Goal: Information Seeking & Learning: Check status

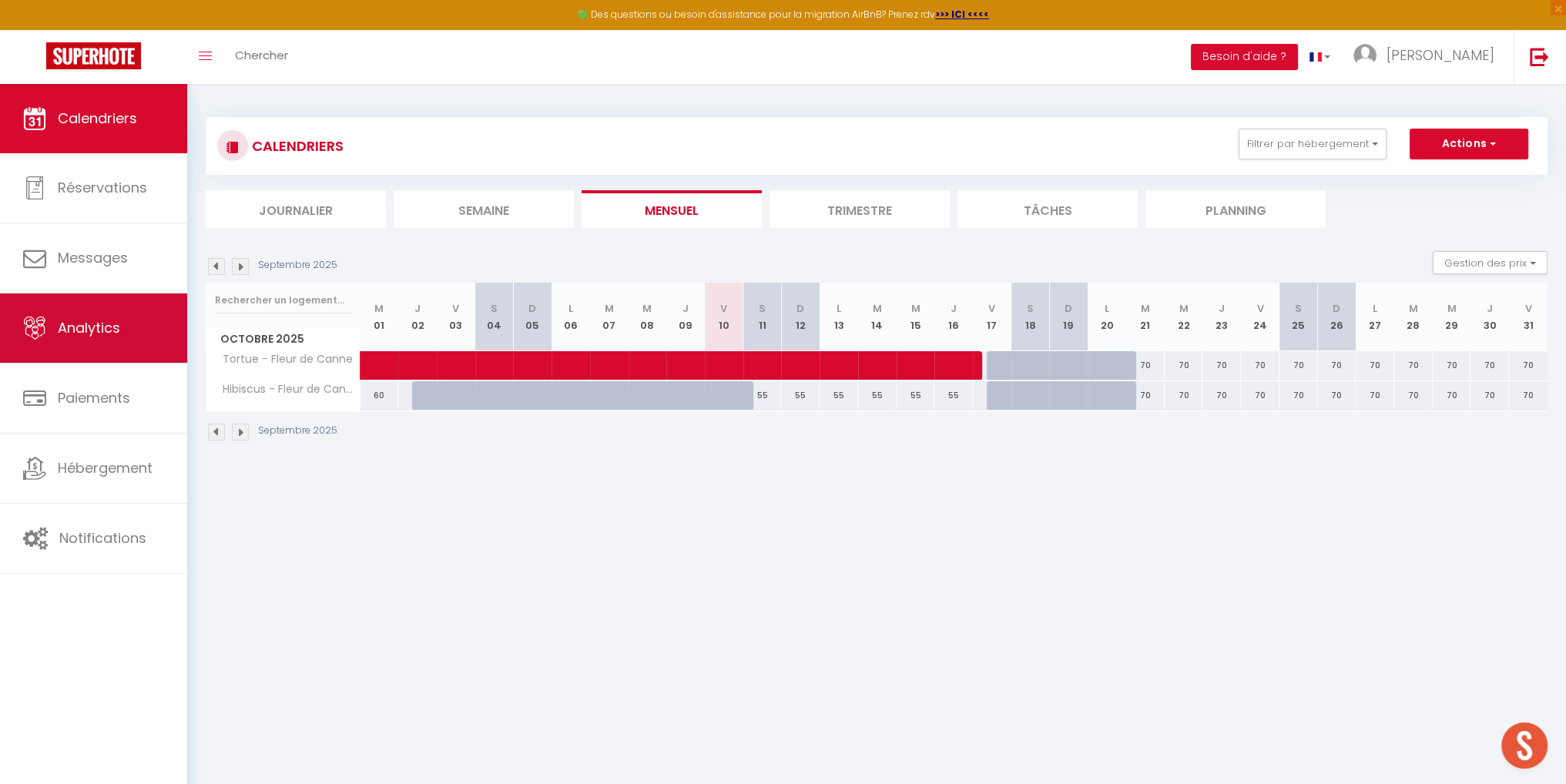
click at [95, 332] on span "Analytics" at bounding box center [89, 327] width 62 height 19
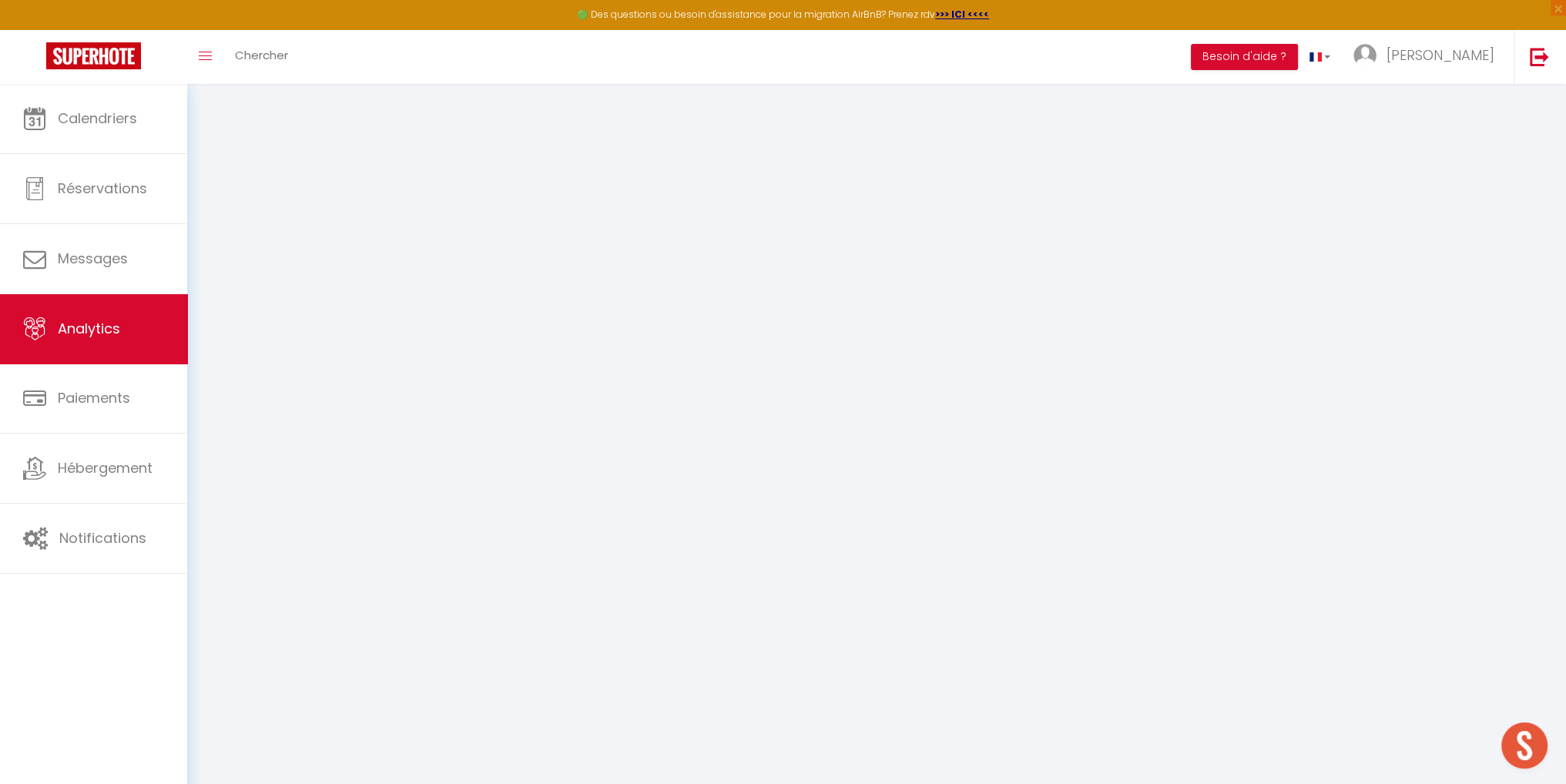
select select "2025"
select select "10"
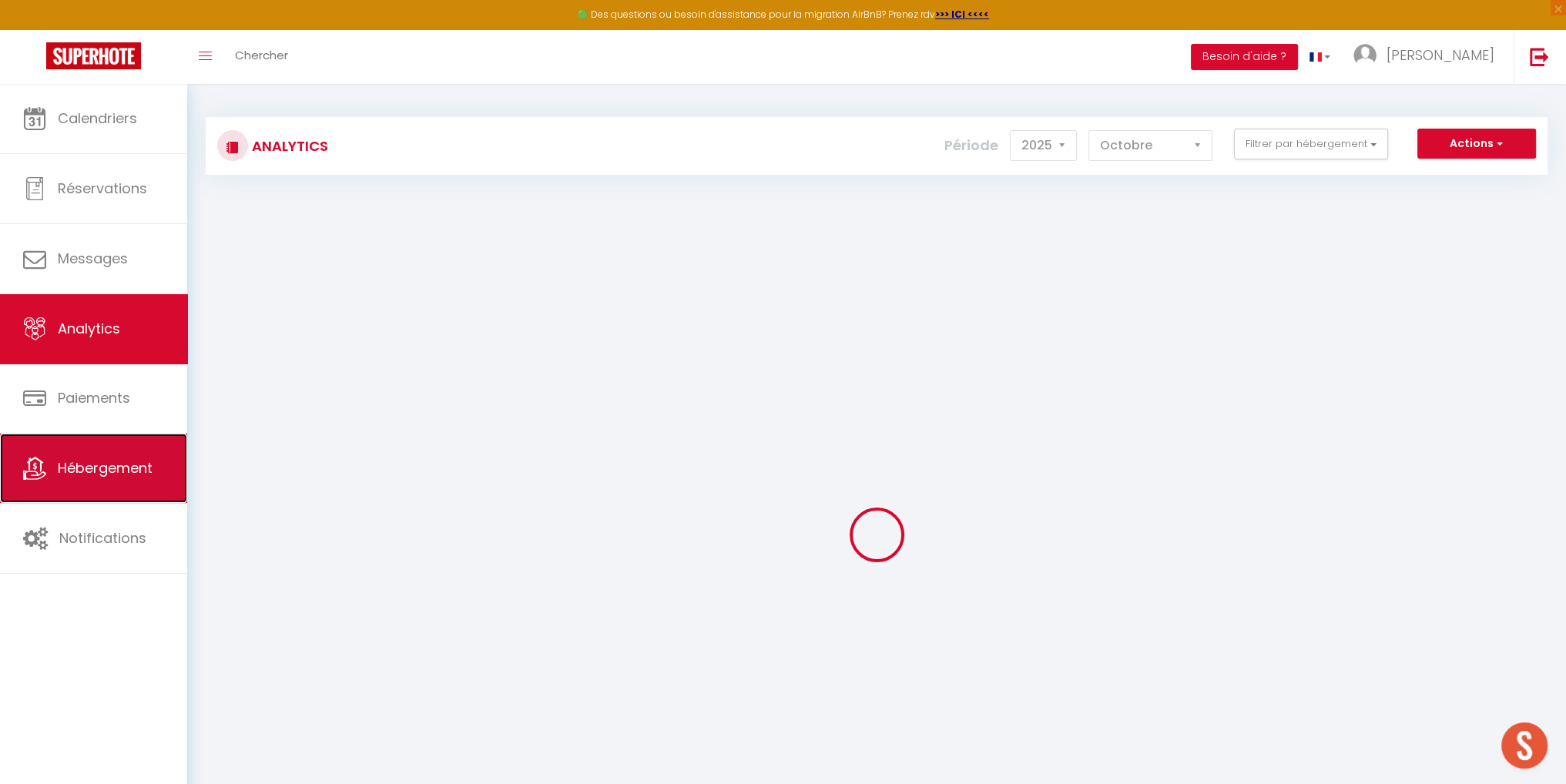
click at [97, 466] on span "Hébergement" at bounding box center [105, 467] width 95 height 19
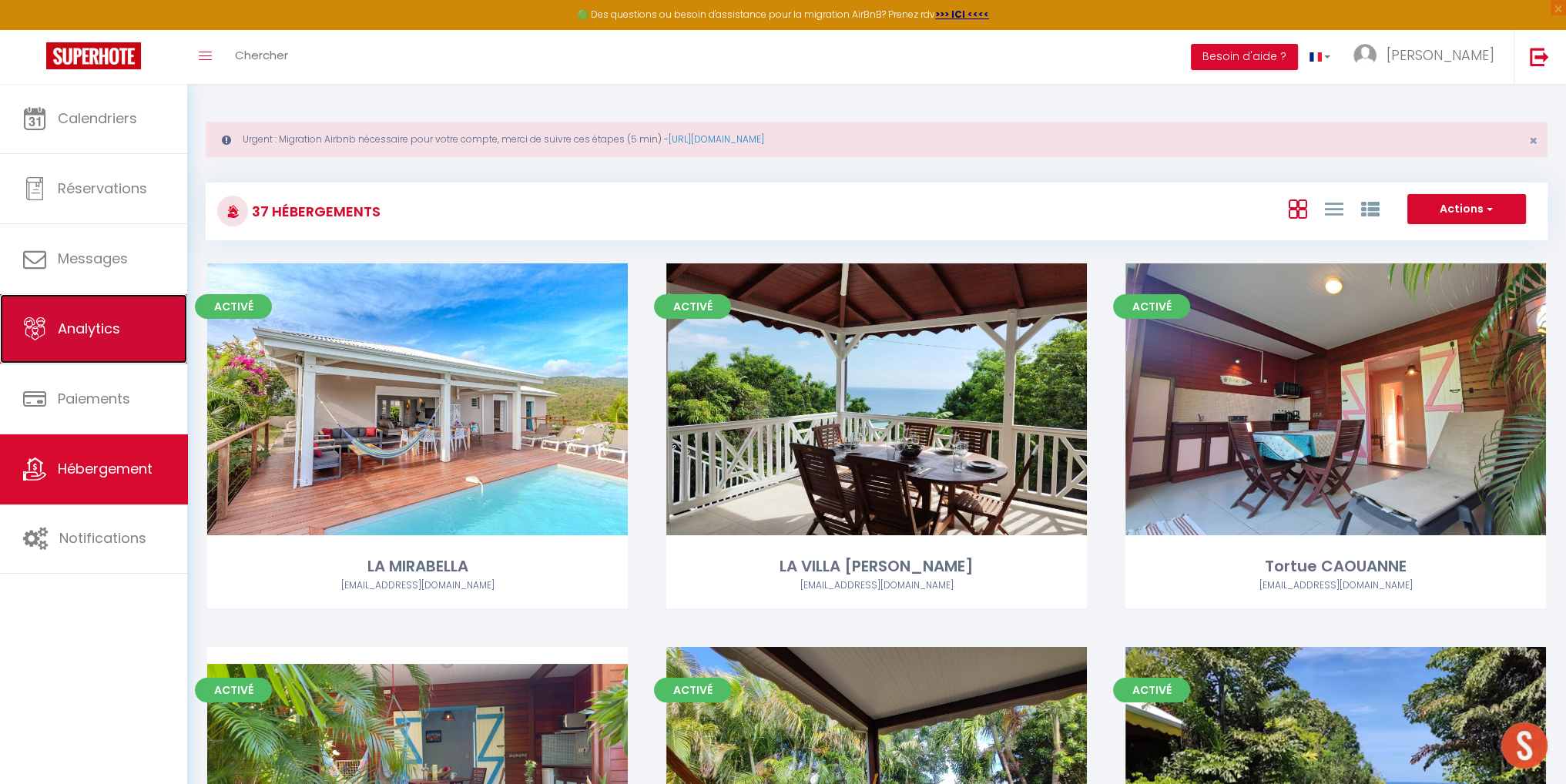
click at [100, 329] on span "Analytics" at bounding box center [89, 328] width 62 height 19
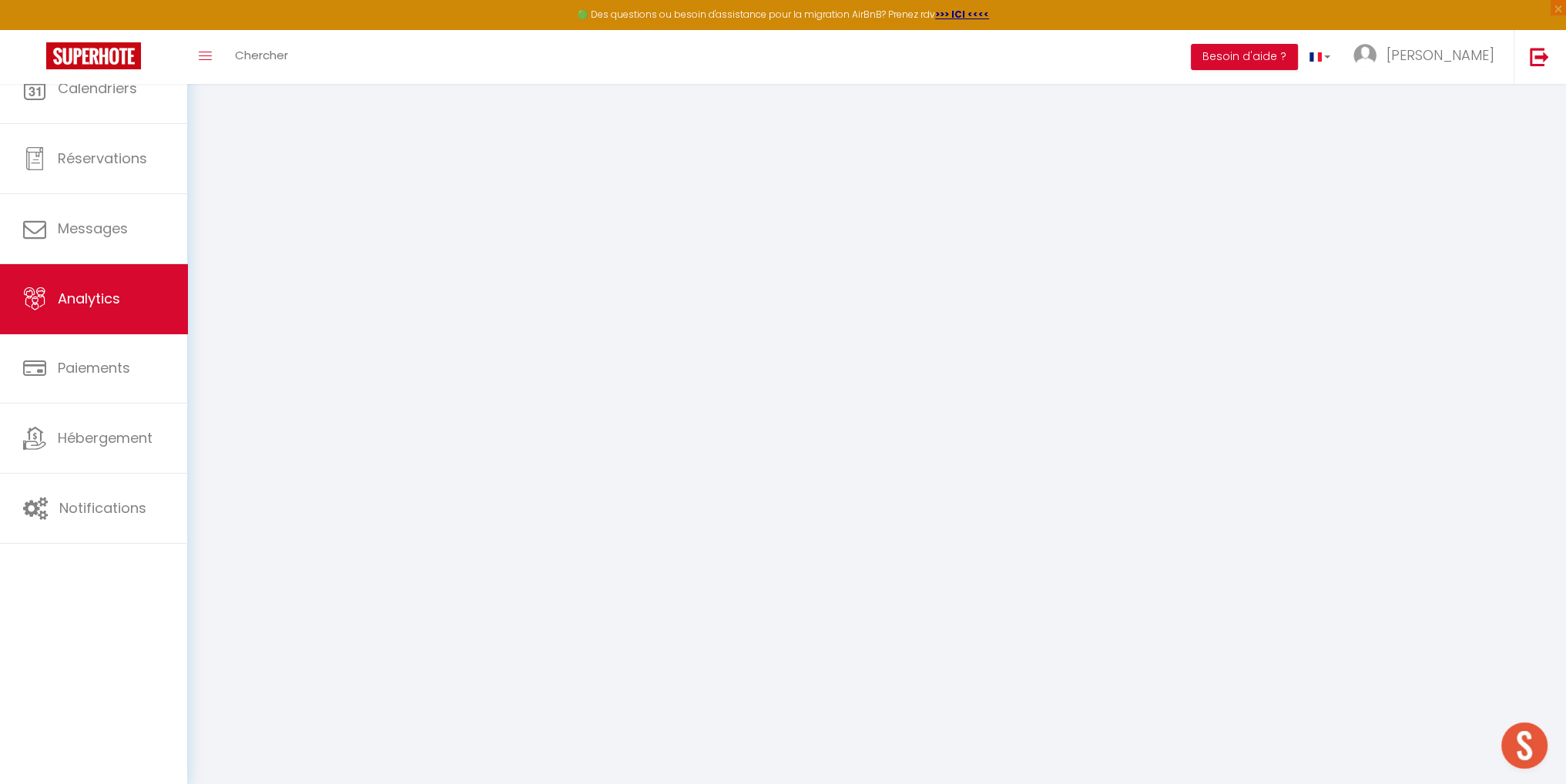
select select "2025"
select select "10"
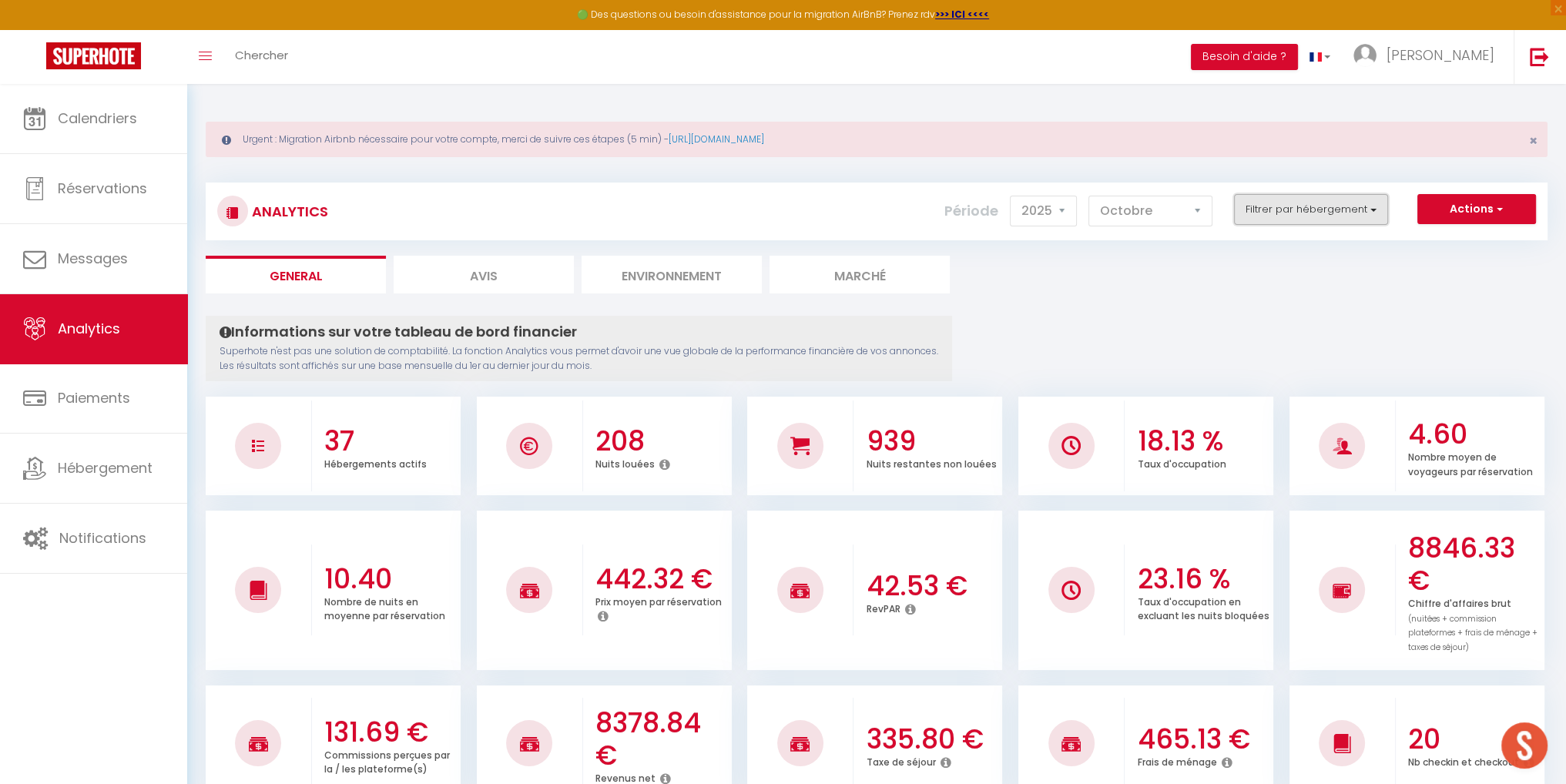
click at [1374, 204] on button "Filtrer par hébergement" at bounding box center [1311, 209] width 154 height 31
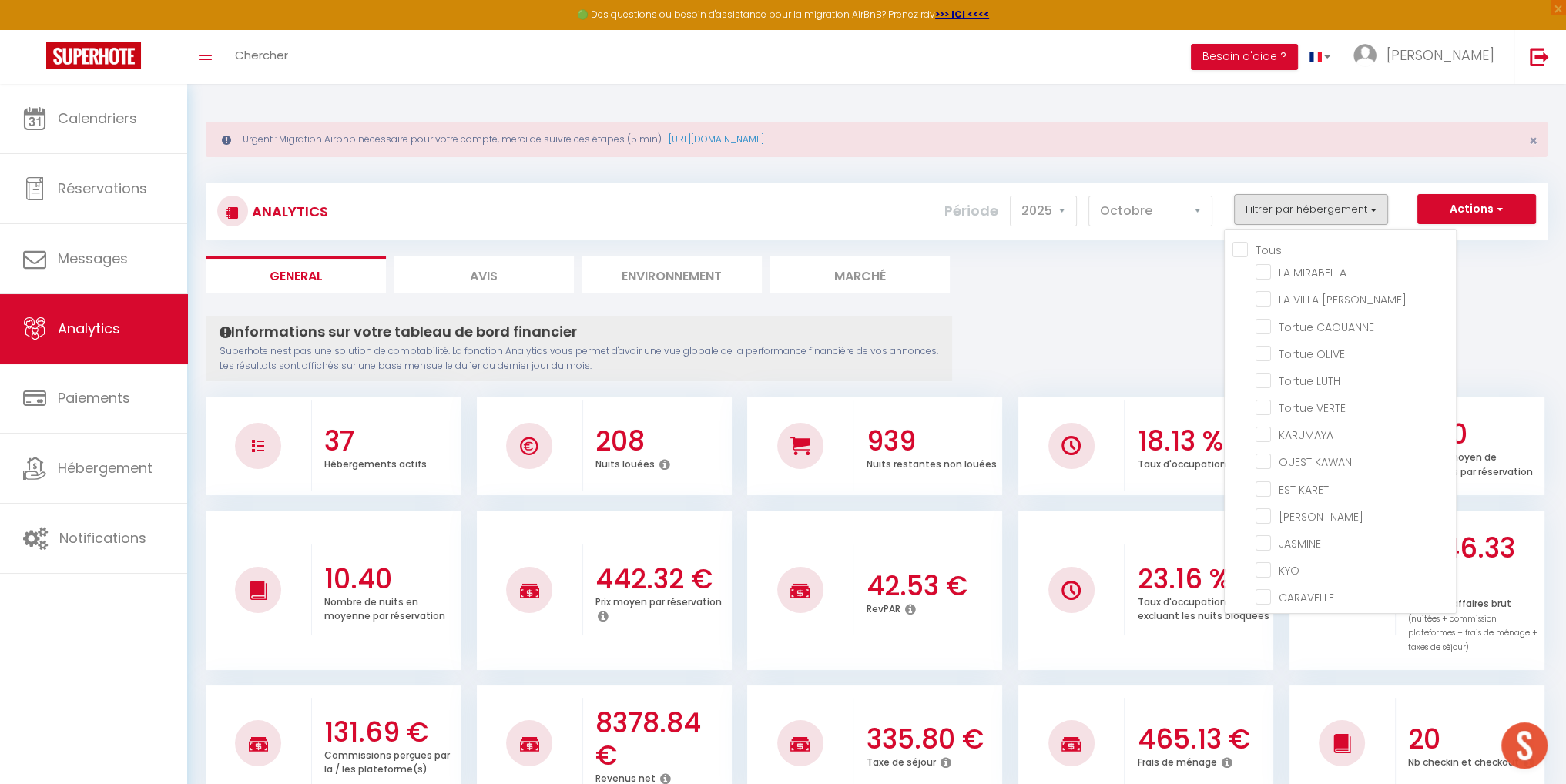
click at [1246, 249] on input "Tous" at bounding box center [1345, 249] width 223 height 15
checkbox input "true"
checkbox MIRABELLA "true"
checkbox LUCIEN "true"
checkbox CAOUANNE "true"
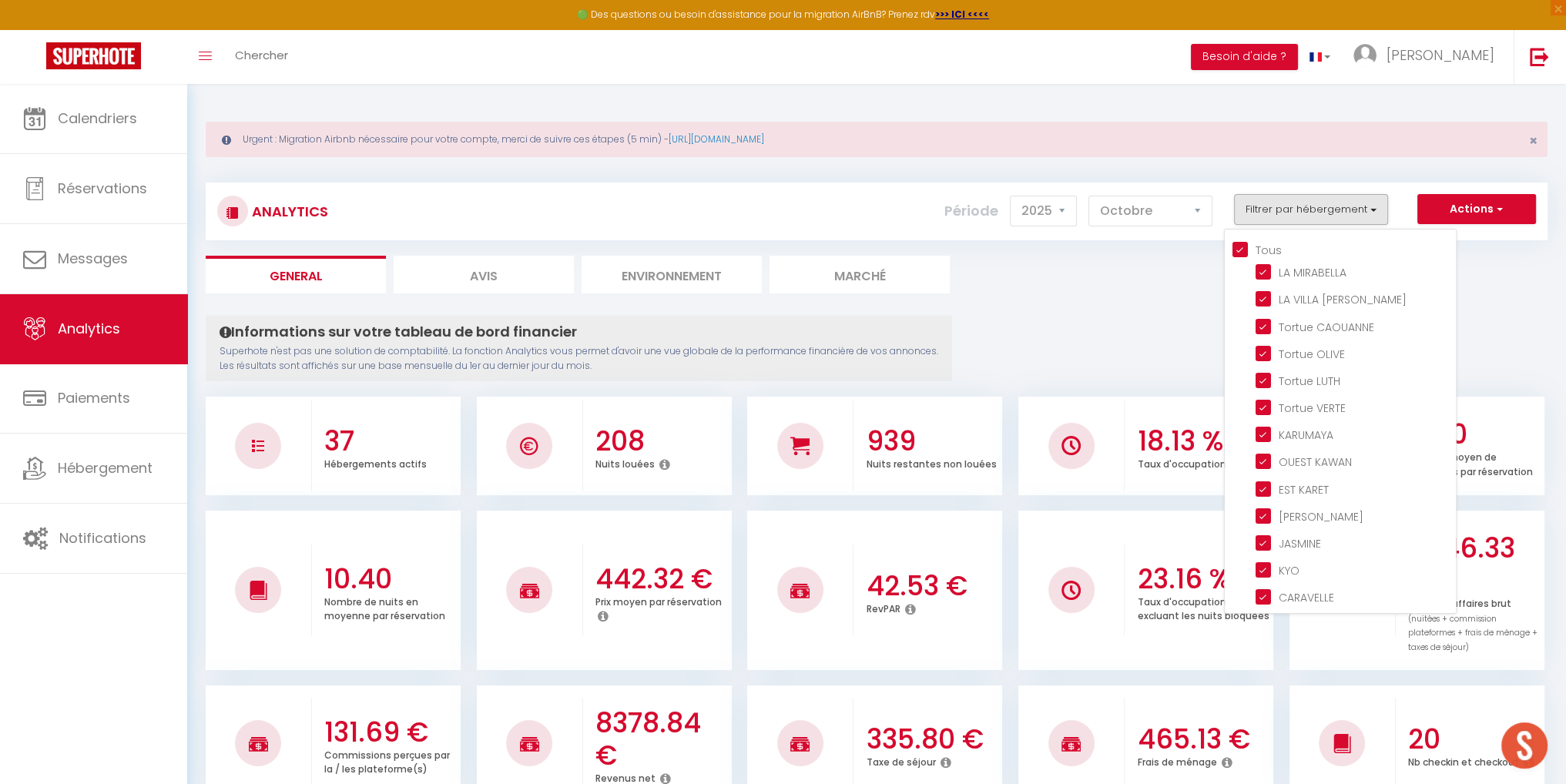
checkbox OLIVE "true"
checkbox LUTH "true"
checkbox VERTE "true"
checkbox input "true"
checkbox KAWAN "true"
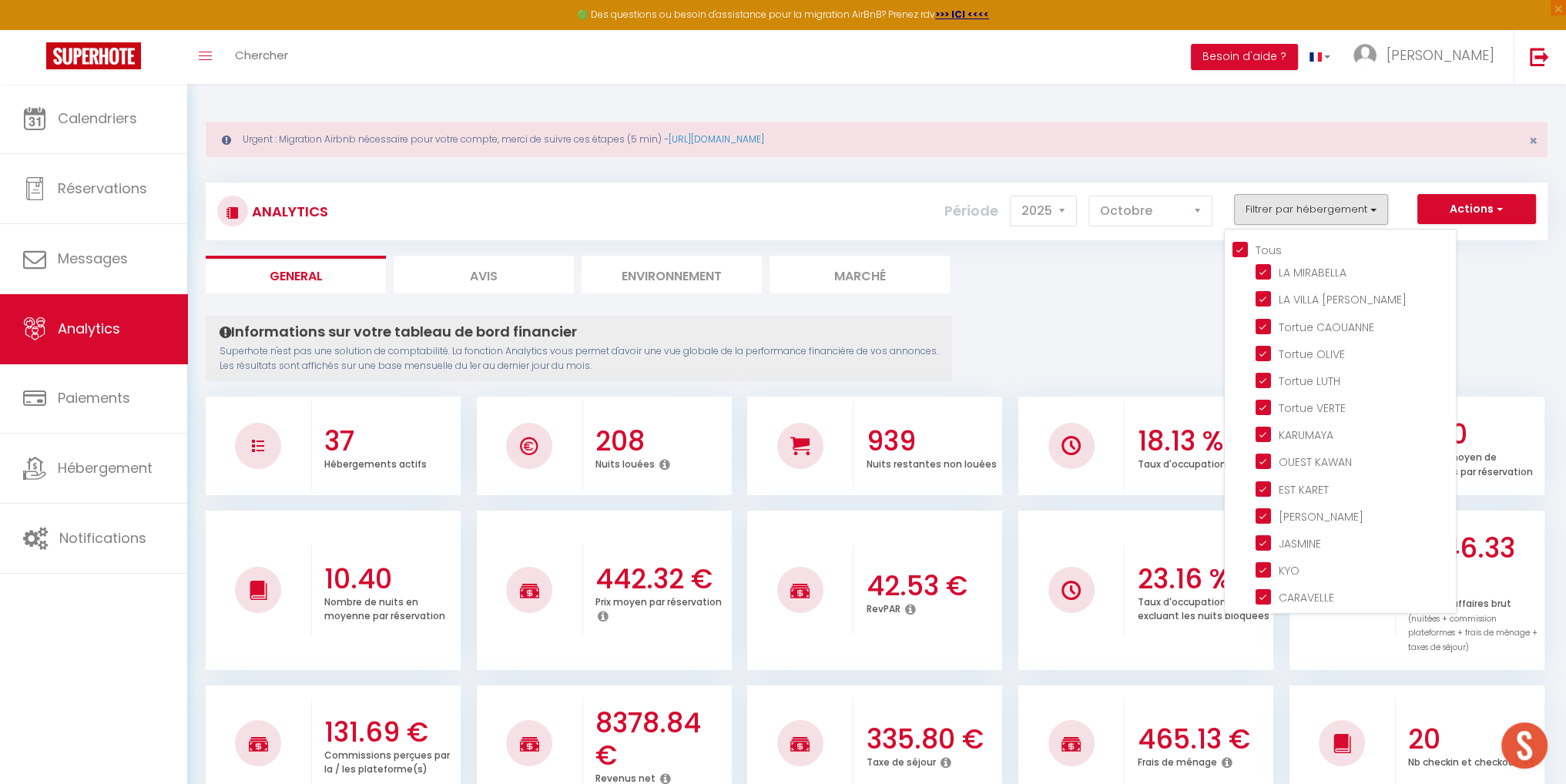
checkbox KARET "true"
checkbox input "true"
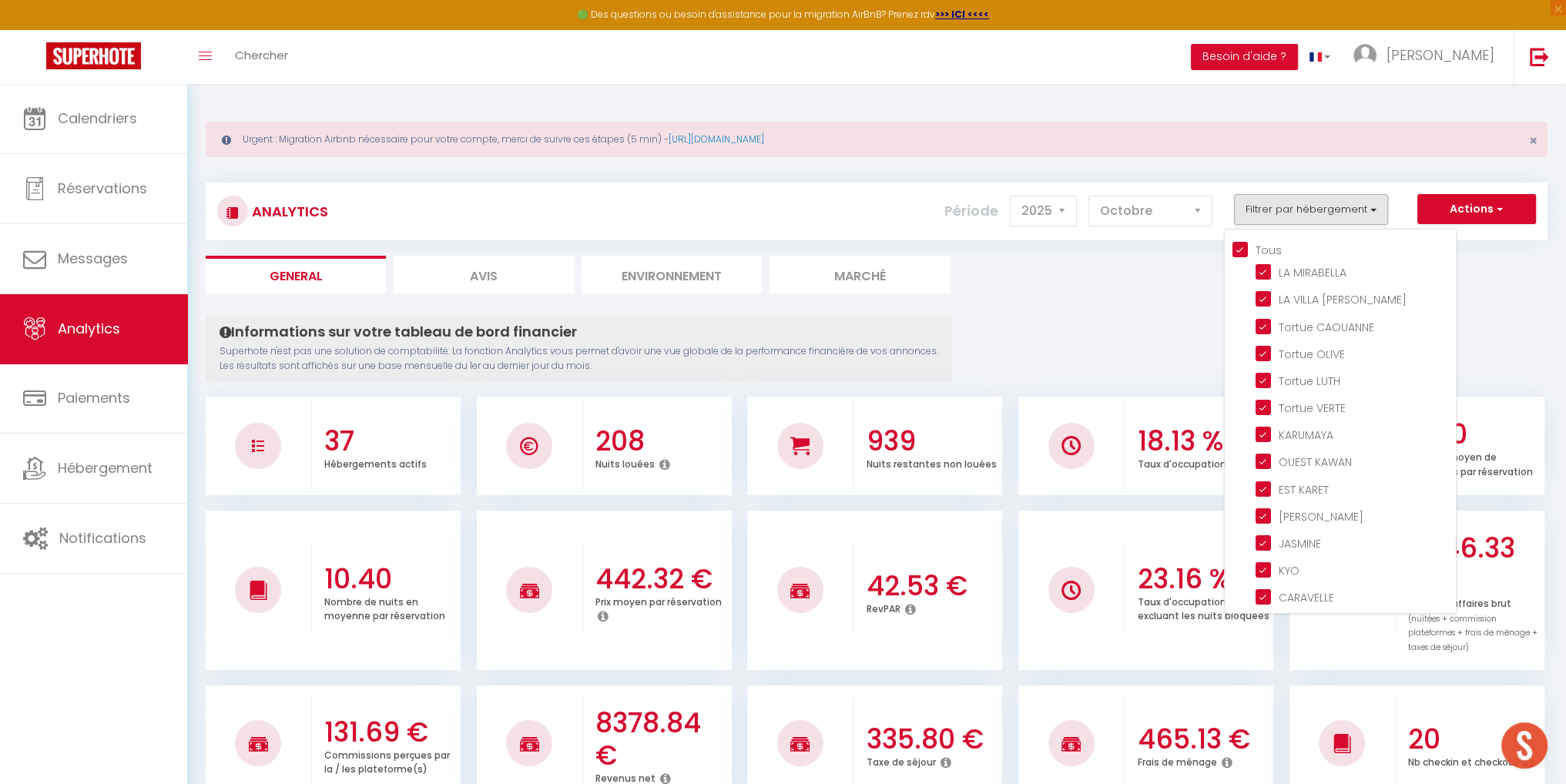
checkbox PIOU "true"
checkbox input "true"
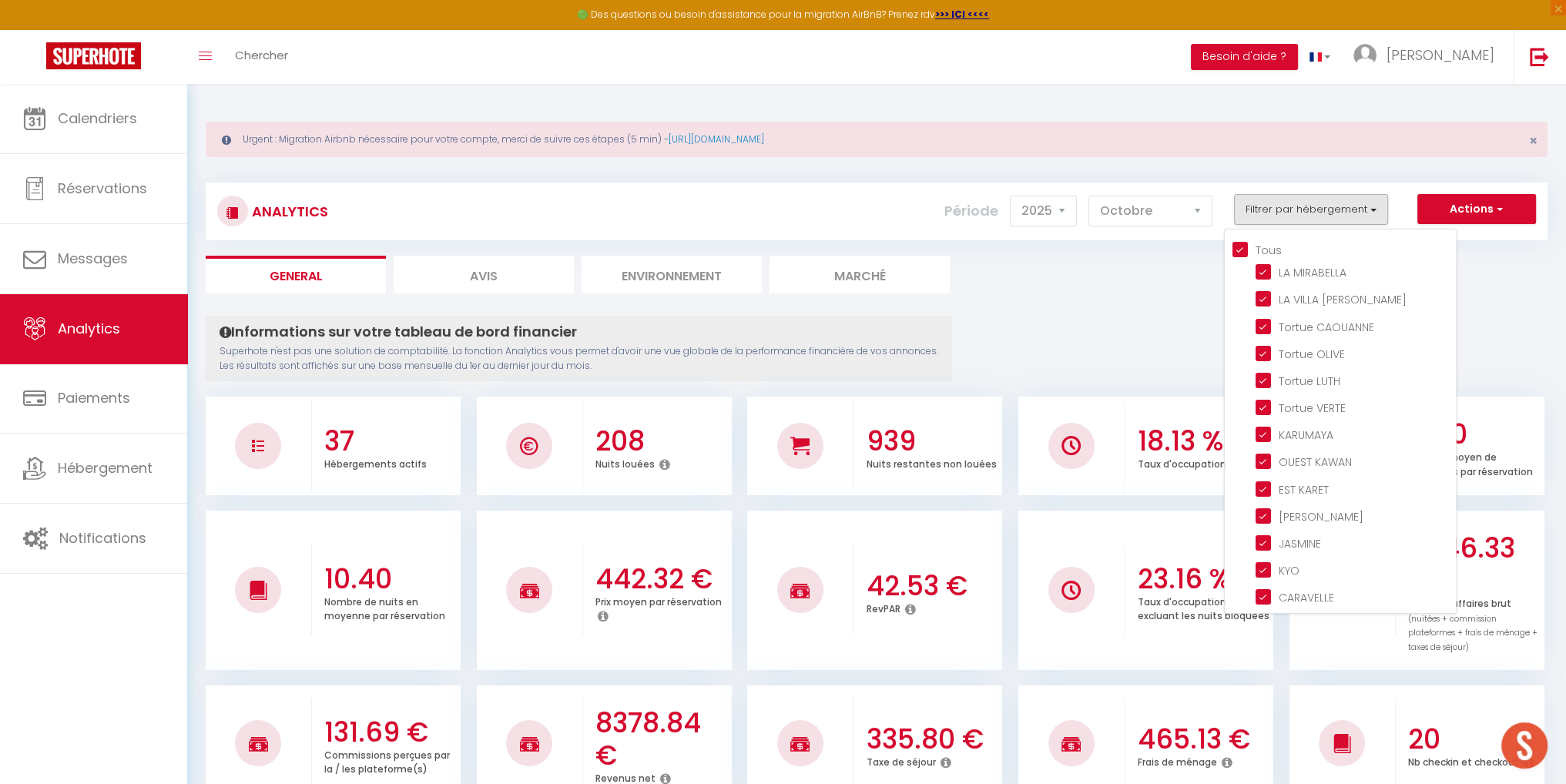
checkbox input "true"
checkbox CHIC "true"
checkbox input "true"
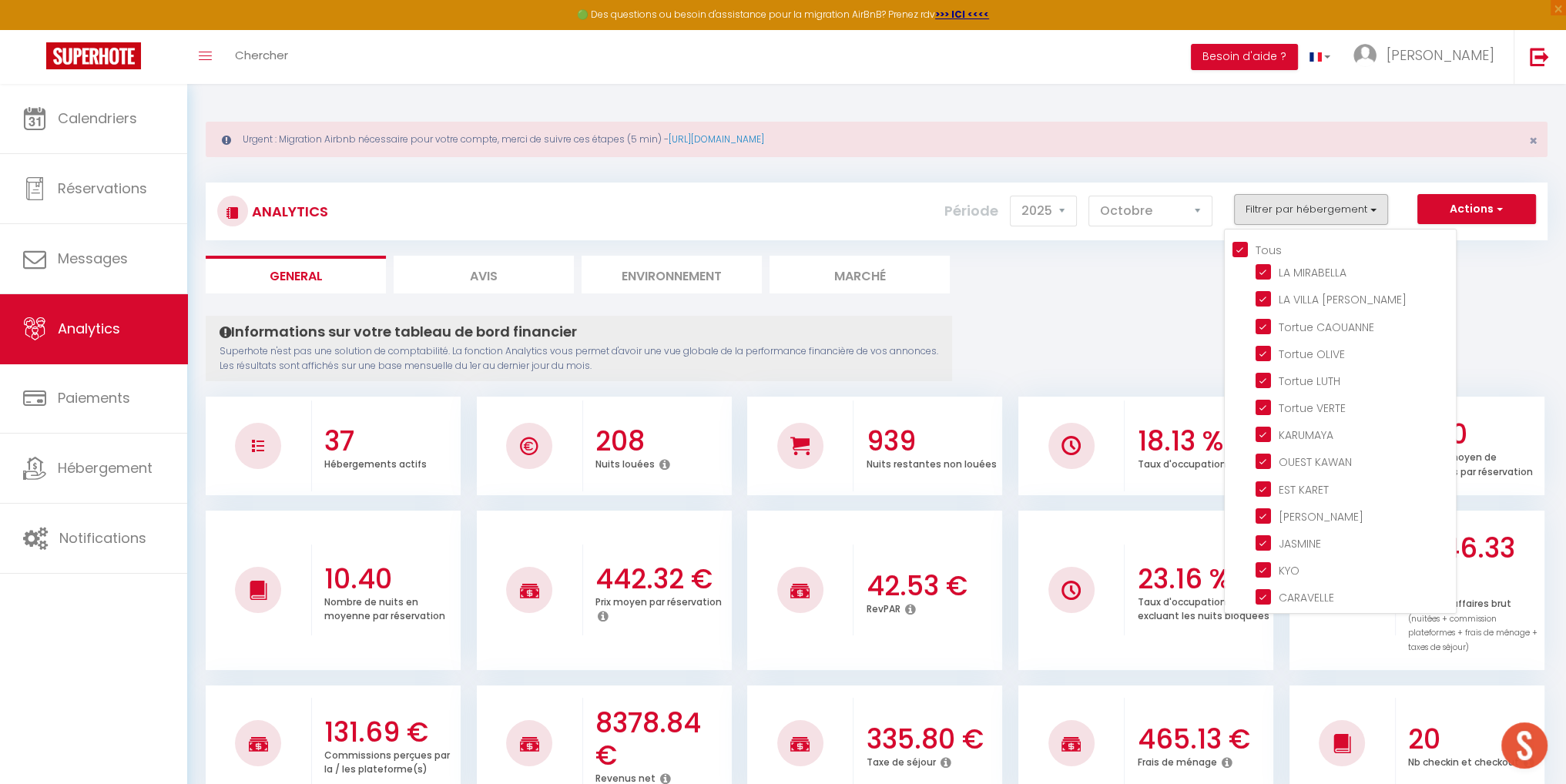
checkbox ÎLES "true"
checkbox JIMO "true"
checkbox input "true"
checkbox PARADIS "true"
checkbox input "true"
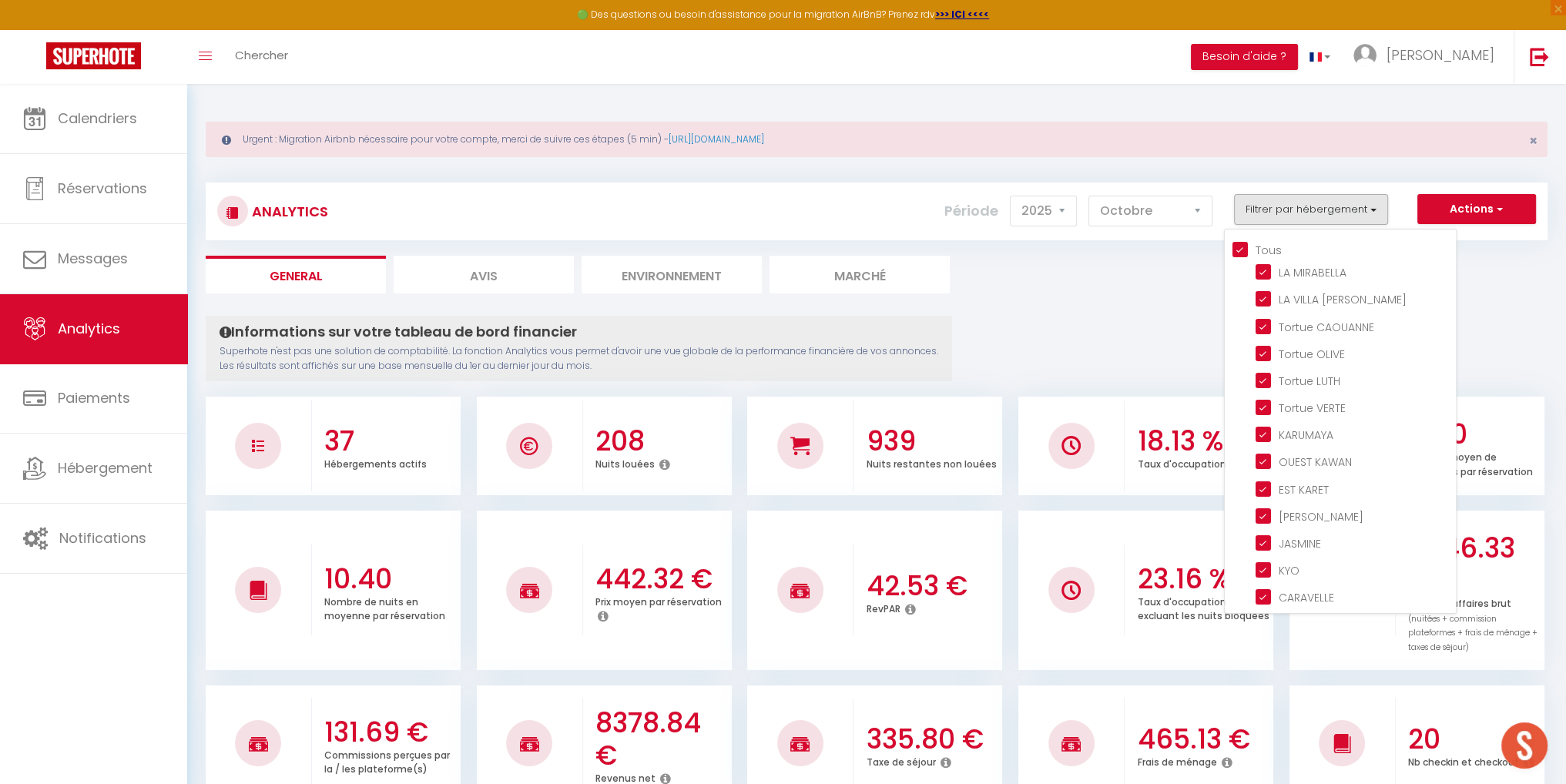
checkbox input "true"
checkbox SIMINI "true"
checkbox NOU "true"
checkbox Canne "true"
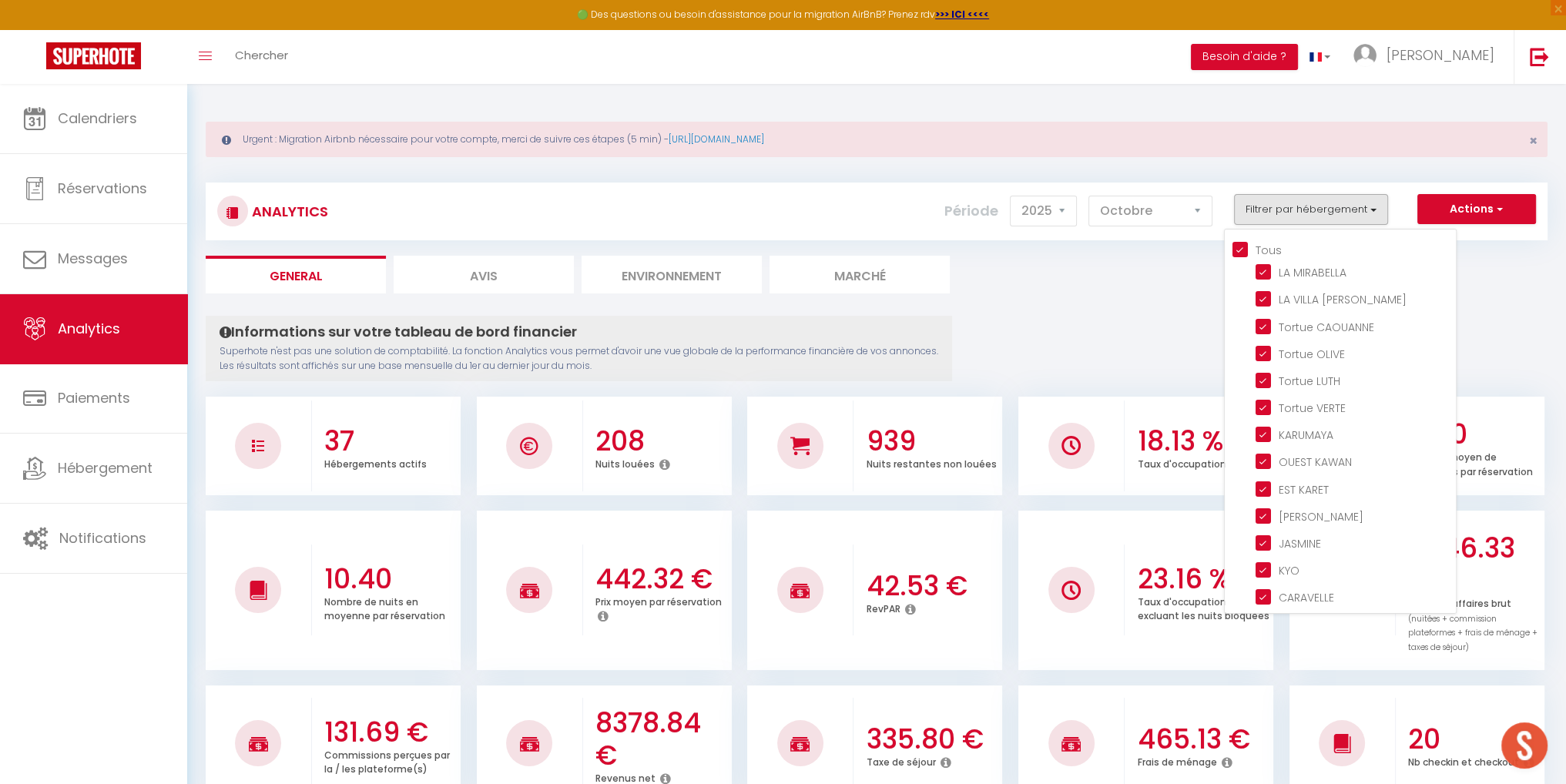
checkbox MANGUE "true"
checkbox SOFA "true"
checkbox input "true"
checkbox TWOPIKAL "true"
click at [1200, 209] on select "[PERSON_NAME] Mars [PERSON_NAME] Juin Juillet Août Septembre Octobre Novembre D…" at bounding box center [1150, 211] width 124 height 31
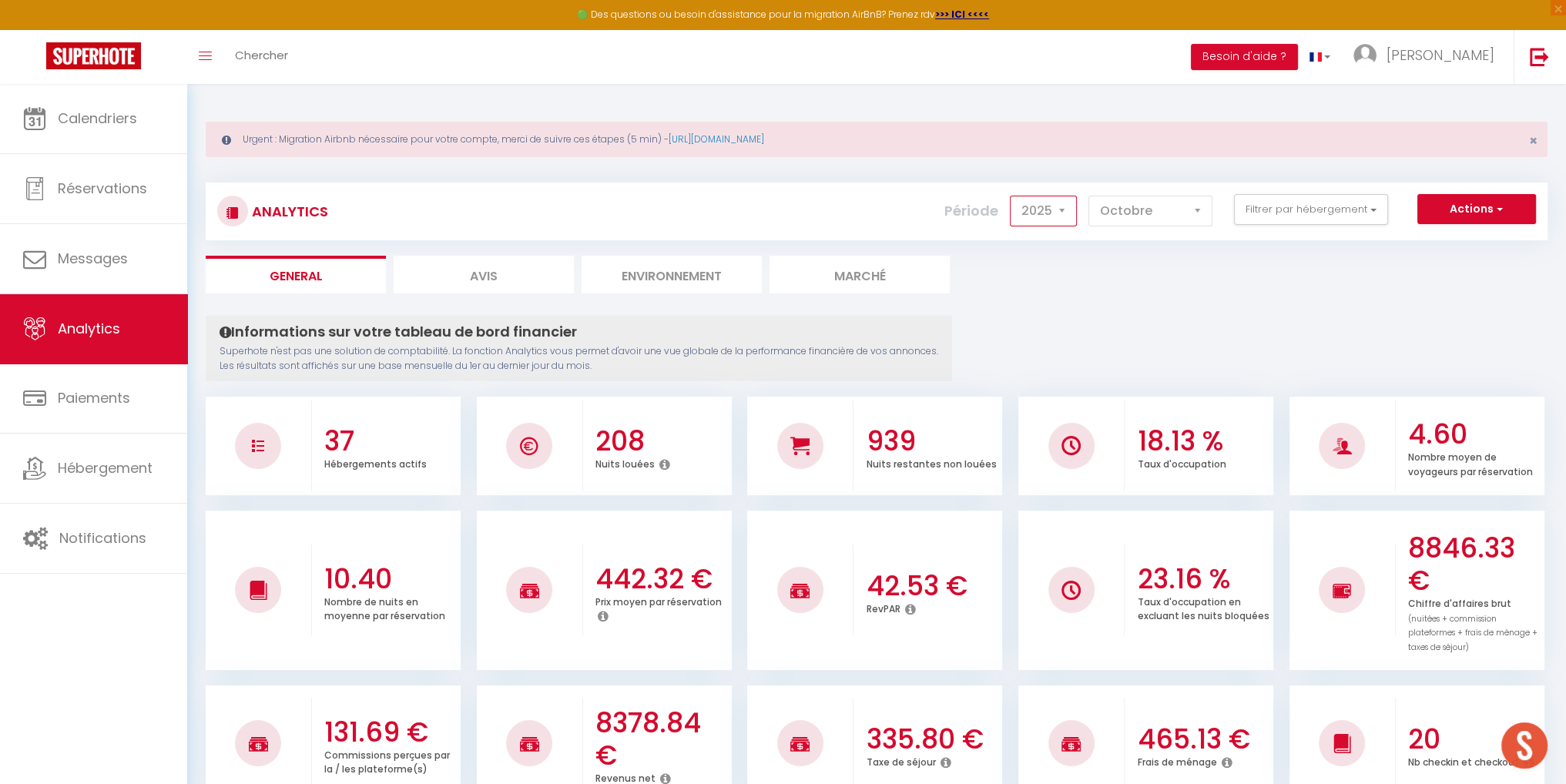
click at [1066, 211] on select "2014 2015 2016 2017 2018 2019 2020 2021 2022 2023 2024 2025 2026 2027" at bounding box center [1043, 211] width 67 height 31
click at [1494, 208] on span "button" at bounding box center [1499, 208] width 9 height 15
click at [1063, 212] on select "2014 2015 2016 2017 2018 2019 2020 2021 2022 2023 2024 2025 2026 2027" at bounding box center [1043, 211] width 67 height 31
click at [509, 275] on li "Avis" at bounding box center [484, 274] width 180 height 38
select select "2025"
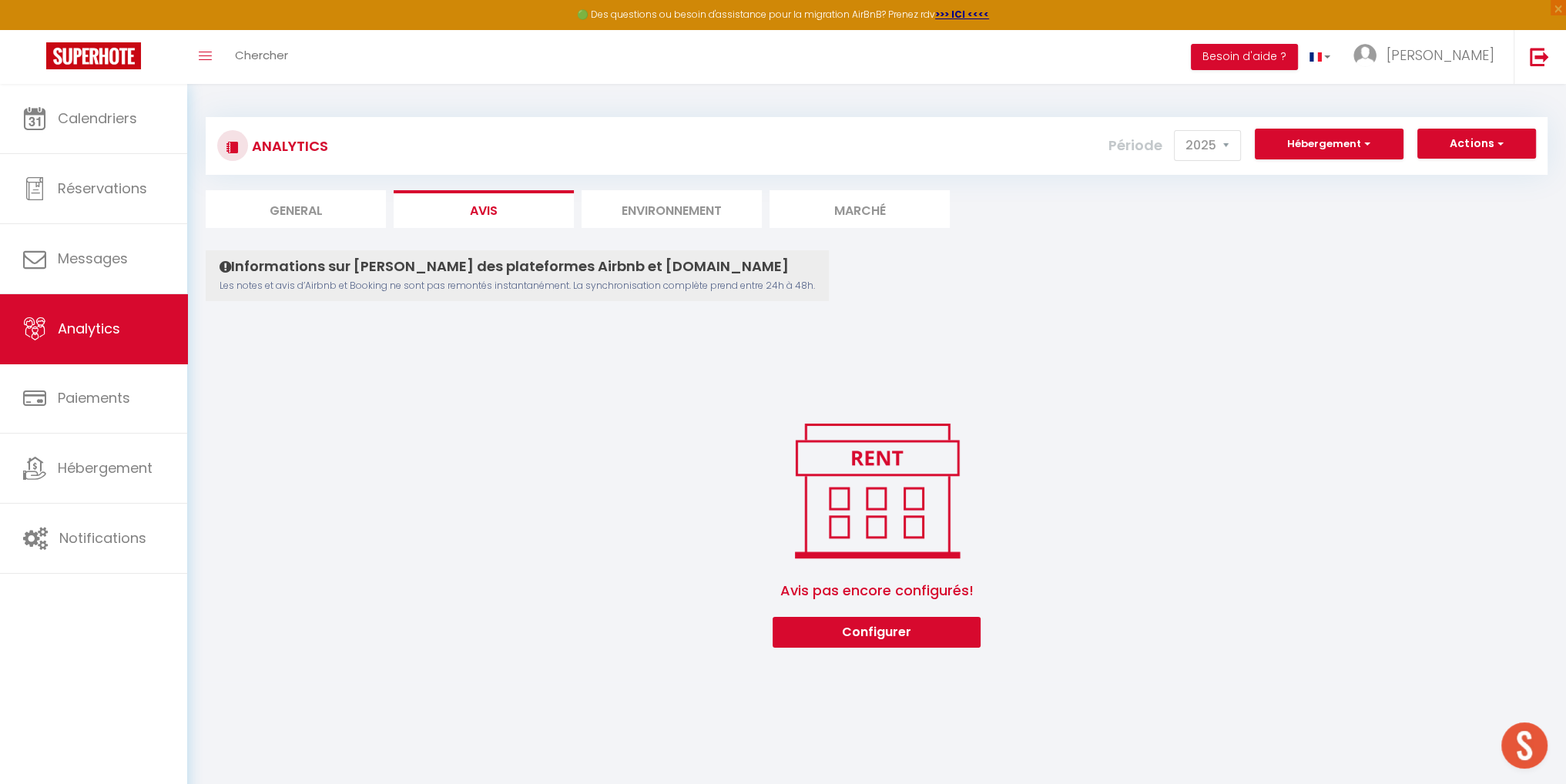
click at [679, 209] on li "Environnement" at bounding box center [672, 209] width 180 height 38
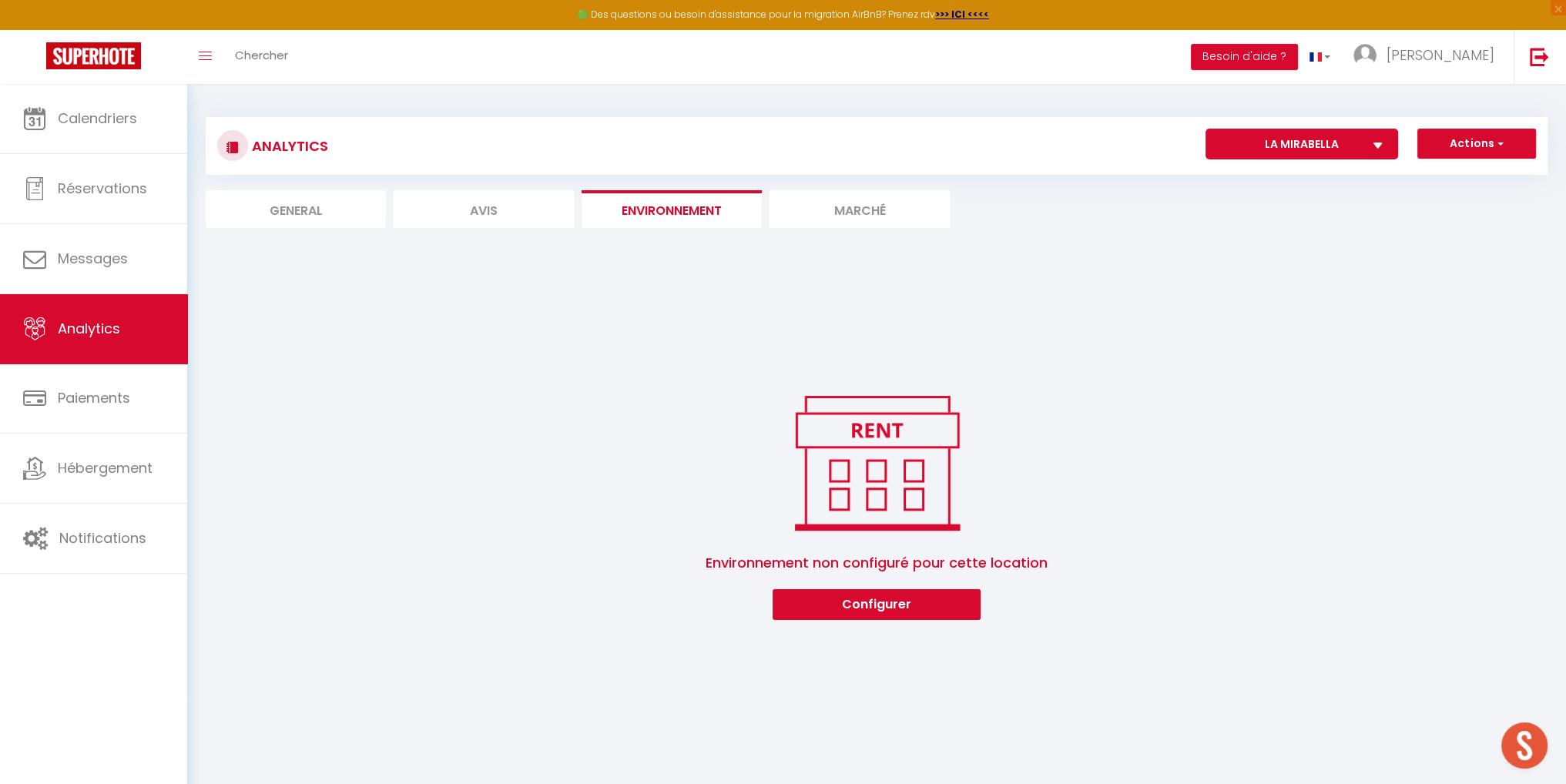
click at [823, 215] on li "Marché" at bounding box center [859, 209] width 180 height 38
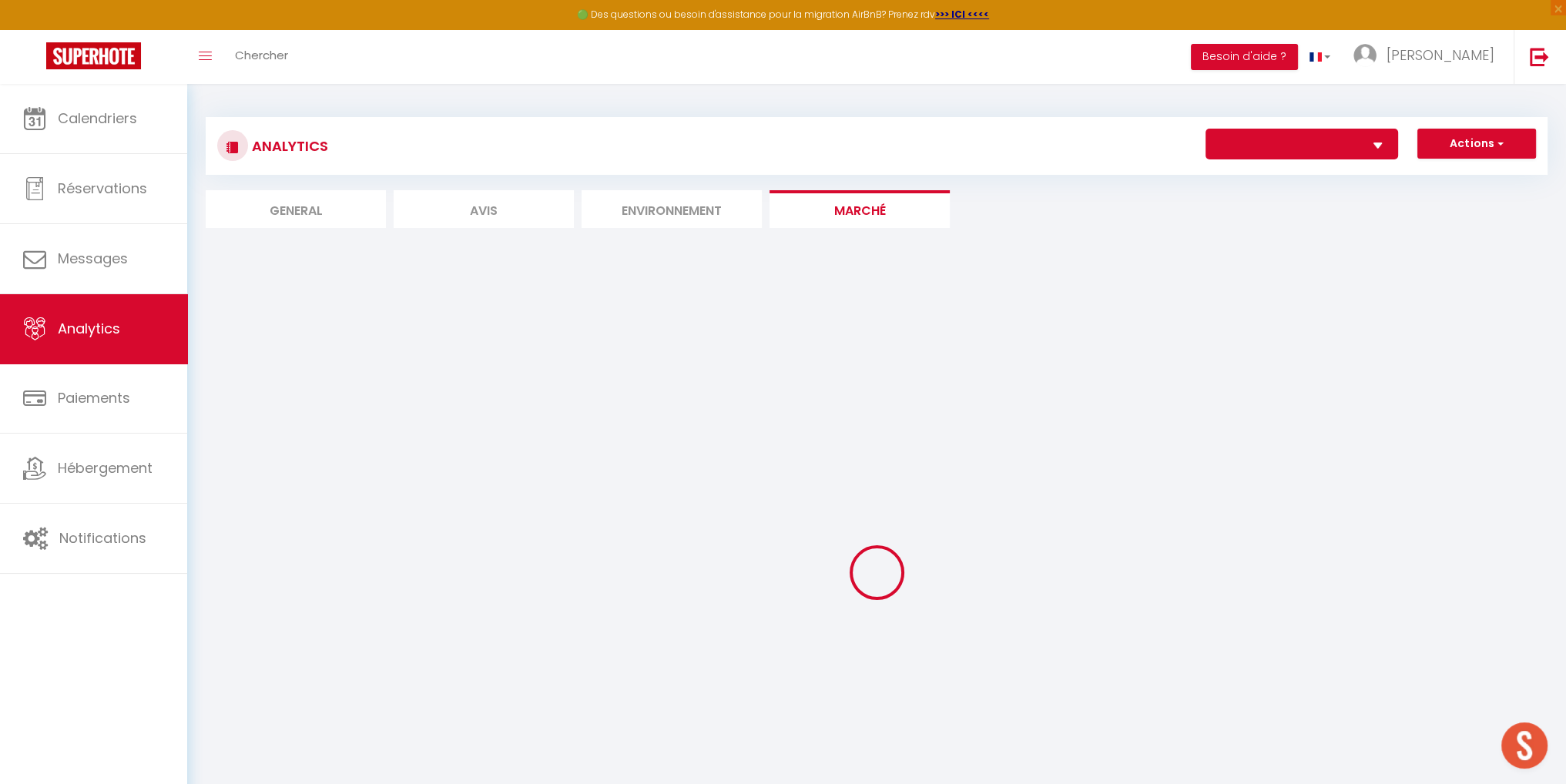
select select "41384"
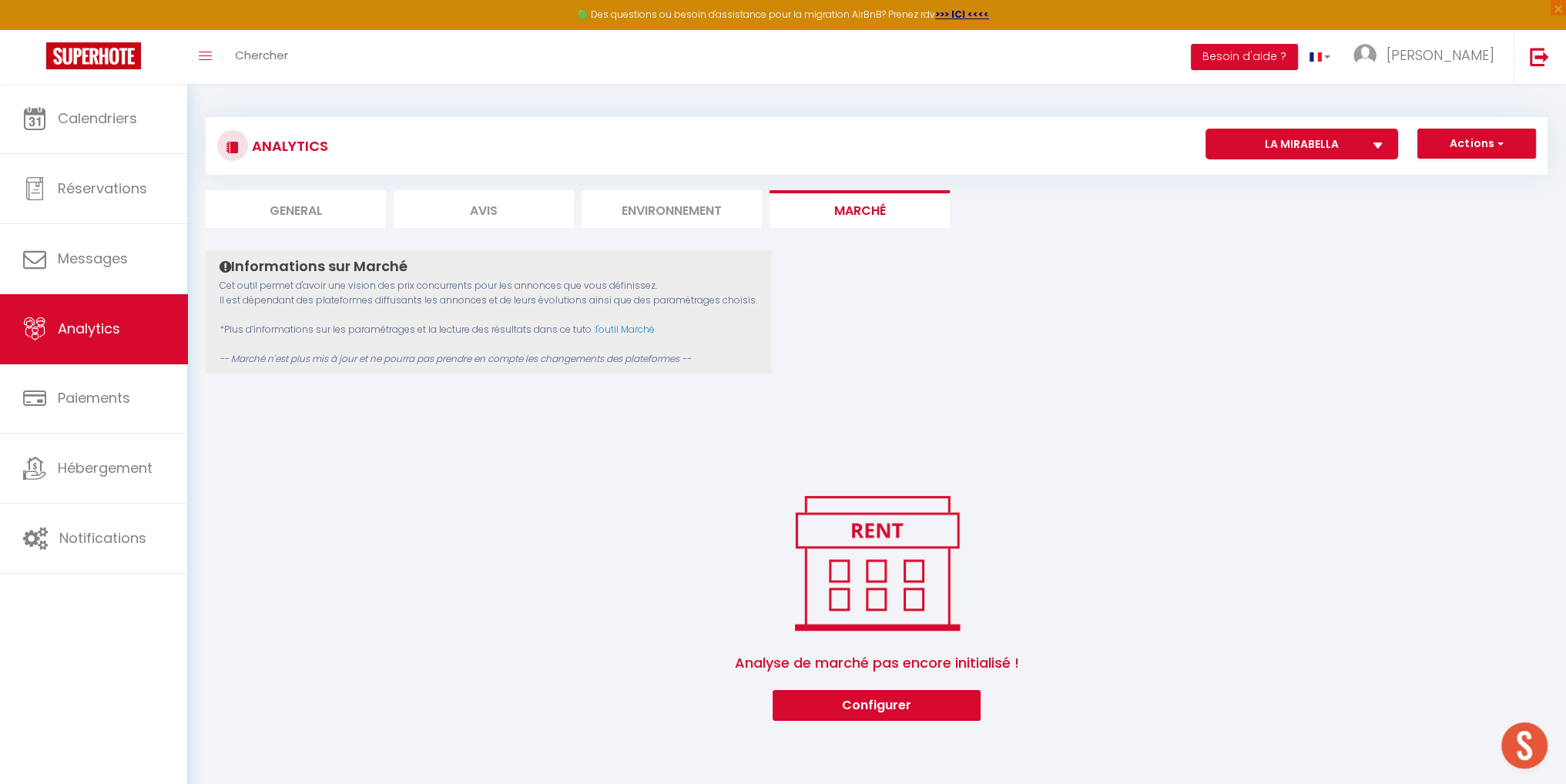
click at [693, 215] on li "Environnement" at bounding box center [672, 209] width 180 height 38
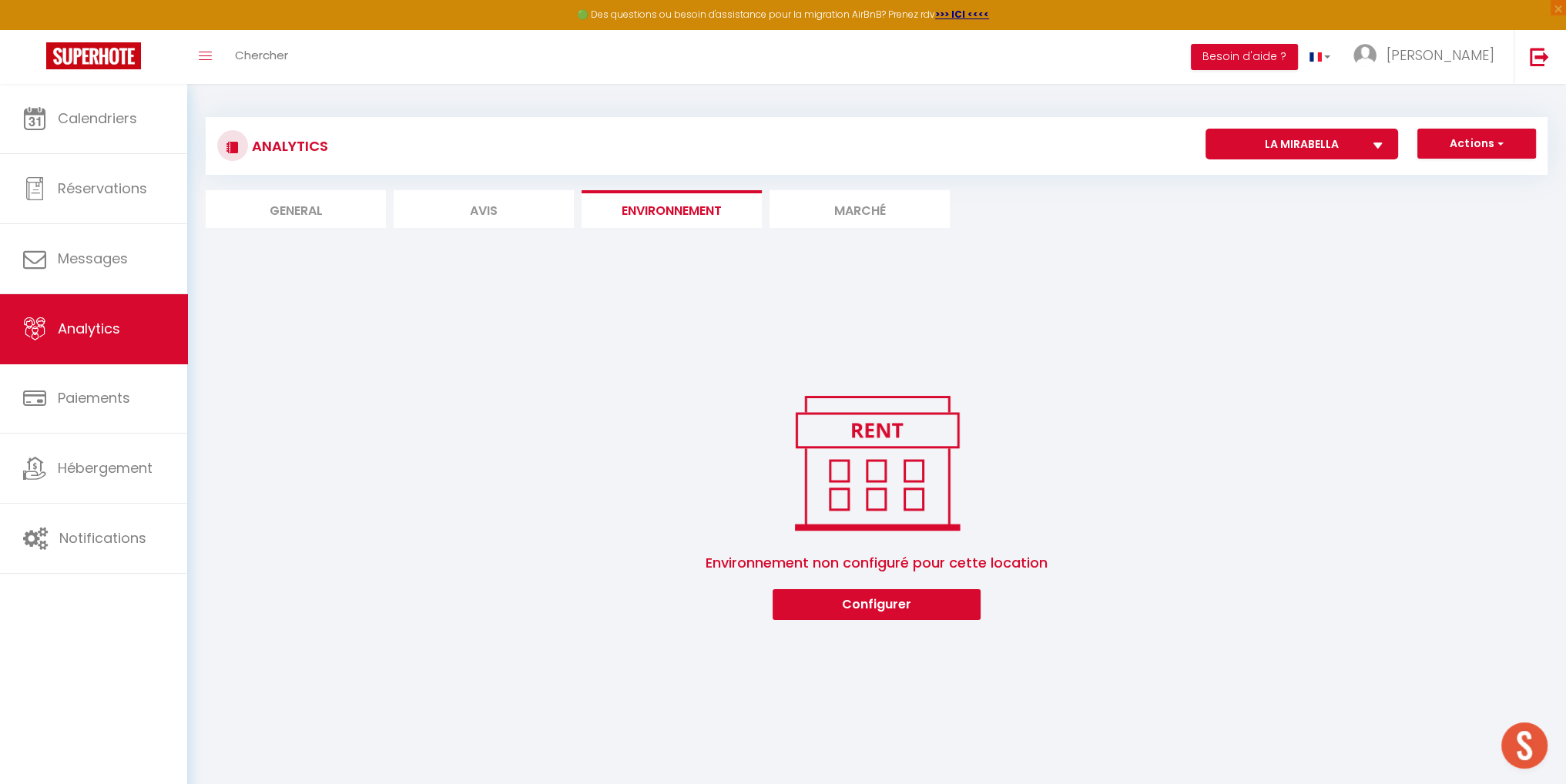
click at [513, 211] on li "Avis" at bounding box center [484, 209] width 180 height 38
select select "2025"
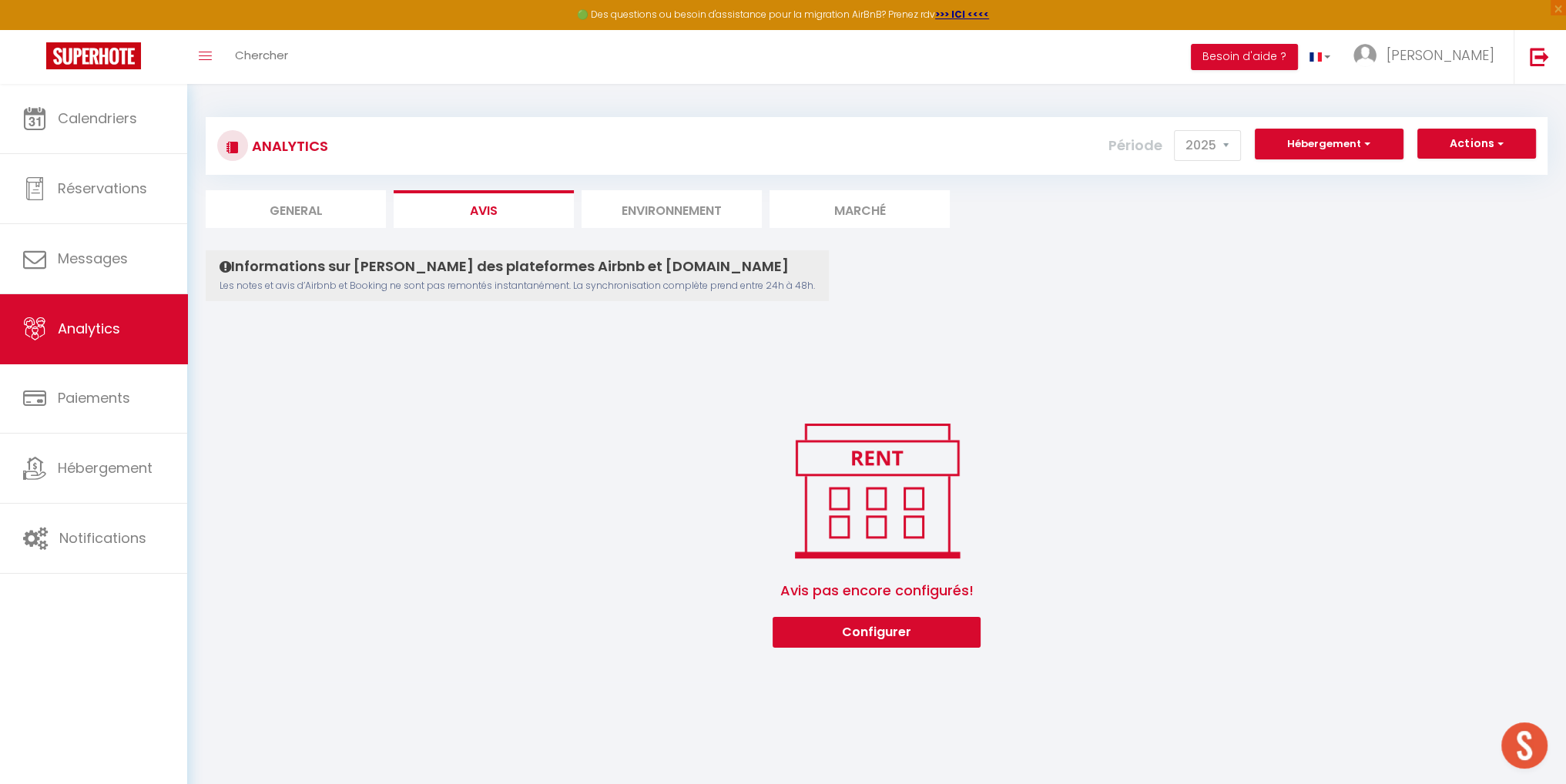
click at [314, 208] on li "General" at bounding box center [295, 209] width 180 height 38
select select "2025"
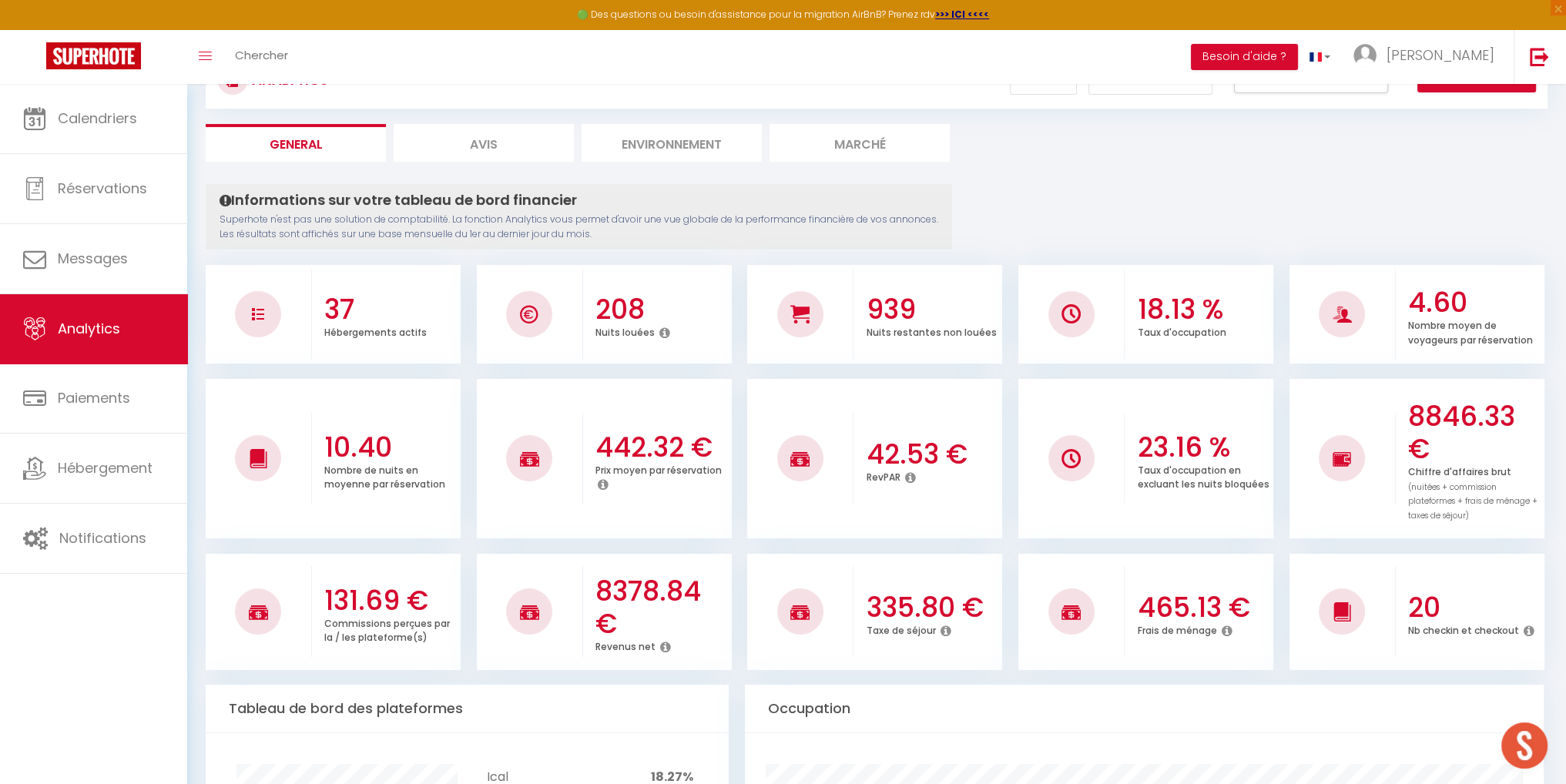
scroll to position [165, 0]
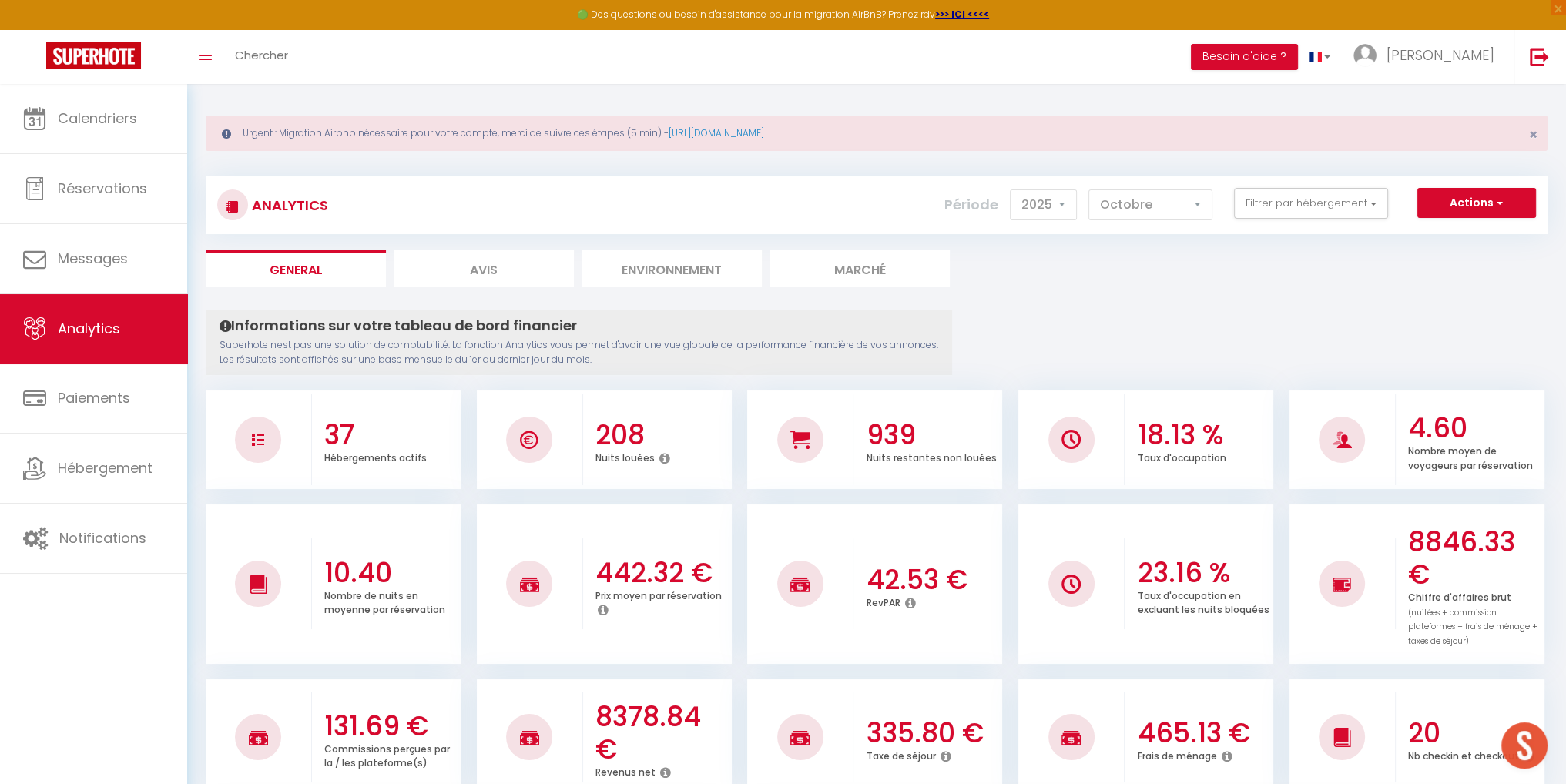
scroll to position [0, 0]
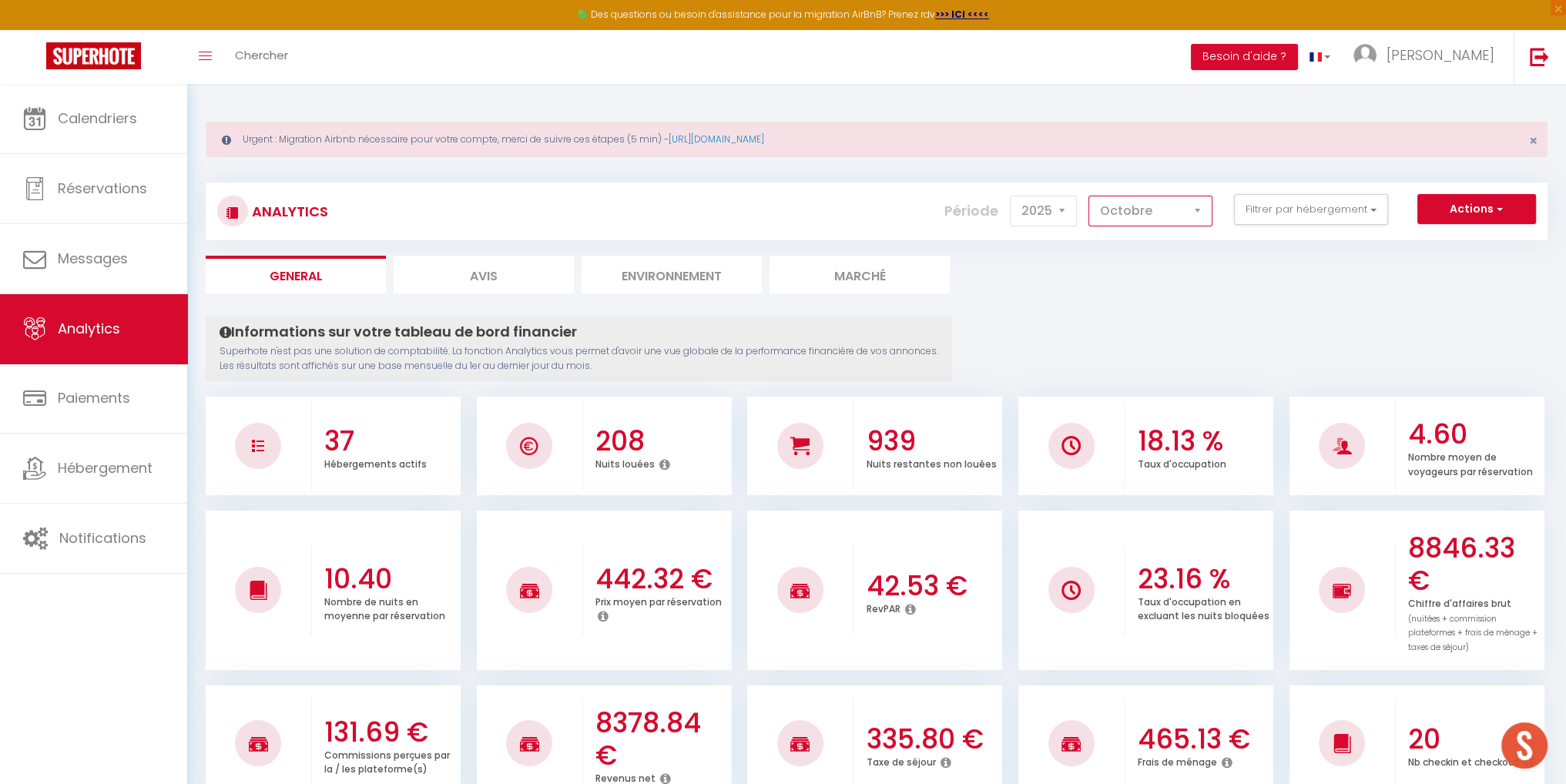
click at [1204, 213] on select "[PERSON_NAME] Mars [PERSON_NAME] Juin Juillet Août Septembre Octobre Novembre D…" at bounding box center [1150, 211] width 124 height 31
select select "12"
click at [1089, 196] on select "[PERSON_NAME] Mars [PERSON_NAME] Juin Juillet Août Septembre Octobre Novembre D…" at bounding box center [1150, 211] width 124 height 31
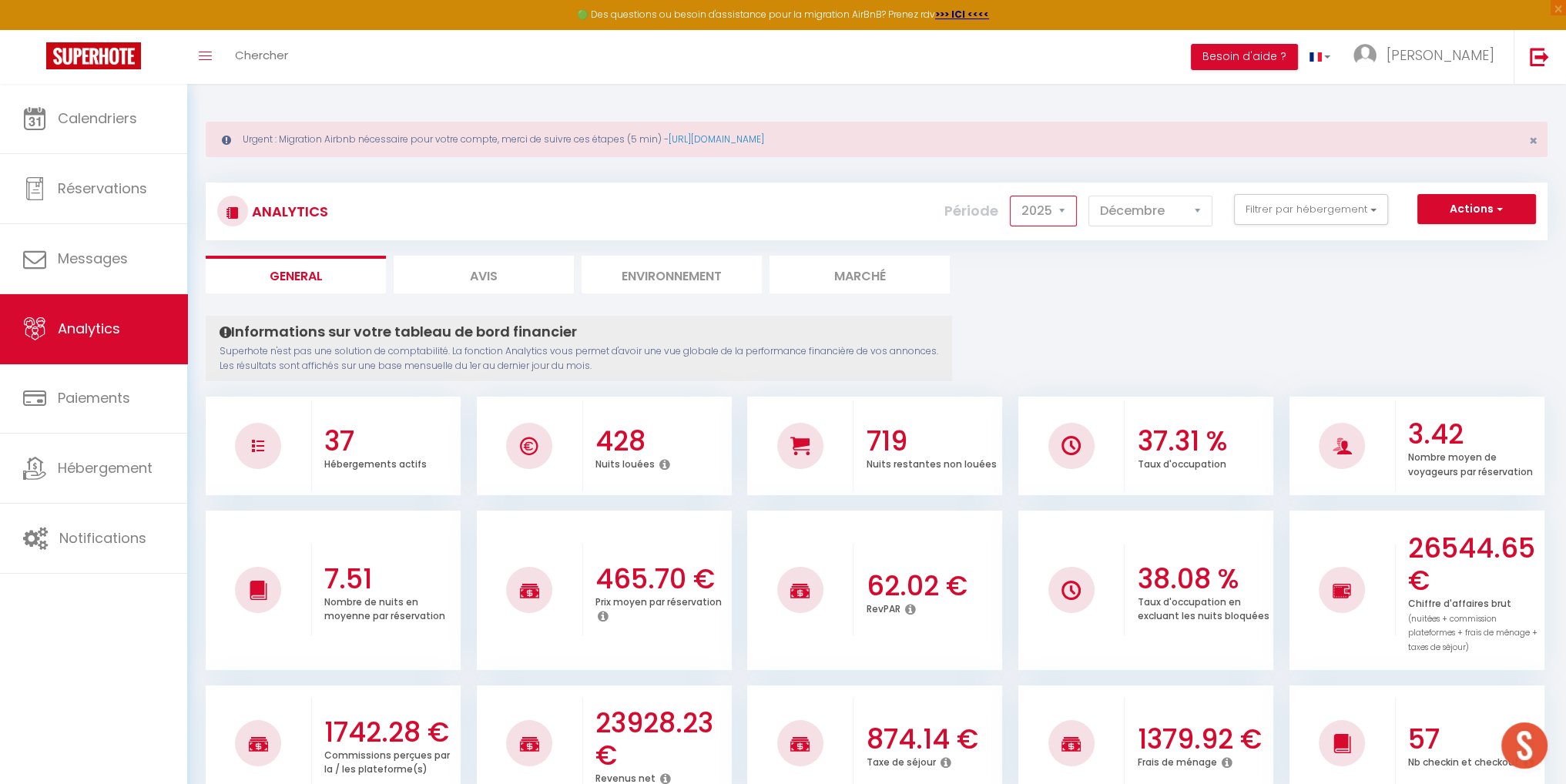
click at [1059, 204] on select "2014 2015 2016 2017 2018 2019 2020 2021 2022 2023 2024 2025 2026 2027" at bounding box center [1043, 211] width 67 height 31
click at [1013, 196] on select "2014 2015 2016 2017 2018 2019 2020 2021 2022 2023 2024 2025 2026 2027" at bounding box center [1043, 211] width 67 height 31
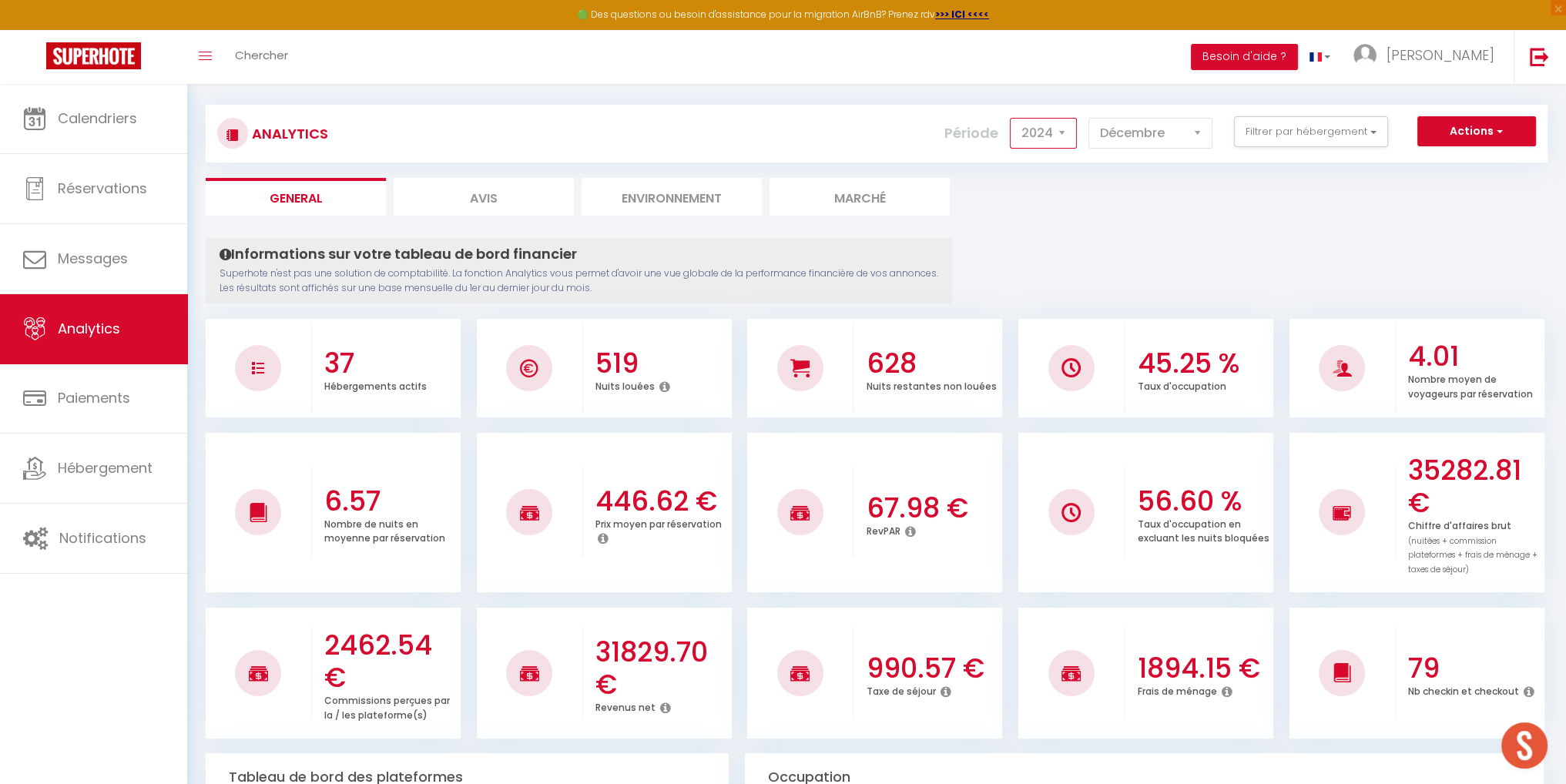
scroll to position [77, 0]
click at [1069, 132] on select "2014 2015 2016 2017 2018 2019 2020 2021 2022 2023 2024 2025 2026 2027" at bounding box center [1043, 133] width 67 height 31
select select "2025"
click at [1013, 118] on select "2014 2015 2016 2017 2018 2019 2020 2021 2022 2023 2024 2025 2026 2027" at bounding box center [1043, 133] width 67 height 31
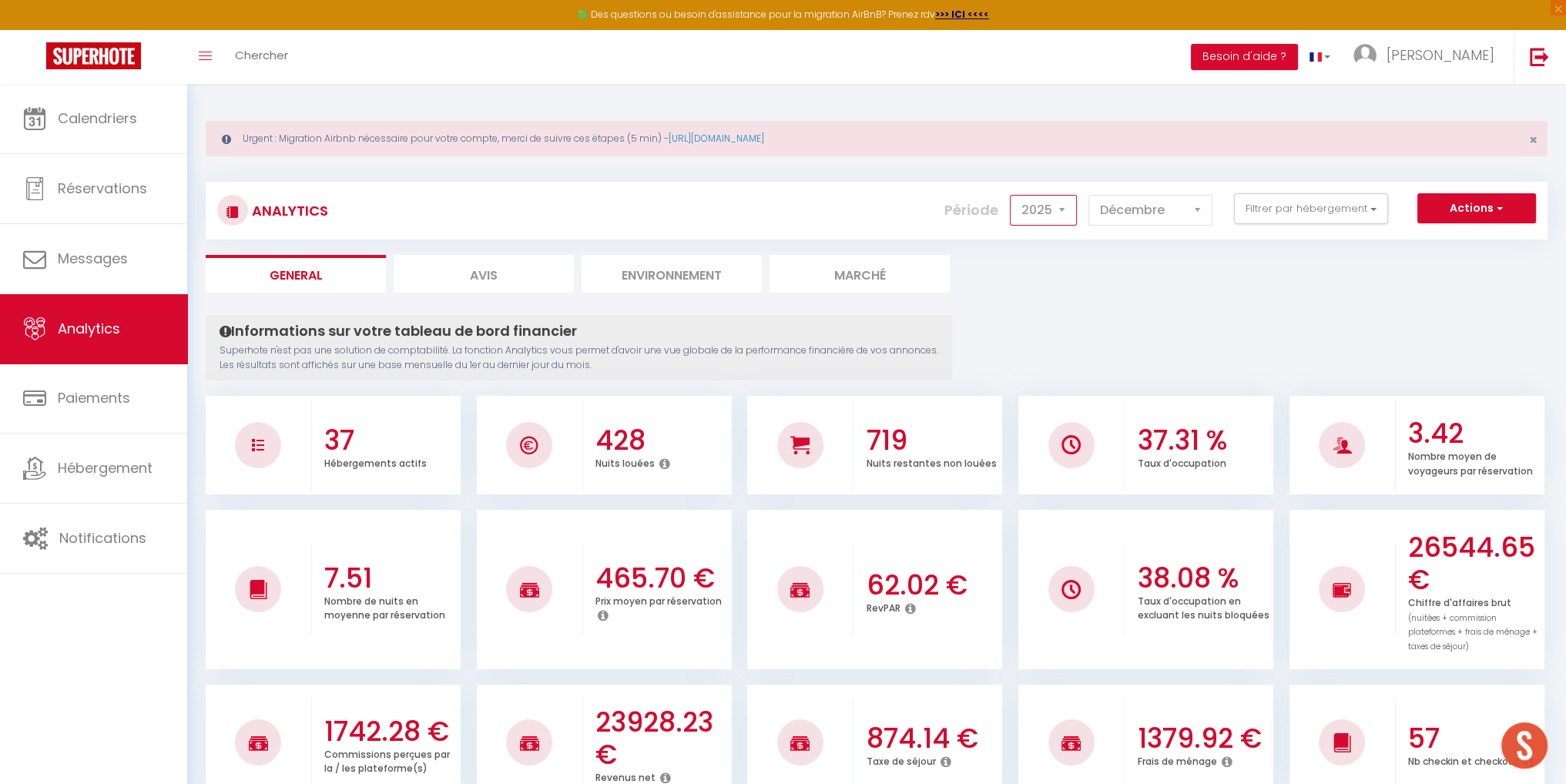
scroll to position [0, 0]
click at [1329, 208] on button "Filtrer par hébergement" at bounding box center [1311, 209] width 154 height 31
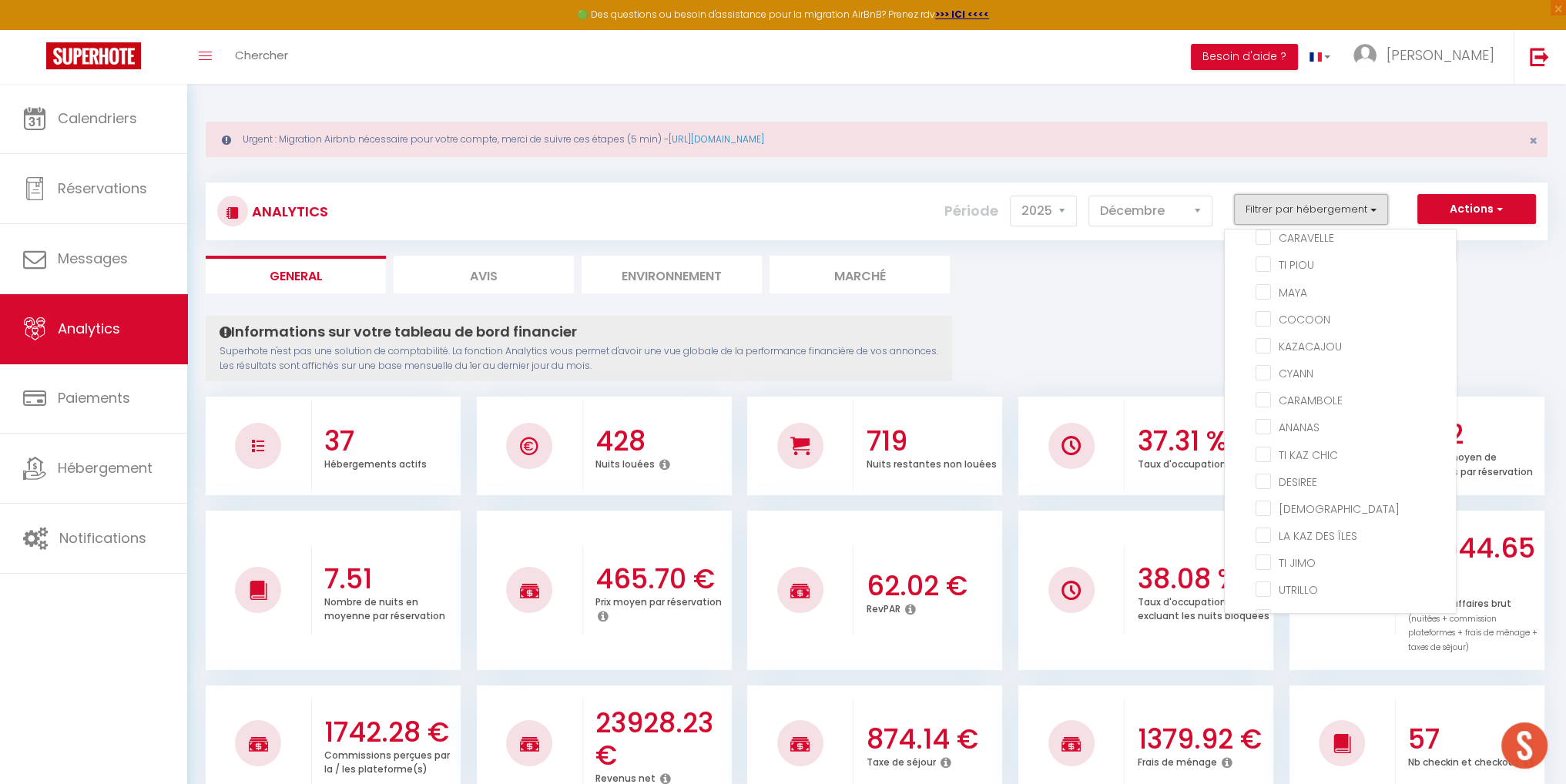
scroll to position [636, 0]
drag, startPoint x: 1461, startPoint y: 279, endPoint x: 1452, endPoint y: 287, distance: 12.0
click at [1456, 276] on div "Tous [PERSON_NAME] LA [GEOGRAPHIC_DATA][PERSON_NAME] Tortue CAOUANNE Tortue OLI…" at bounding box center [1341, 421] width 233 height 385
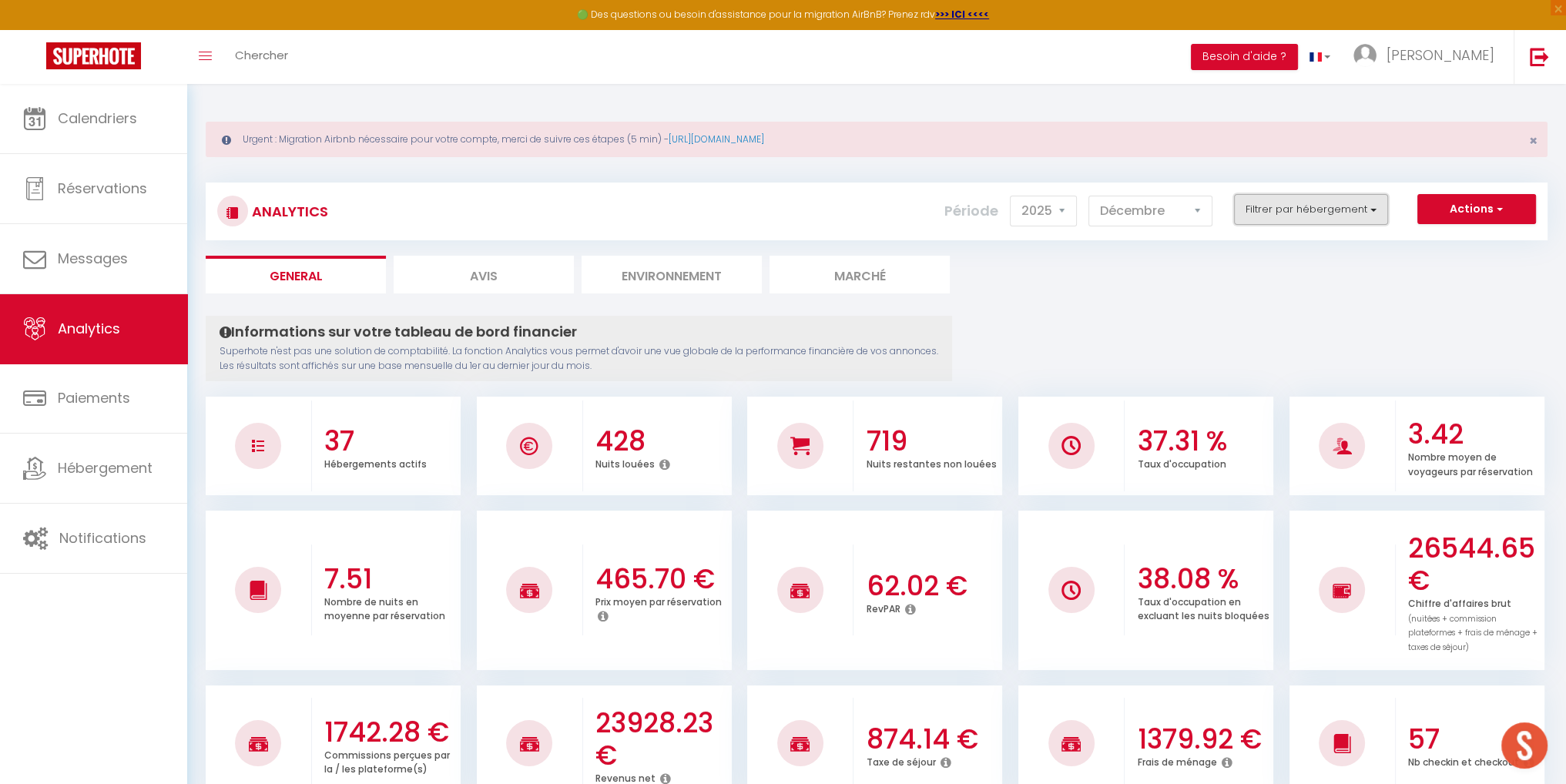
click at [1287, 207] on button "Filtrer par hébergement" at bounding box center [1311, 209] width 154 height 31
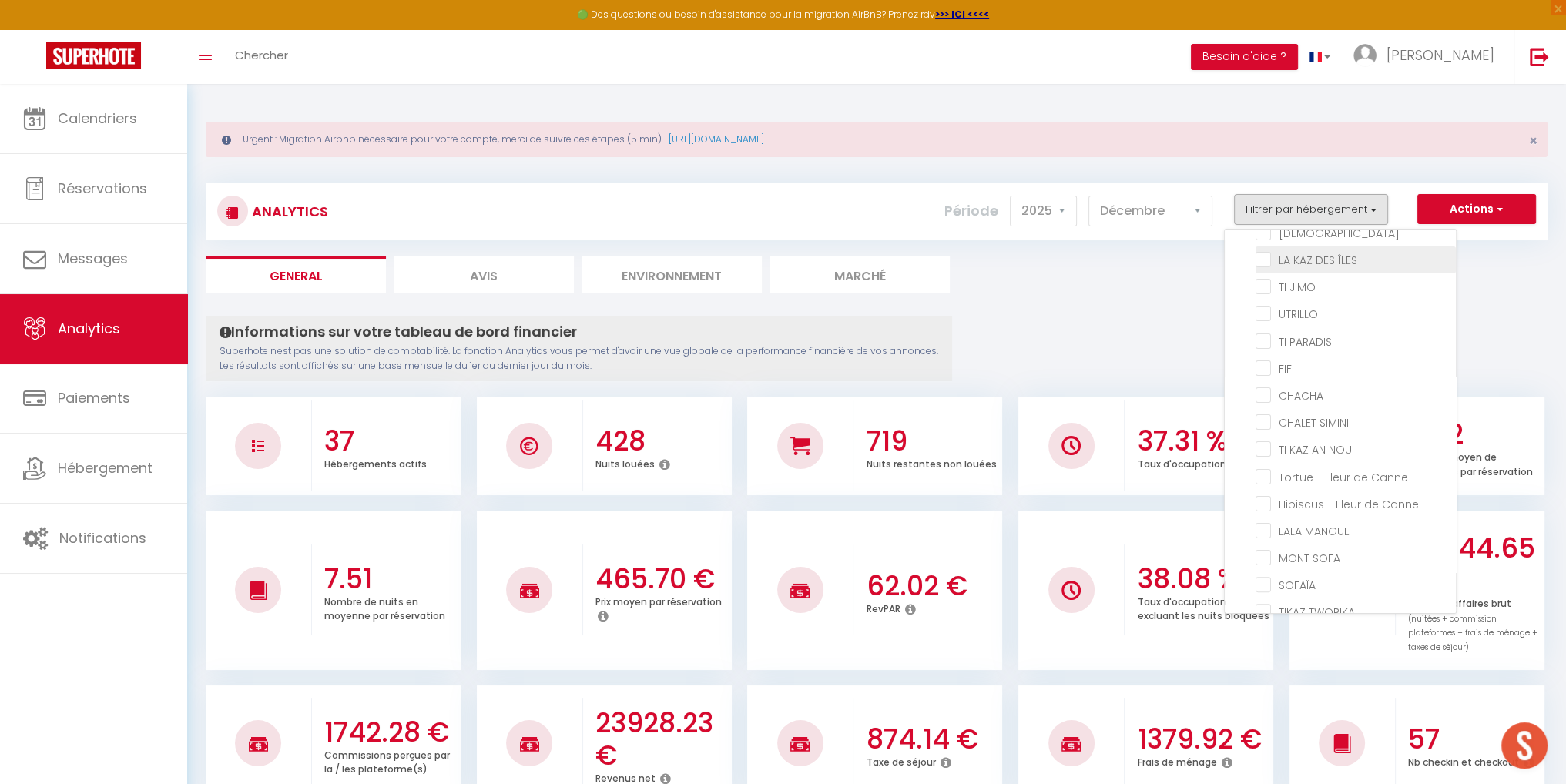
click at [1266, 251] on ÎLES "checkbox" at bounding box center [1356, 258] width 201 height 15
checkbox ÎLES "true"
checkbox MIRABELLA "false"
checkbox LUCIEN "false"
checkbox CAOUANNE "false"
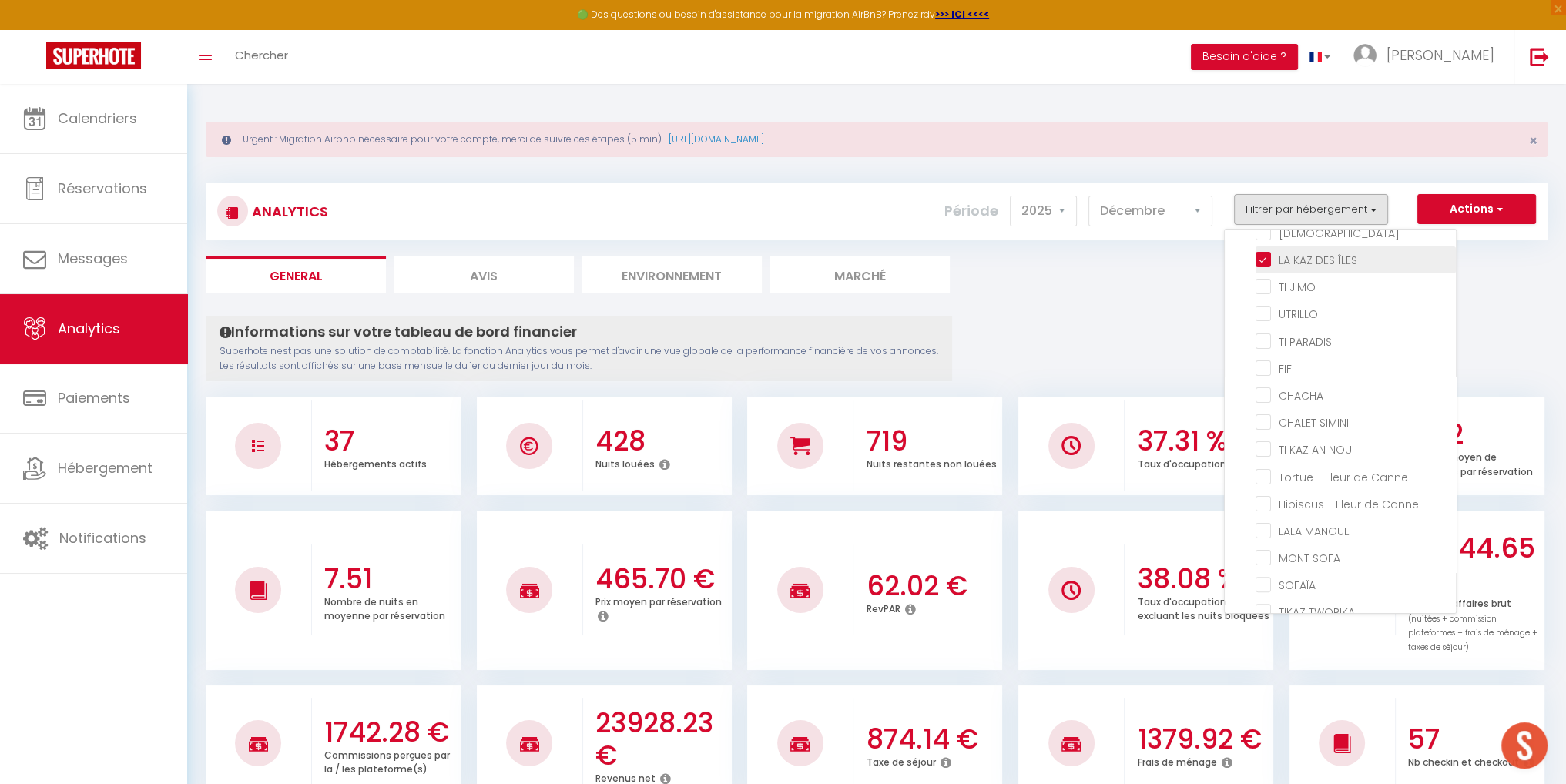
checkbox OLIVE "false"
checkbox LUTH "false"
checkbox VERTE "false"
checkbox input "false"
checkbox KAWAN "false"
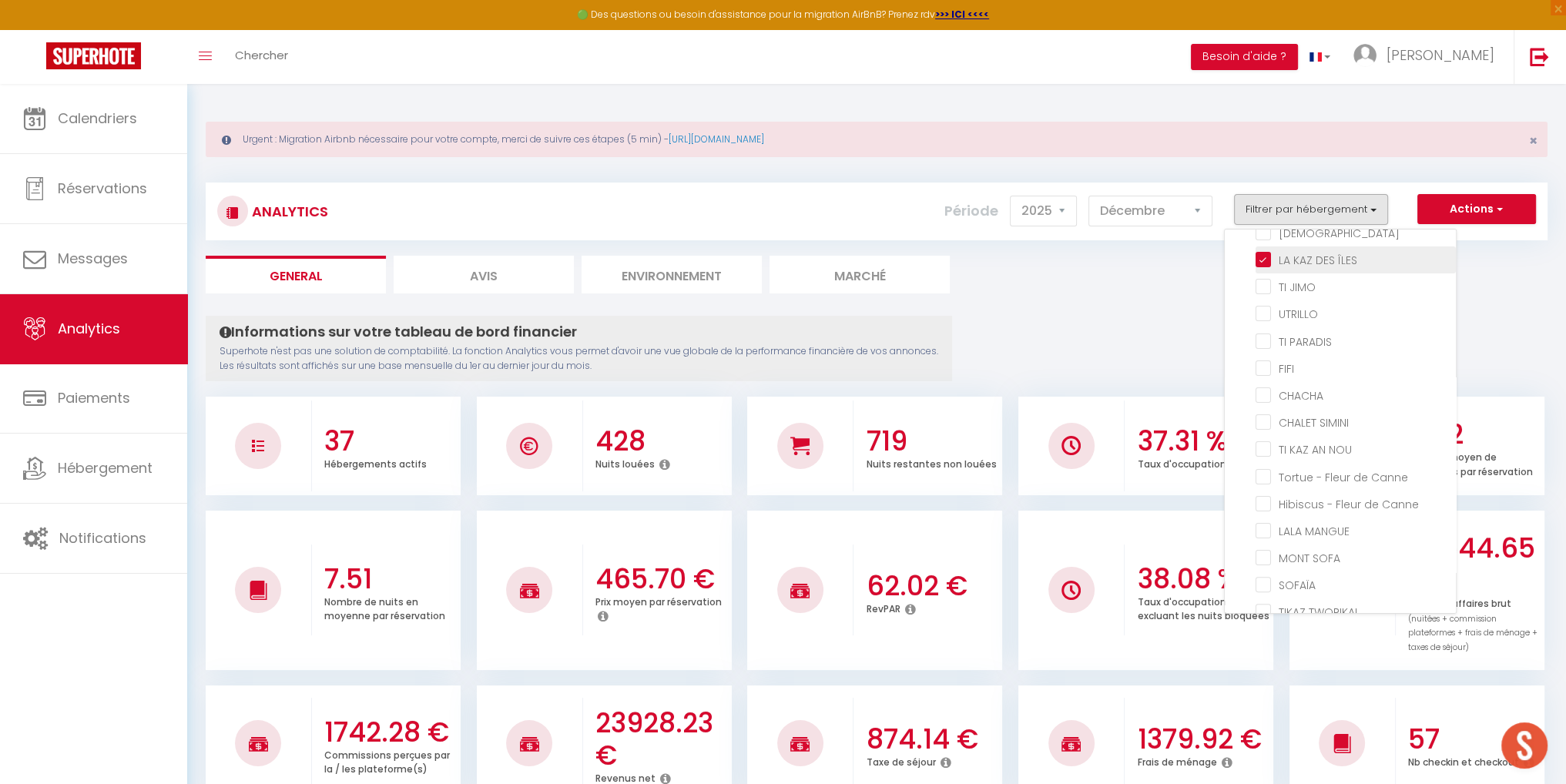
checkbox KARET "false"
checkbox input "false"
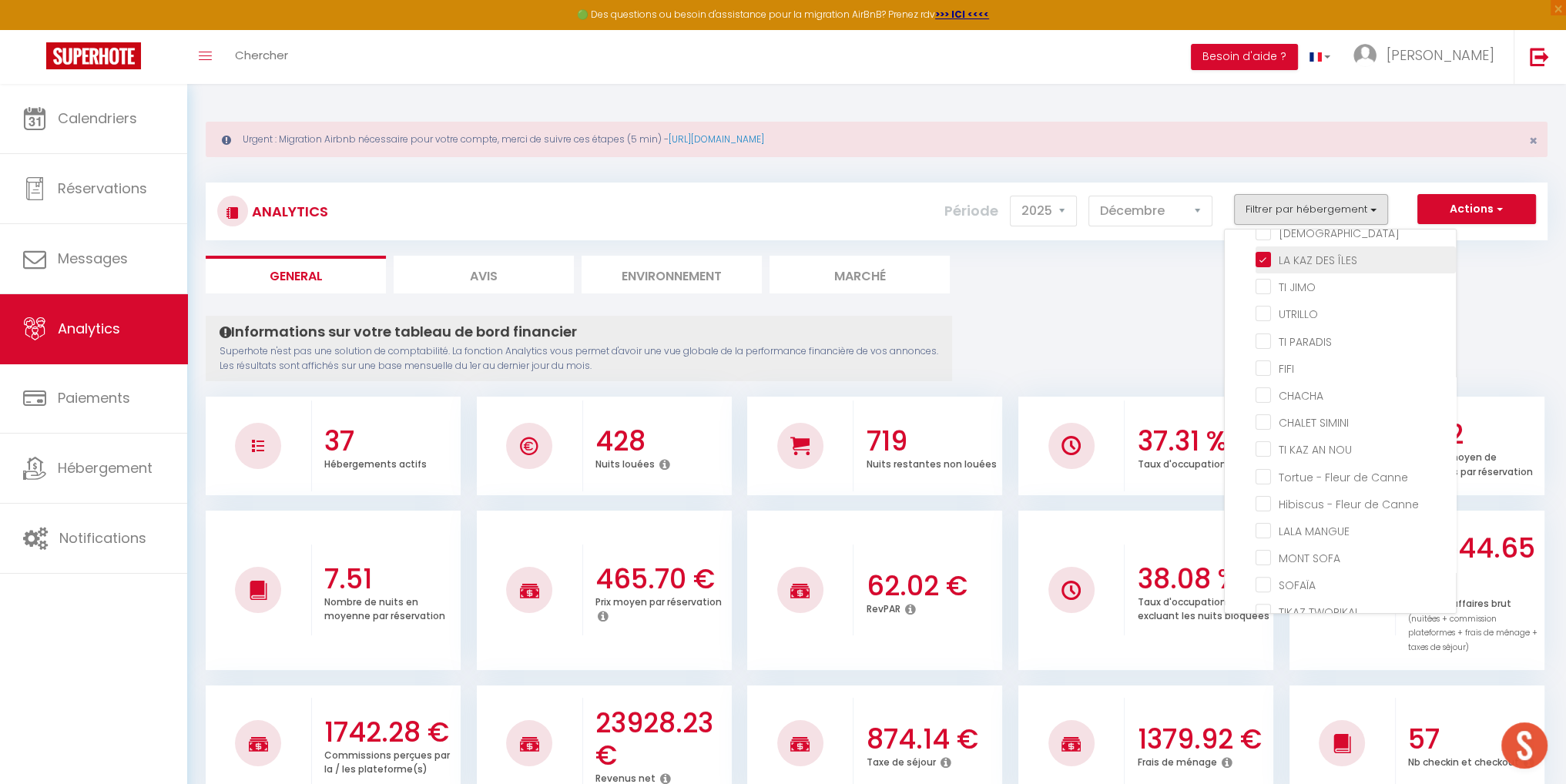
checkbox PIOU "false"
checkbox input "false"
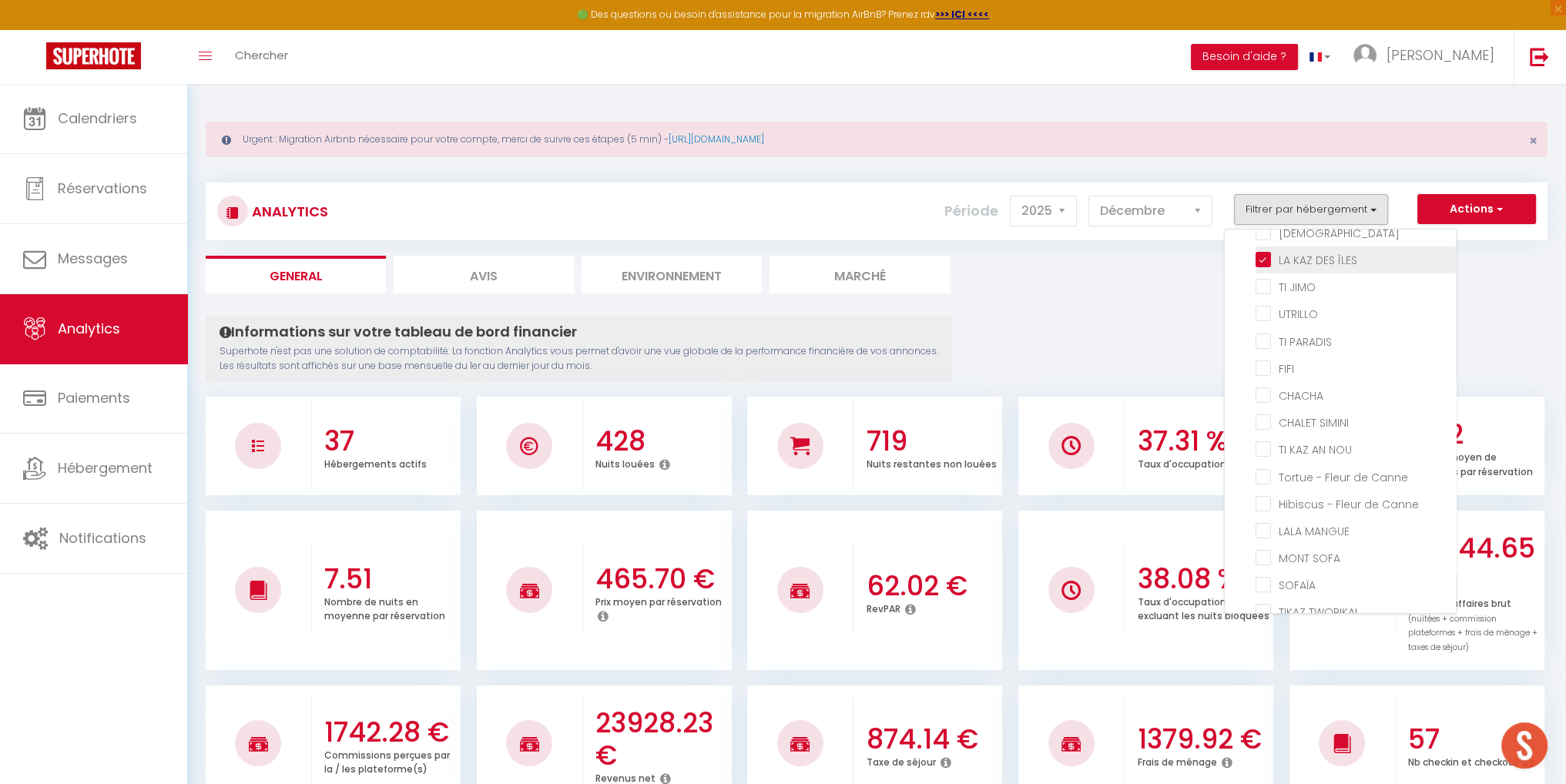
checkbox input "false"
checkbox CHIC "false"
checkbox input "false"
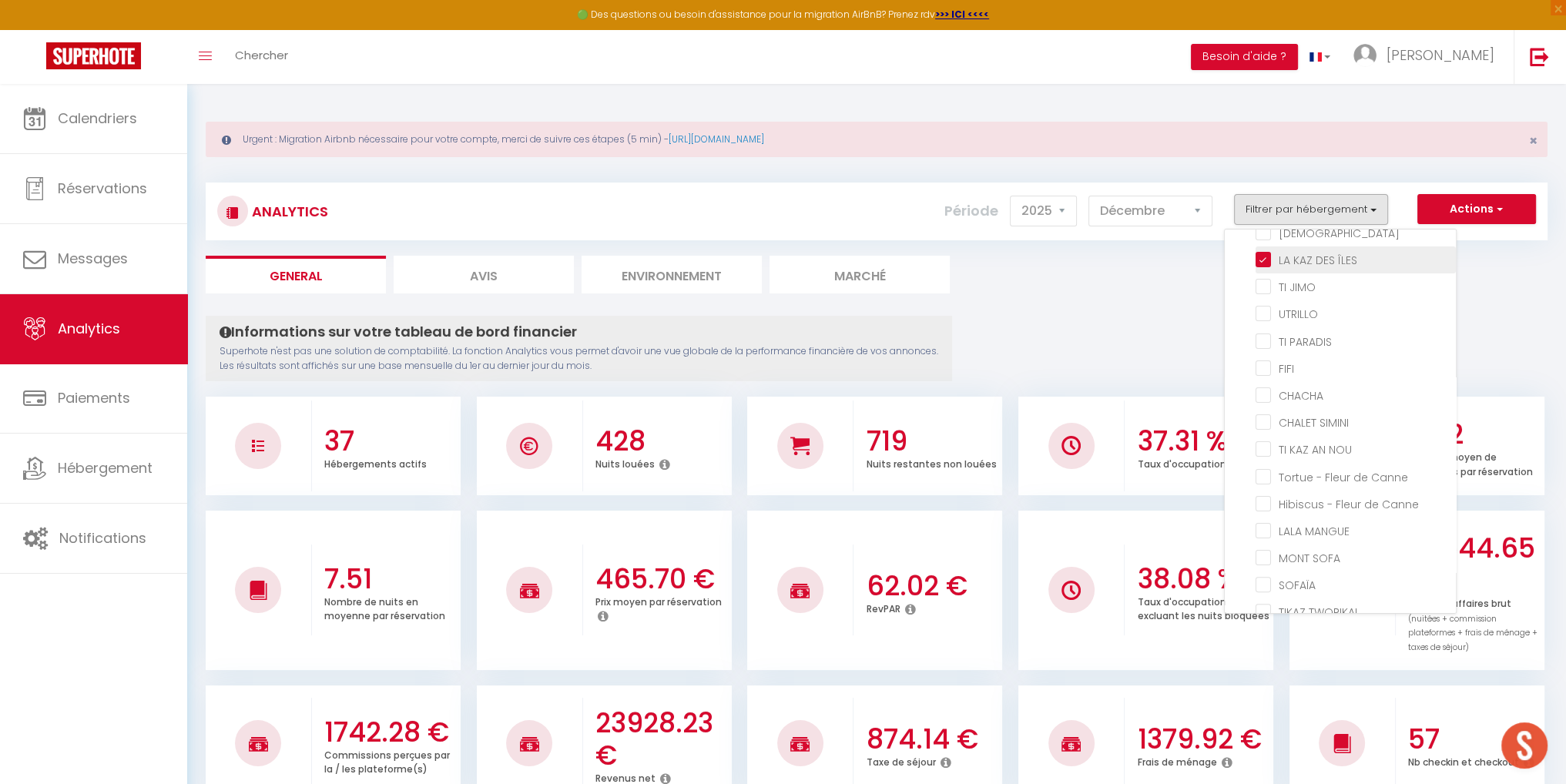
checkbox JIMO "false"
checkbox input "false"
checkbox PARADIS "false"
checkbox input "false"
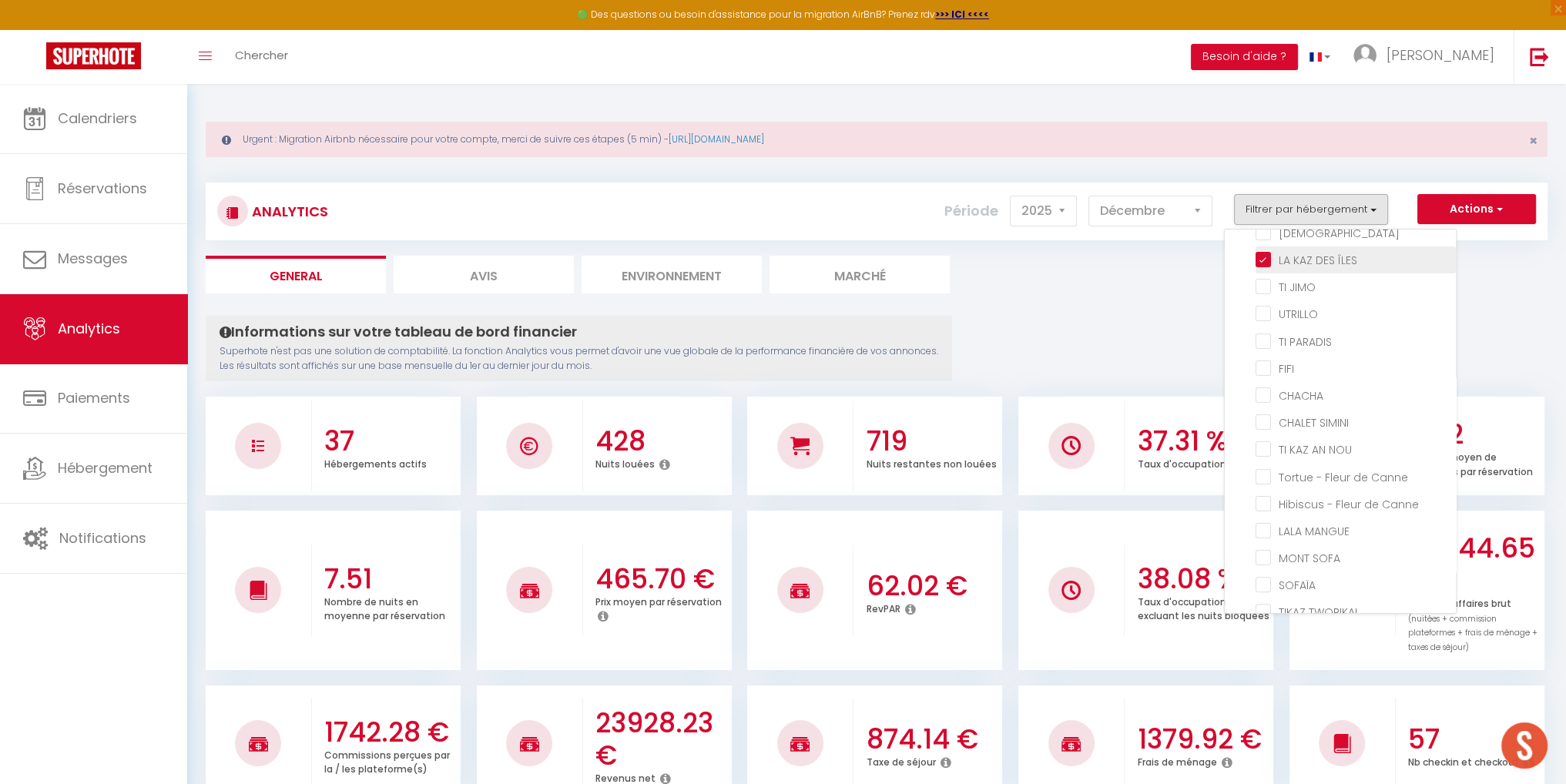
checkbox SIMINI "false"
checkbox NOU "false"
checkbox Canne "false"
checkbox MANGUE "false"
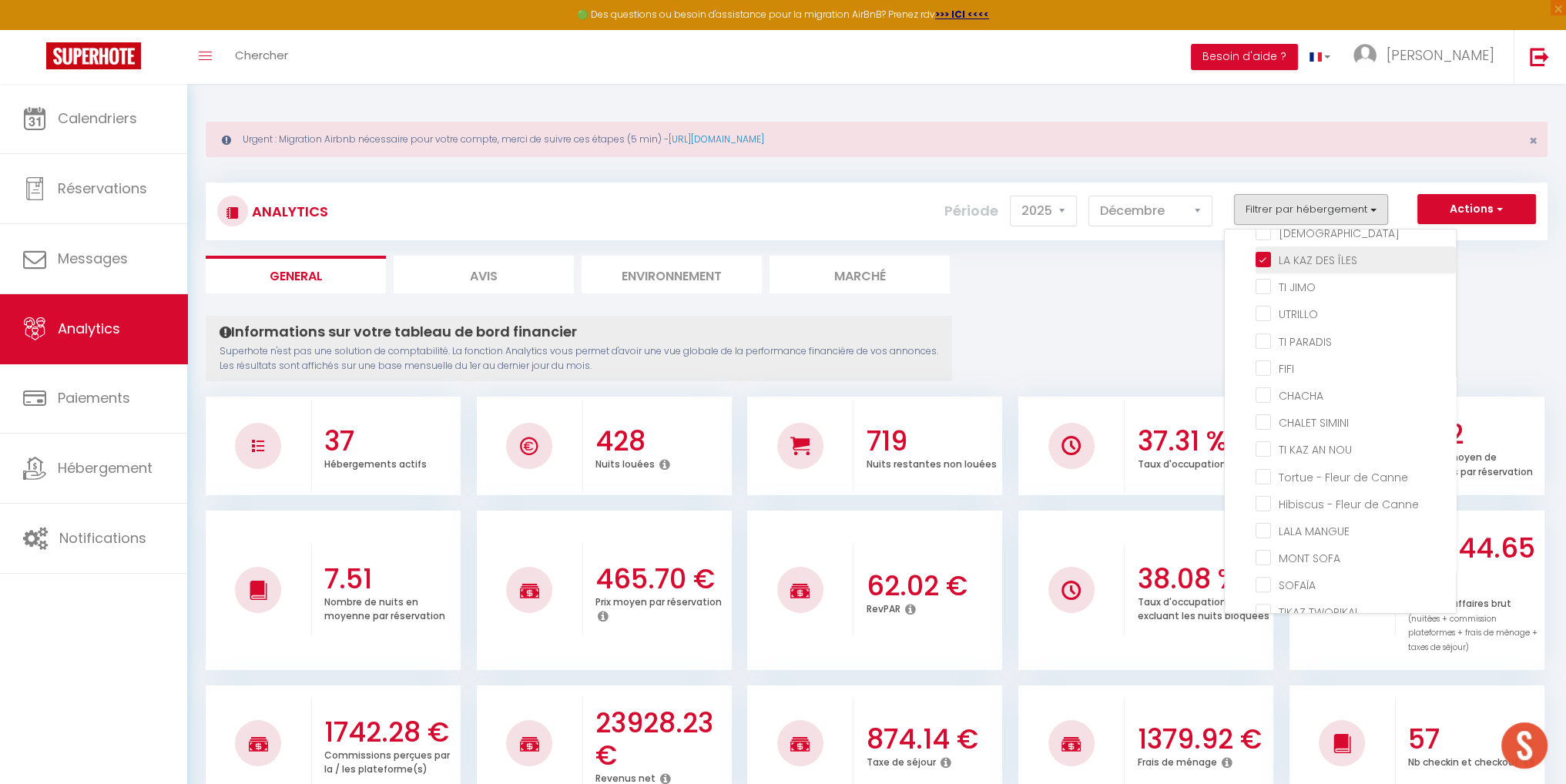
checkbox SOFA "false"
checkbox input "false"
checkbox TWOPIKAL "false"
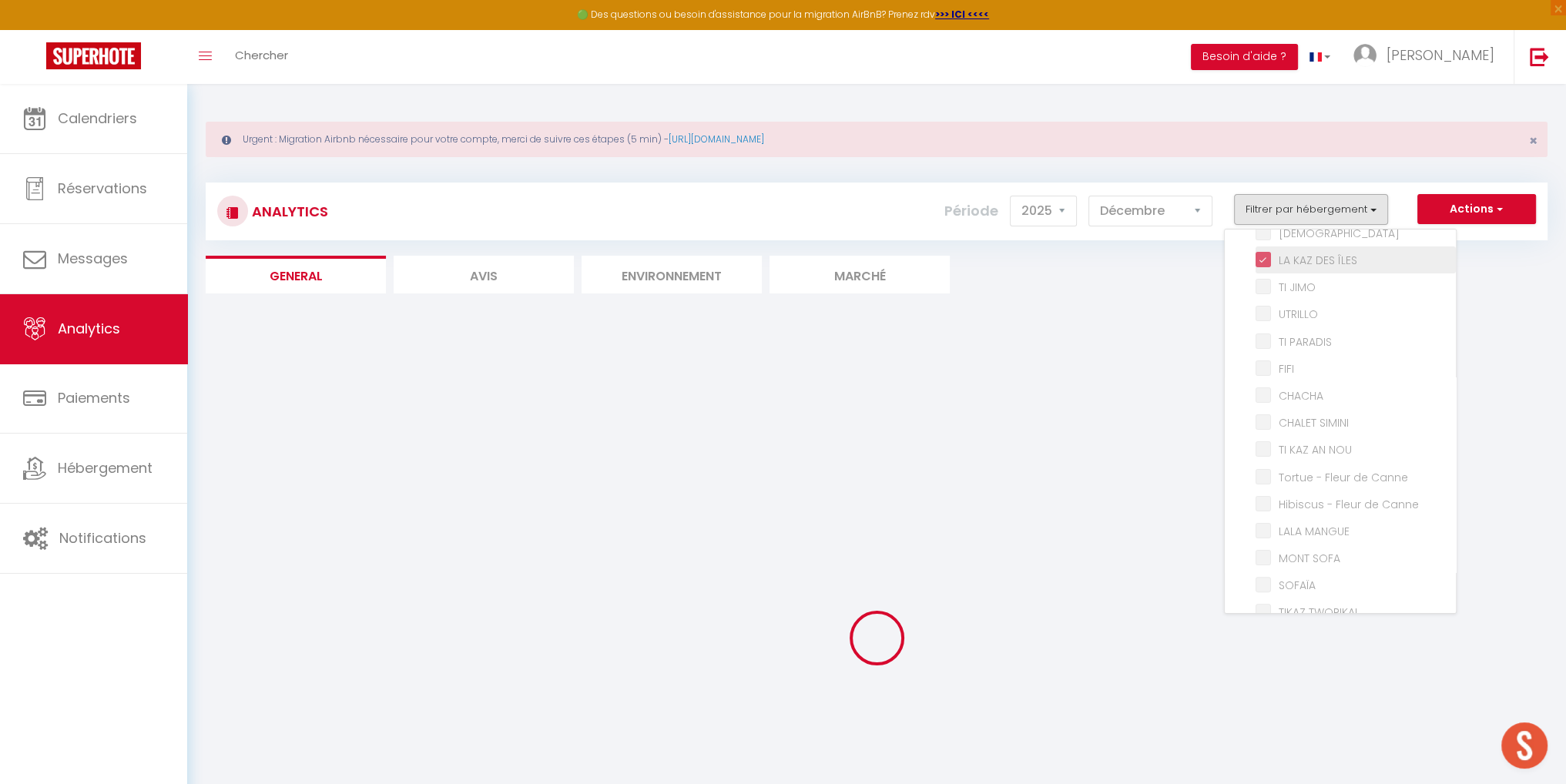
checkbox MIRABELLA "false"
checkbox LUCIEN "false"
checkbox CAOUANNE "false"
checkbox OLIVE "false"
checkbox LUTH "false"
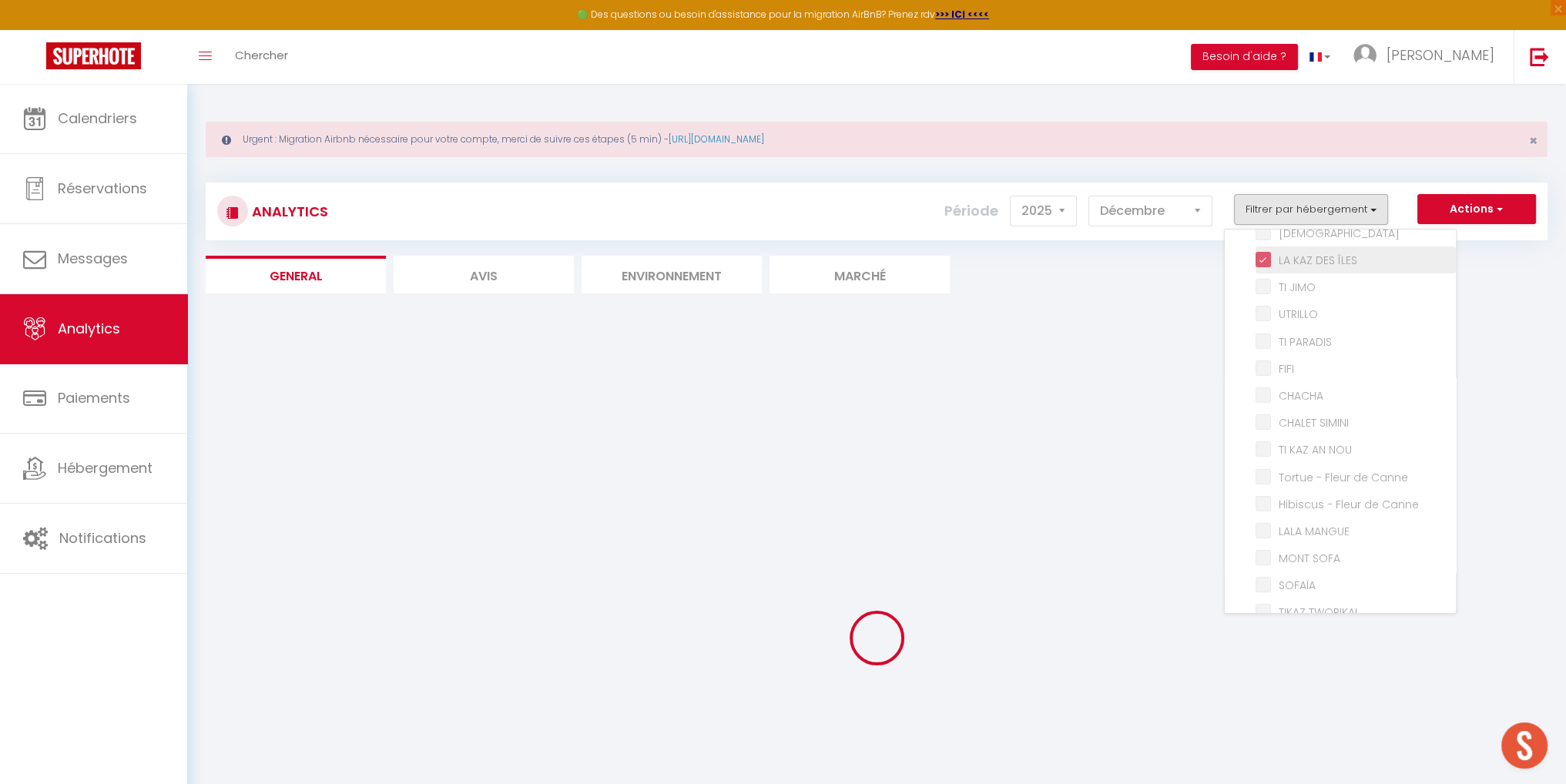
checkbox VERTE "false"
checkbox input "false"
checkbox KAWAN "false"
checkbox KARET "false"
checkbox input "false"
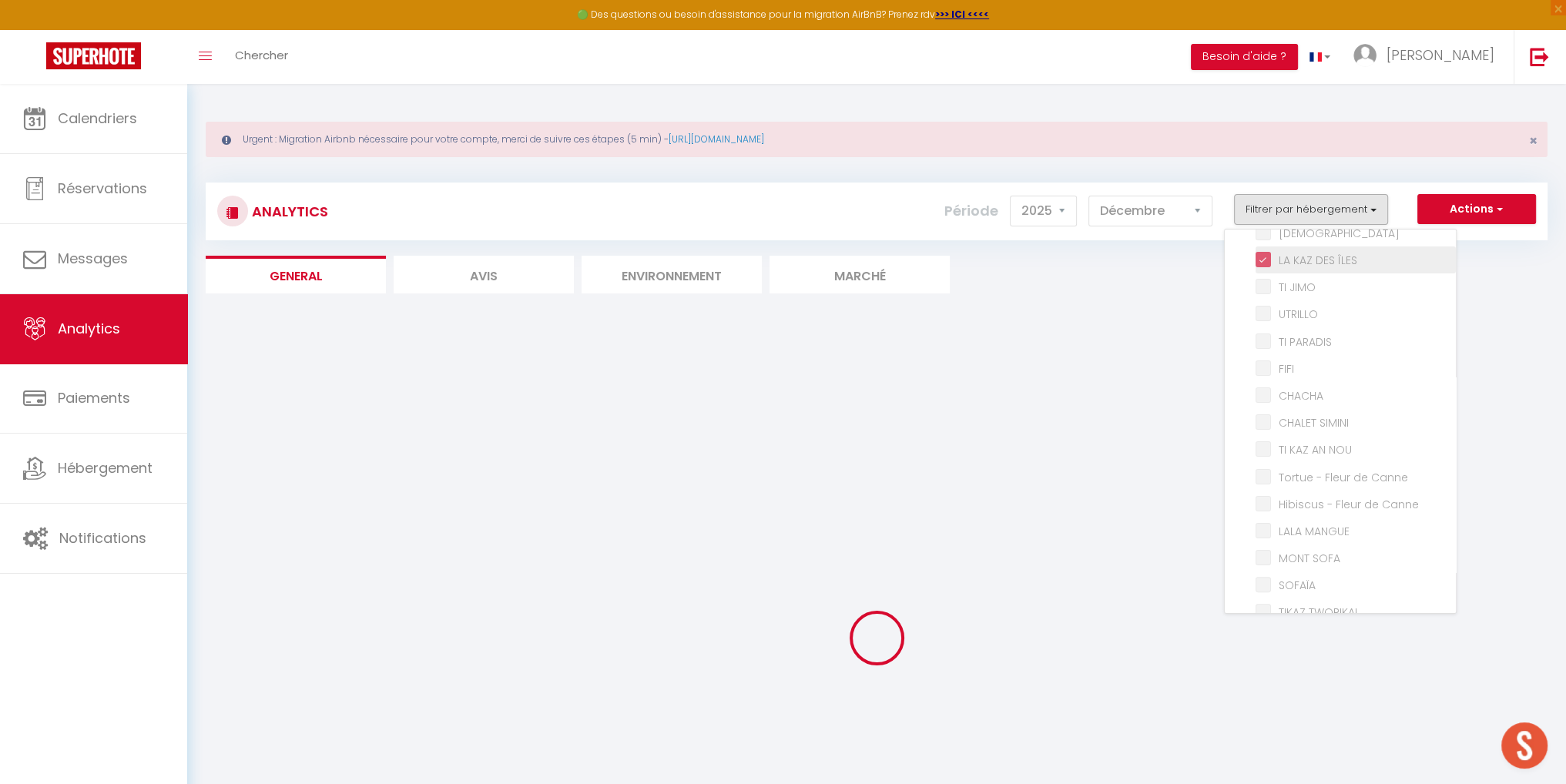
checkbox input "false"
checkbox PIOU "false"
checkbox input "false"
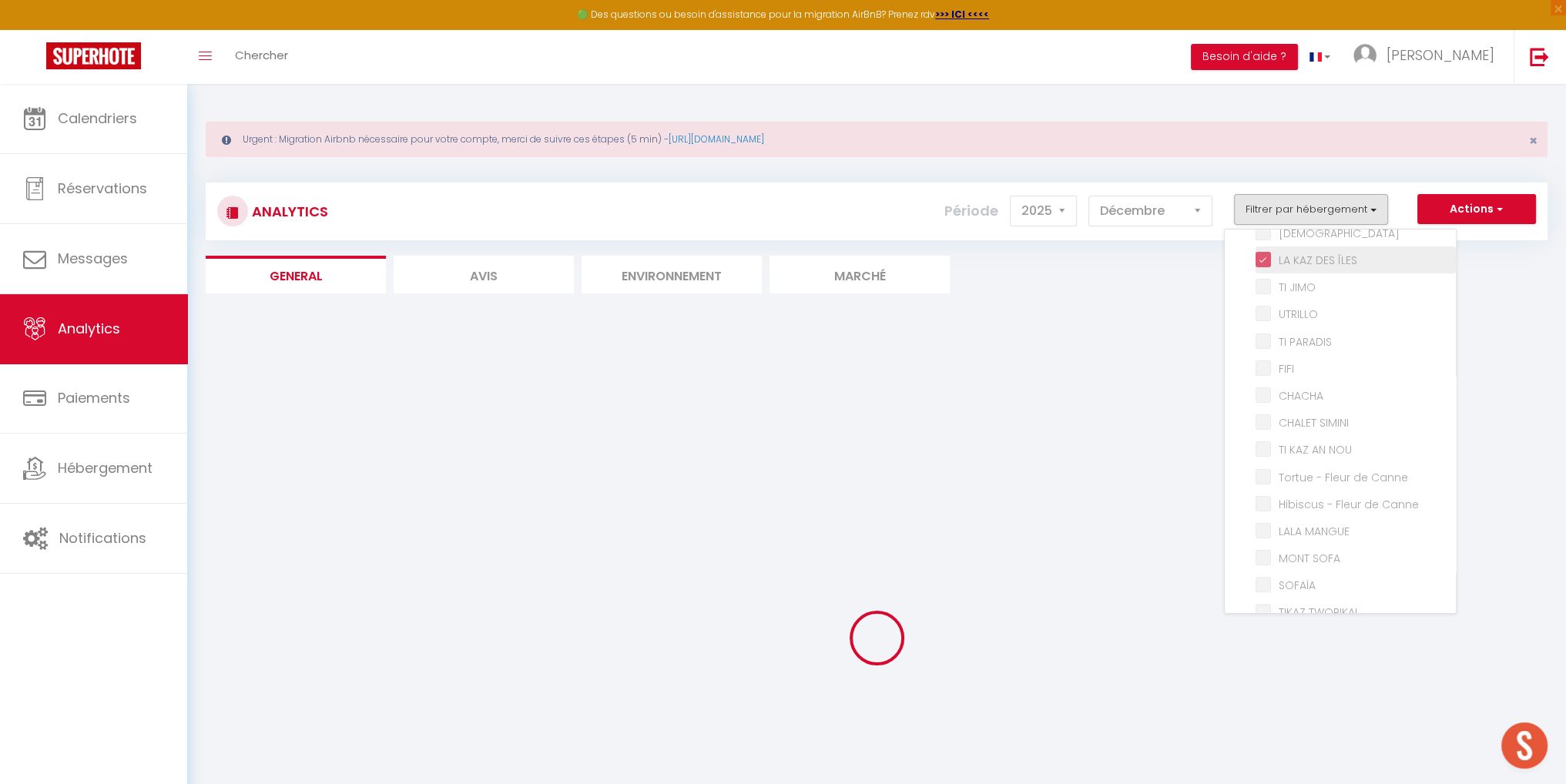
checkbox input "false"
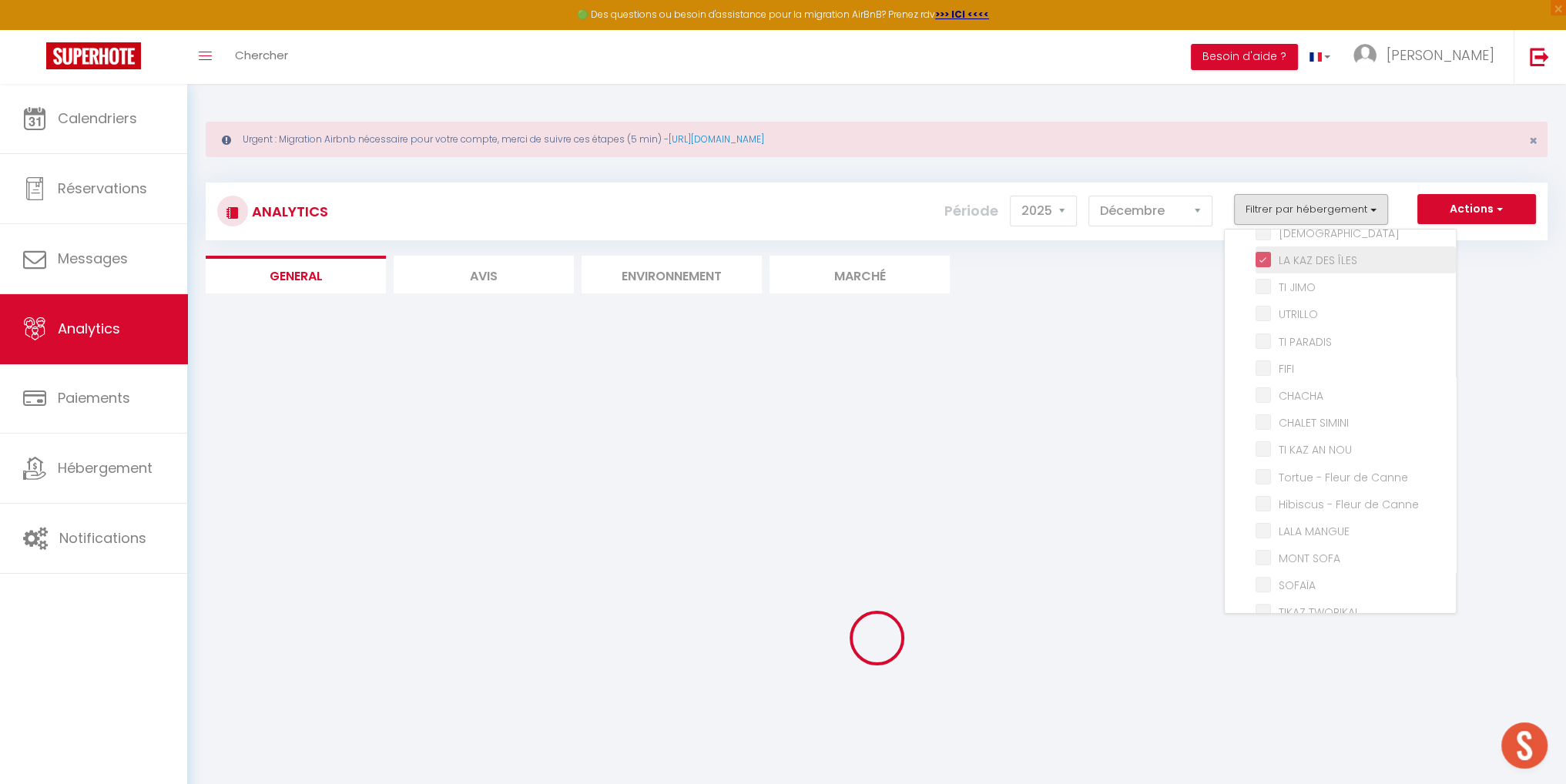
checkbox CHIC "false"
checkbox input "false"
checkbox JIMO "false"
checkbox input "false"
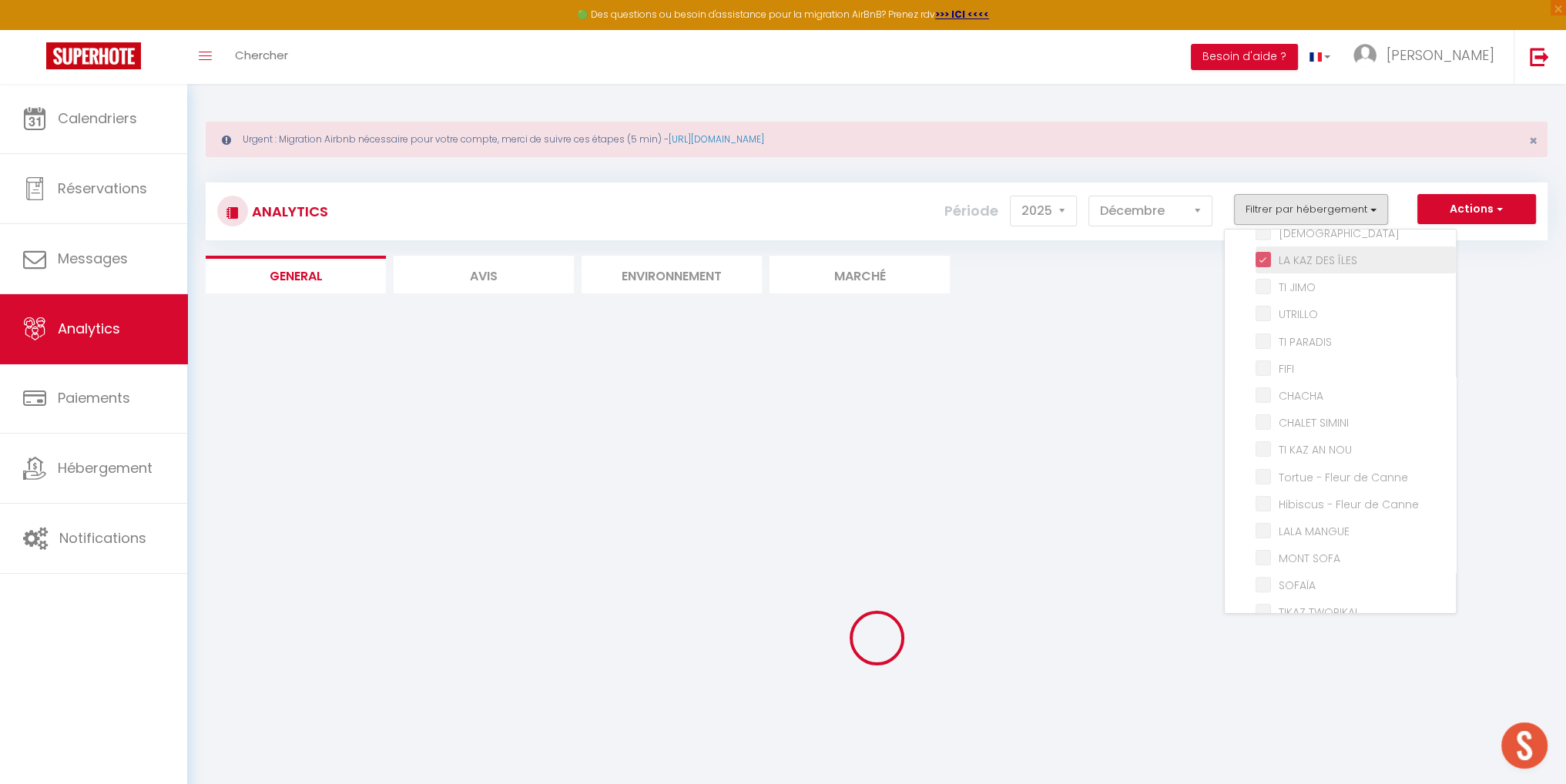
checkbox PARADIS "false"
checkbox input "false"
checkbox SIMINI "false"
checkbox NOU "false"
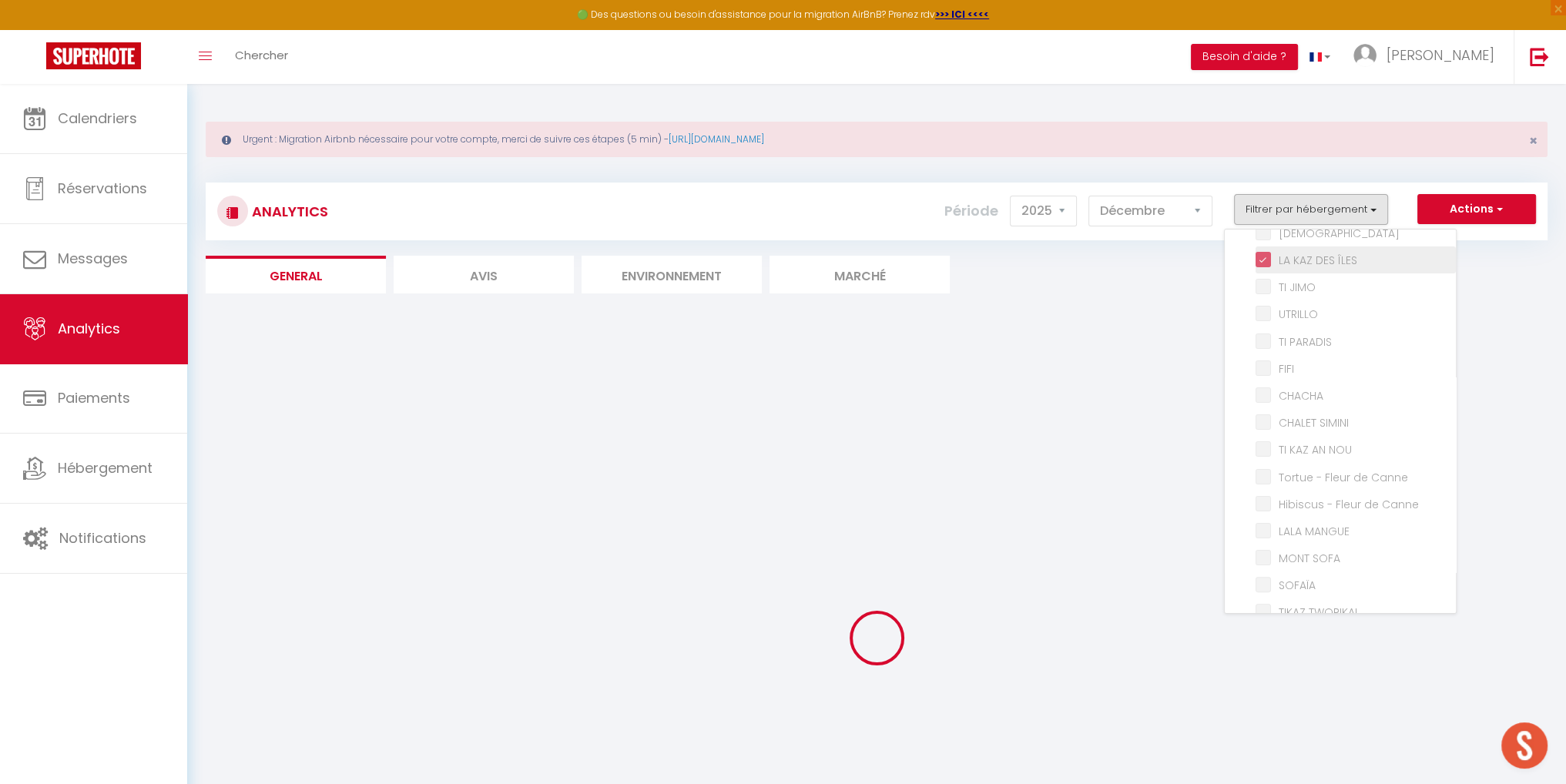
checkbox Canne "false"
checkbox MANGUE "false"
checkbox SOFA "false"
checkbox input "false"
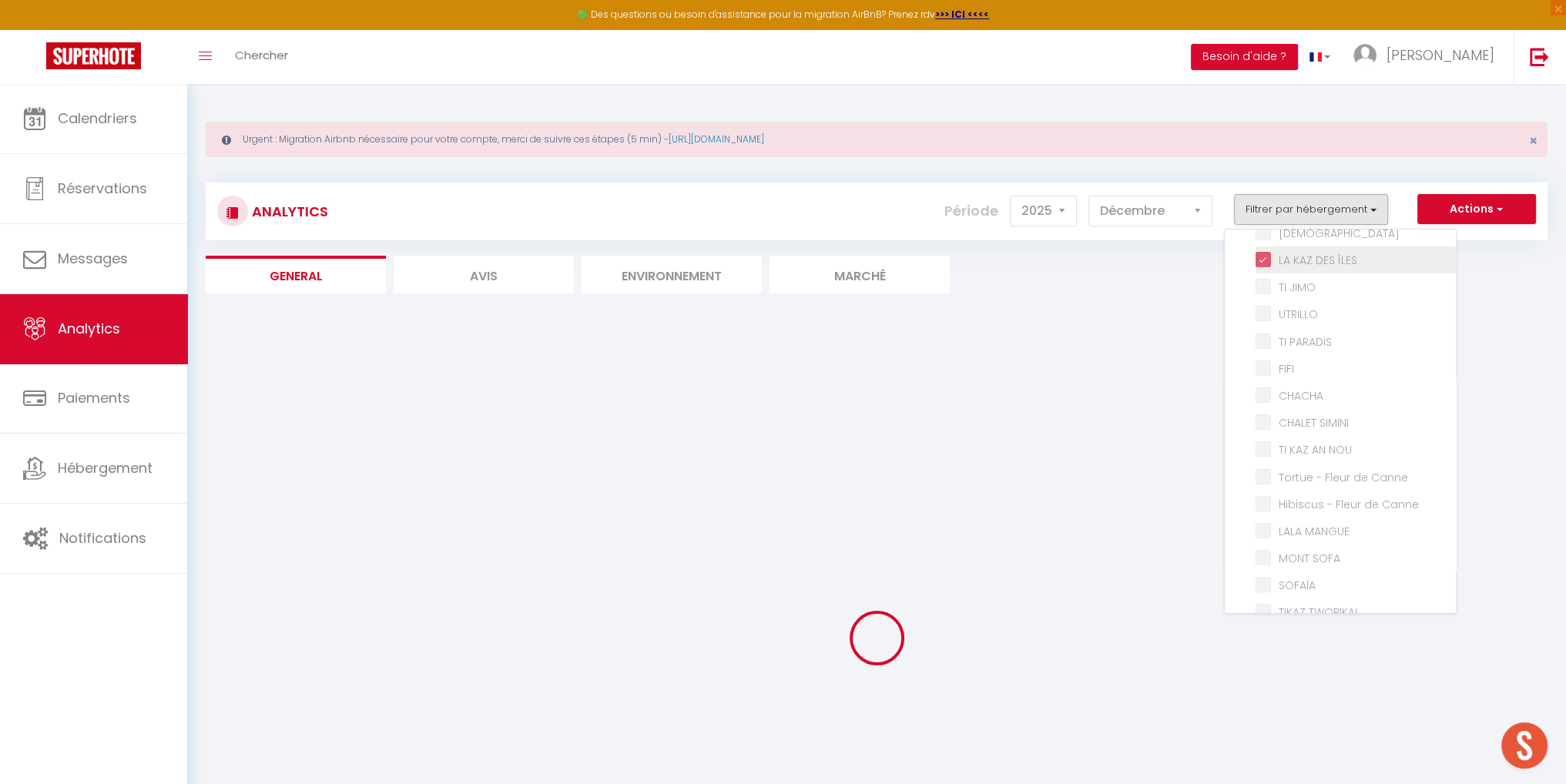
checkbox TWOPIKAL "false"
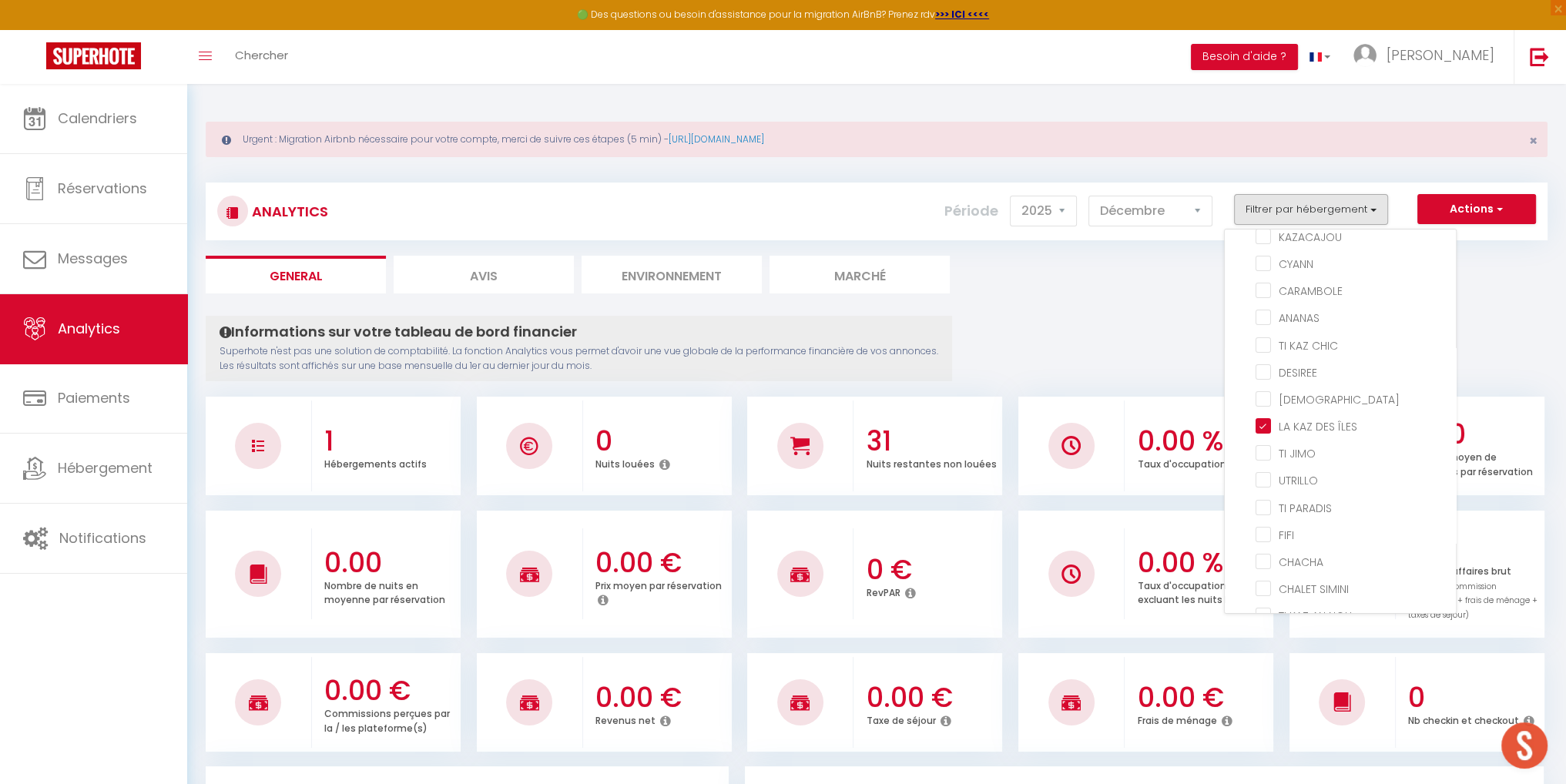
scroll to position [465, 0]
click at [1267, 502] on PARADIS "checkbox" at bounding box center [1356, 510] width 201 height 15
checkbox PARADIS "true"
checkbox MIRABELLA "false"
checkbox LUCIEN "false"
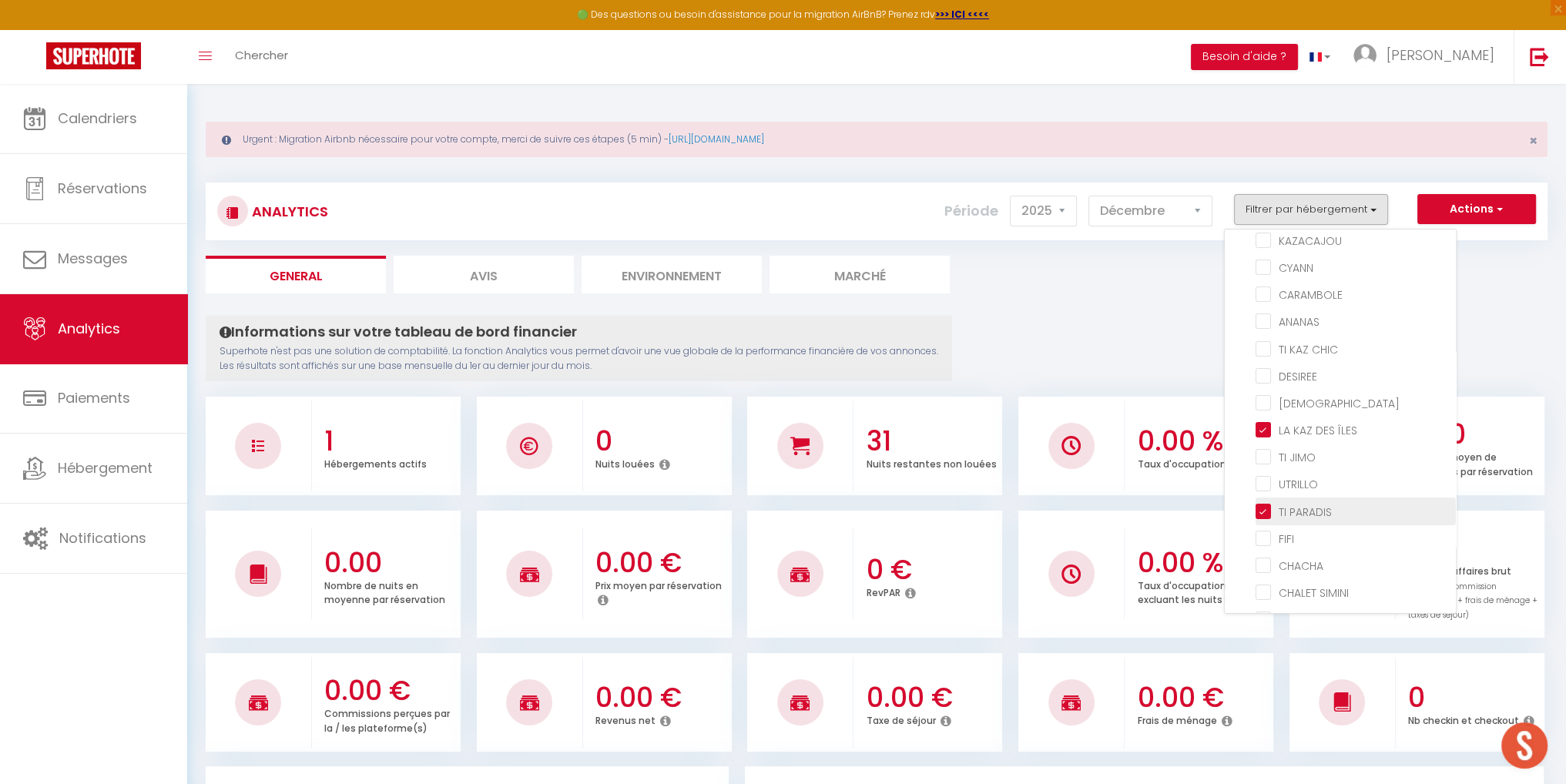
checkbox CAOUANNE "false"
checkbox OLIVE "false"
checkbox LUTH "false"
checkbox VERTE "false"
checkbox input "false"
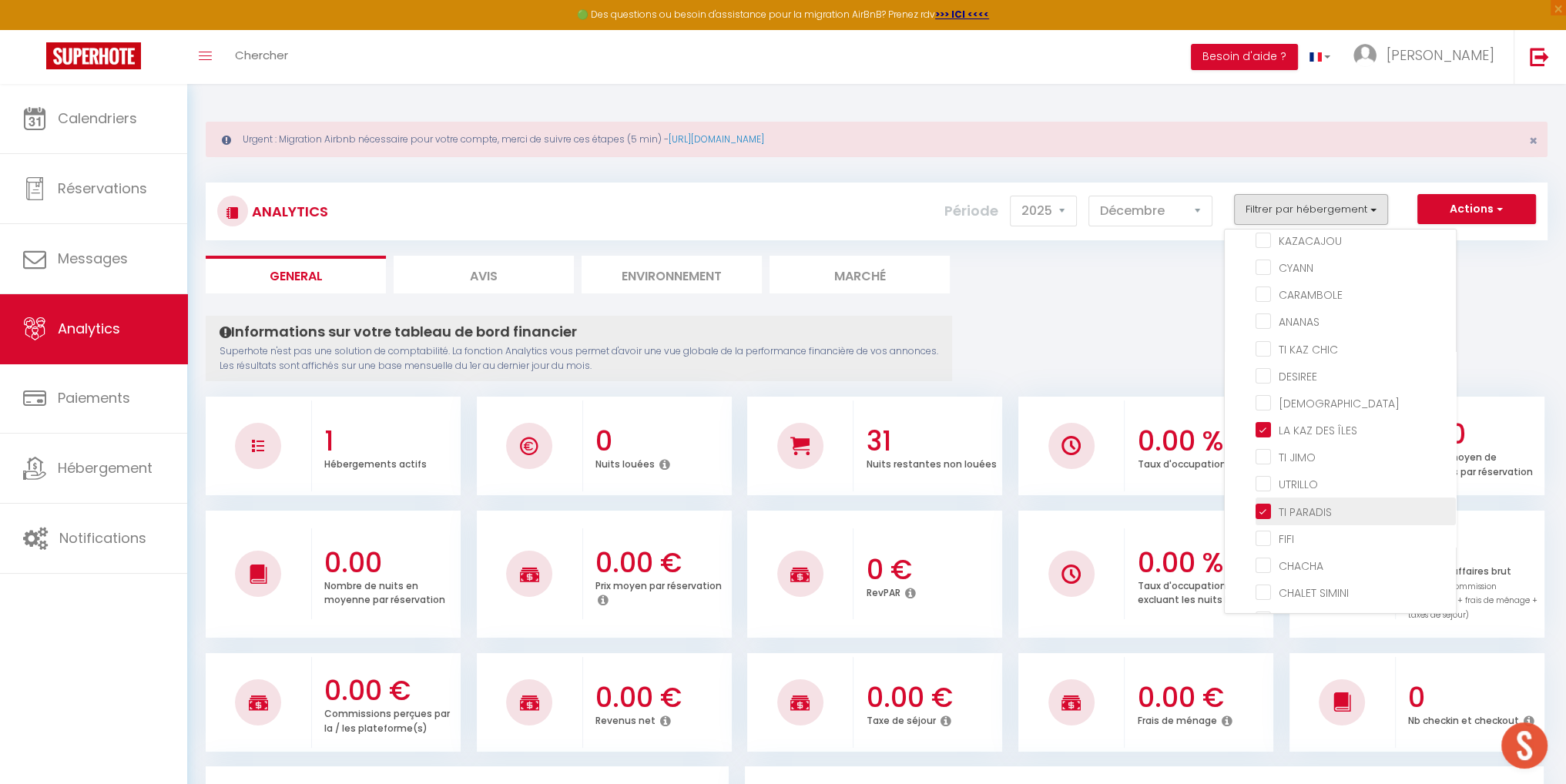
checkbox KAWAN "false"
checkbox KARET "false"
checkbox input "false"
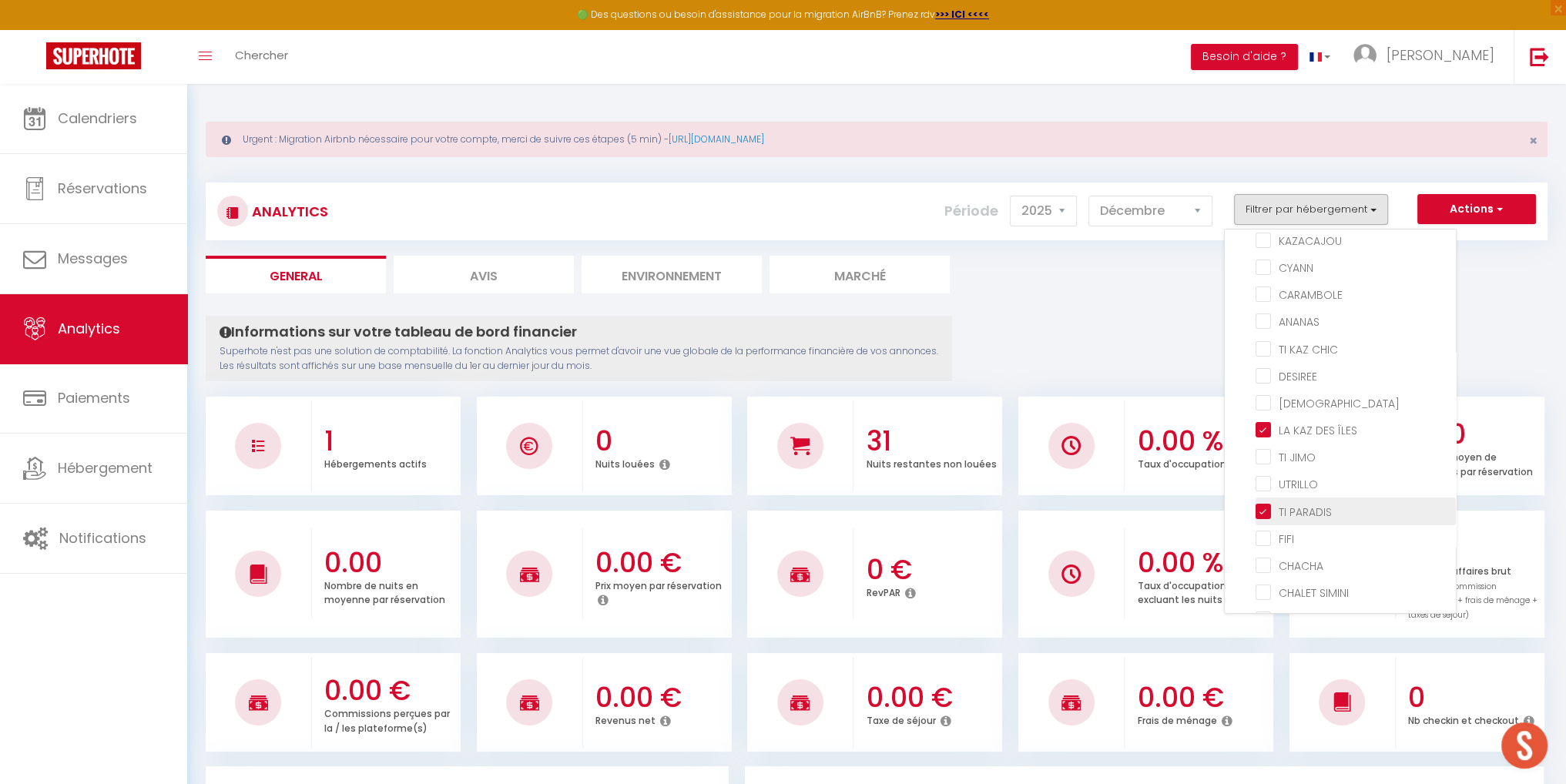
checkbox input "false"
checkbox PIOU "false"
checkbox input "false"
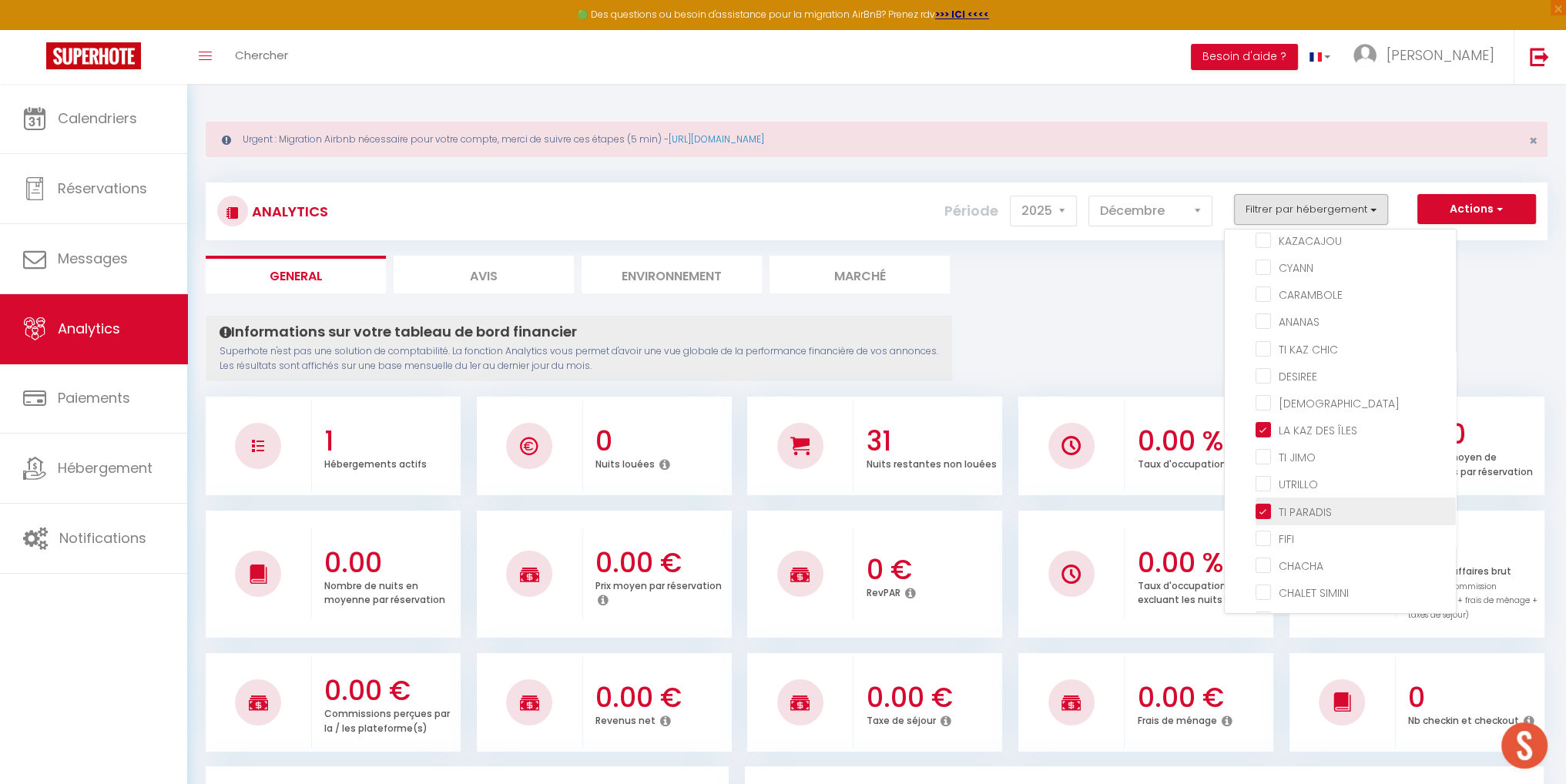
checkbox input "false"
checkbox CHIC "false"
checkbox input "false"
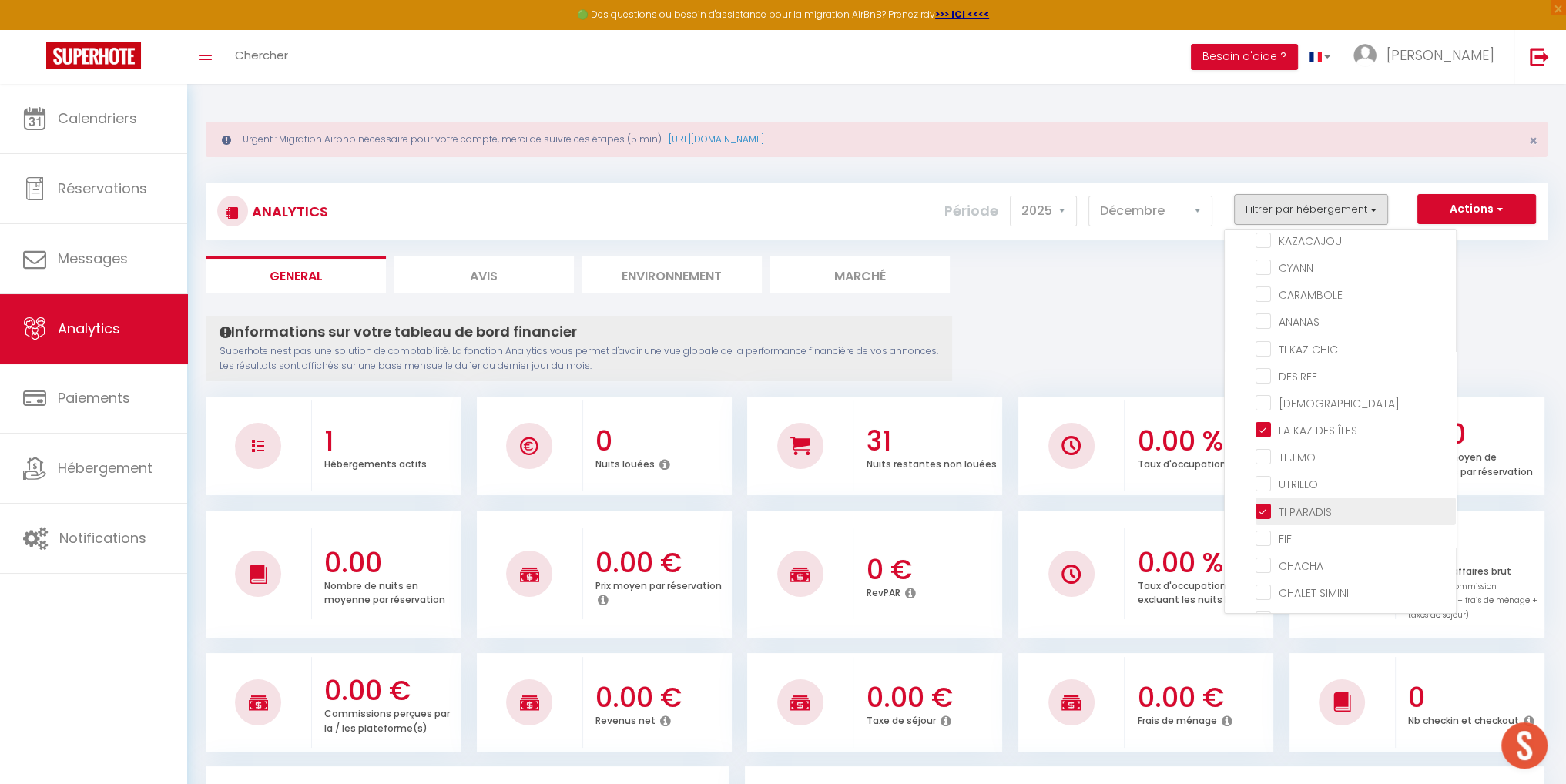
checkbox input "false"
checkbox JIMO "false"
checkbox input "false"
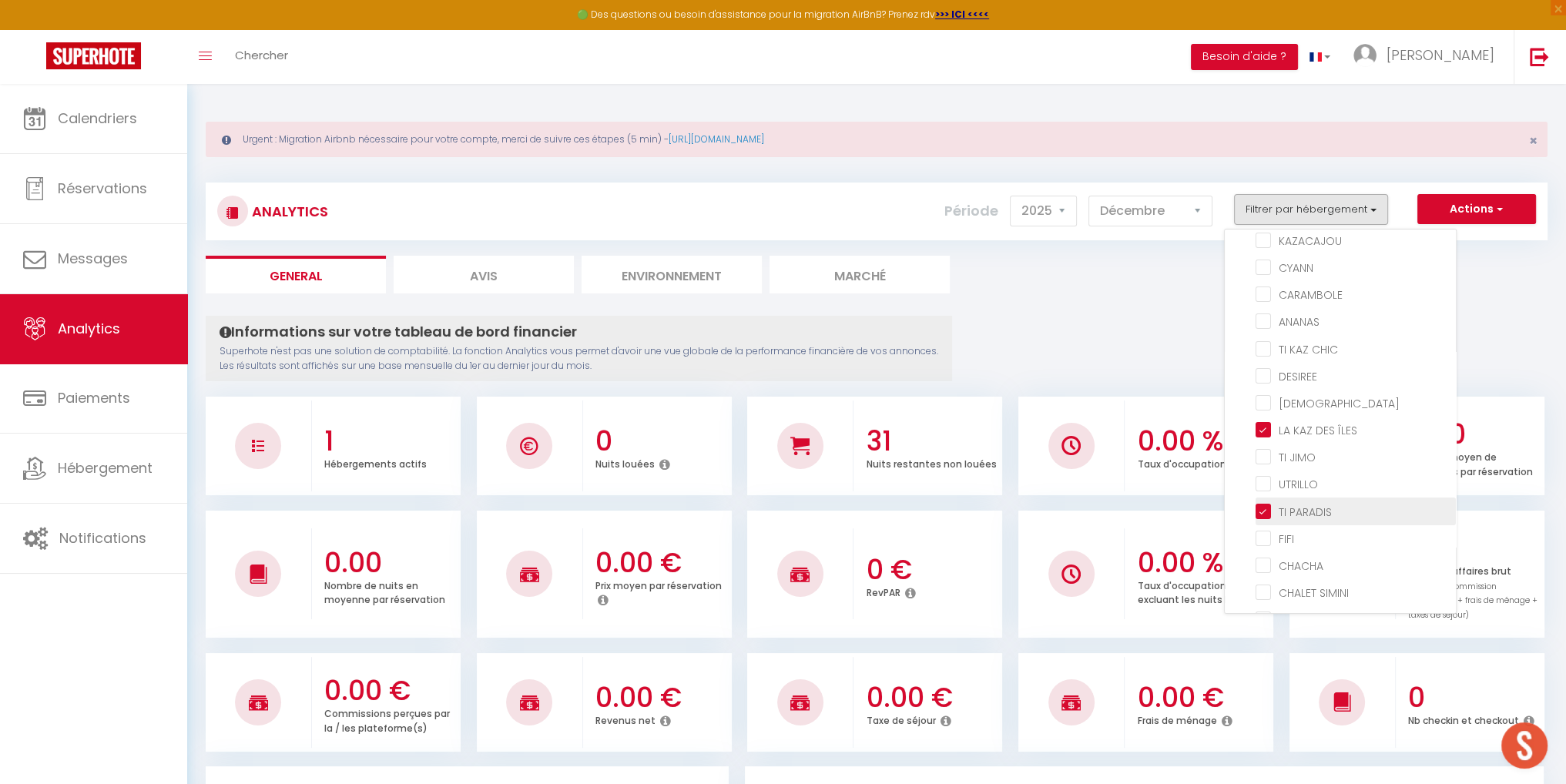
checkbox SIMINI "false"
checkbox NOU "false"
checkbox Canne "false"
checkbox MANGUE "false"
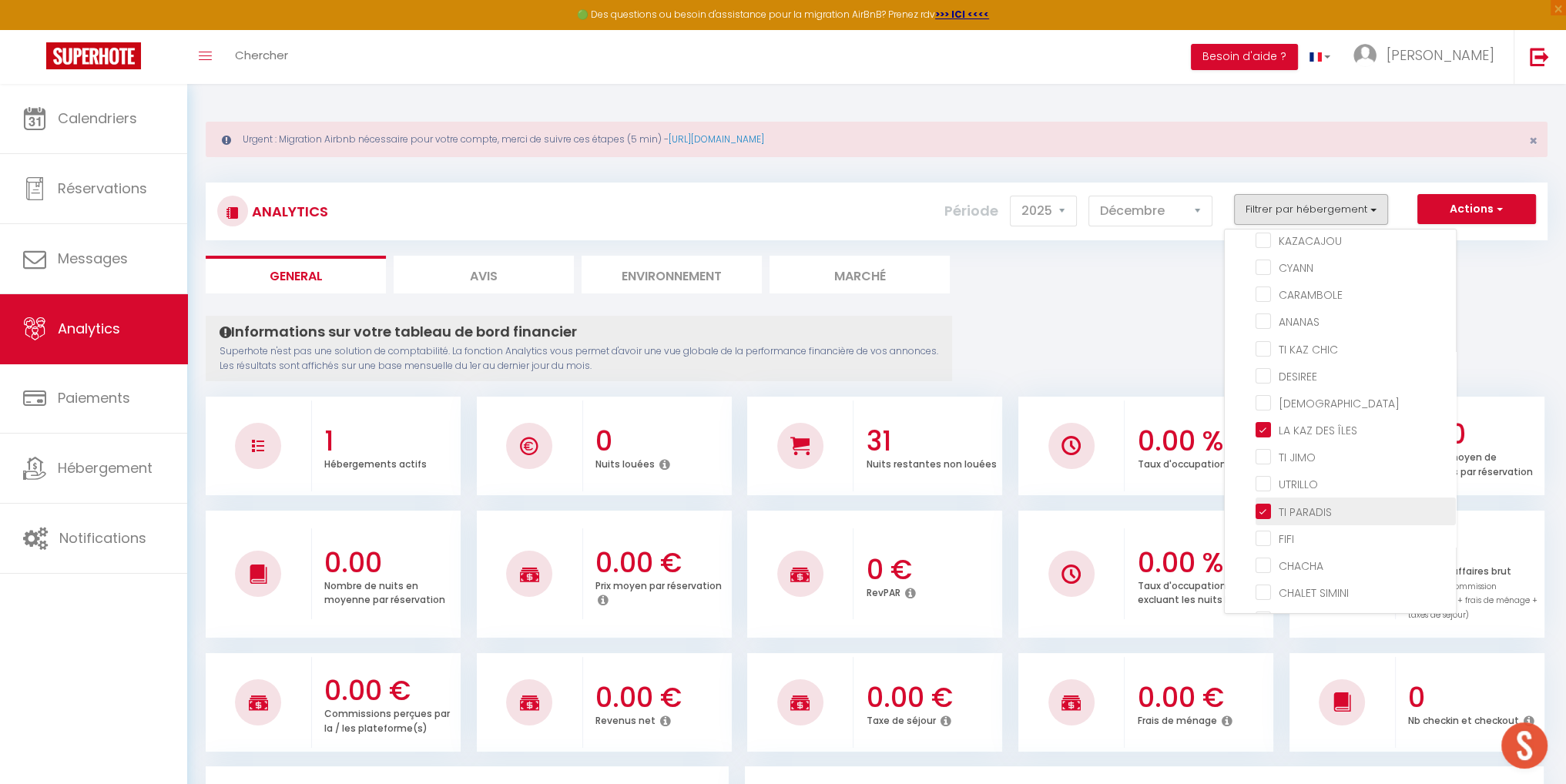
checkbox SOFA "false"
checkbox input "false"
checkbox TWOPIKAL "false"
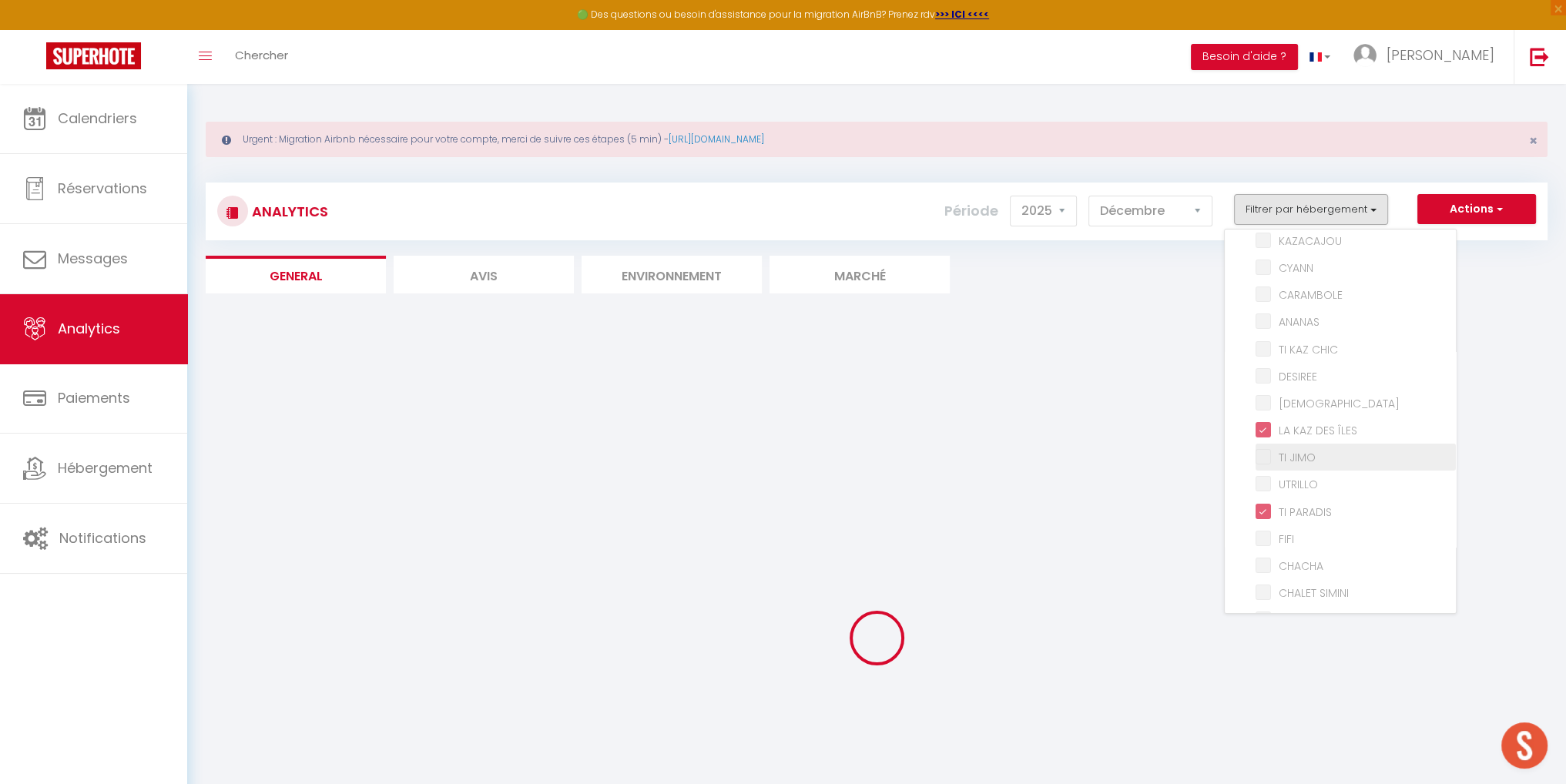
checkbox MIRABELLA "false"
checkbox LUCIEN "false"
checkbox CAOUANNE "false"
checkbox OLIVE "false"
checkbox LUTH "false"
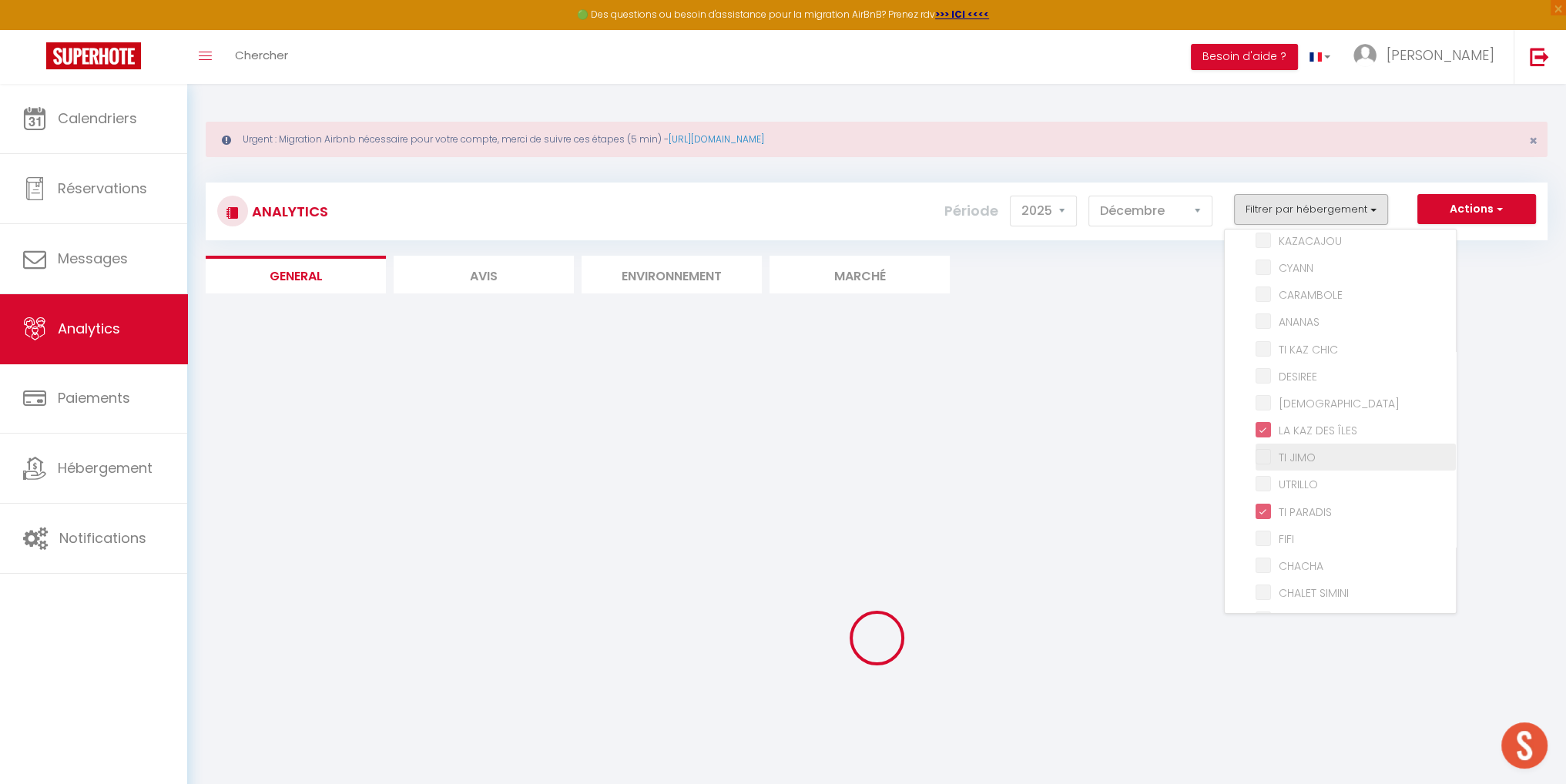
checkbox VERTE "false"
checkbox input "false"
checkbox KAWAN "false"
checkbox KARET "false"
checkbox input "false"
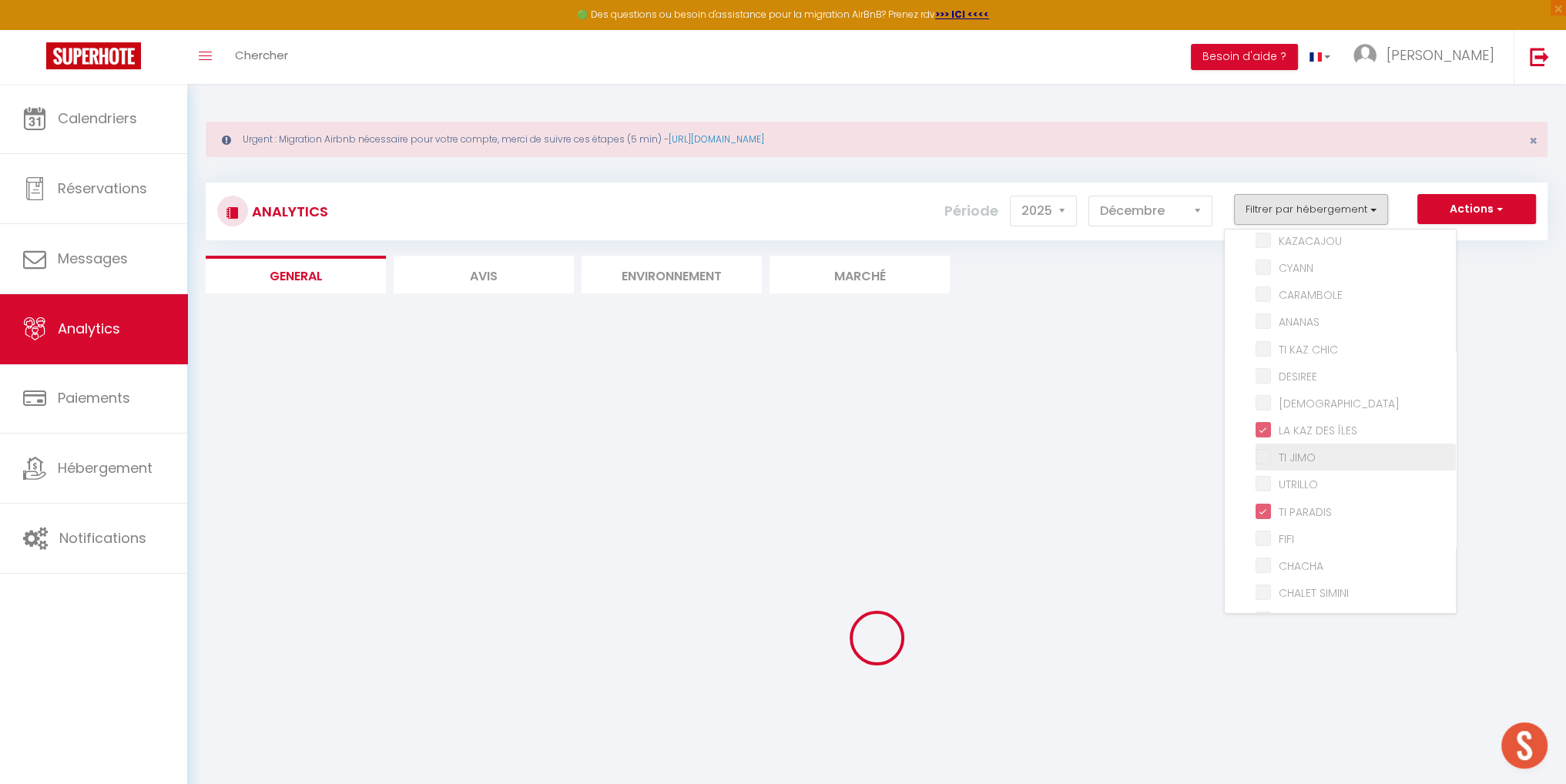
checkbox input "false"
checkbox PIOU "false"
checkbox input "false"
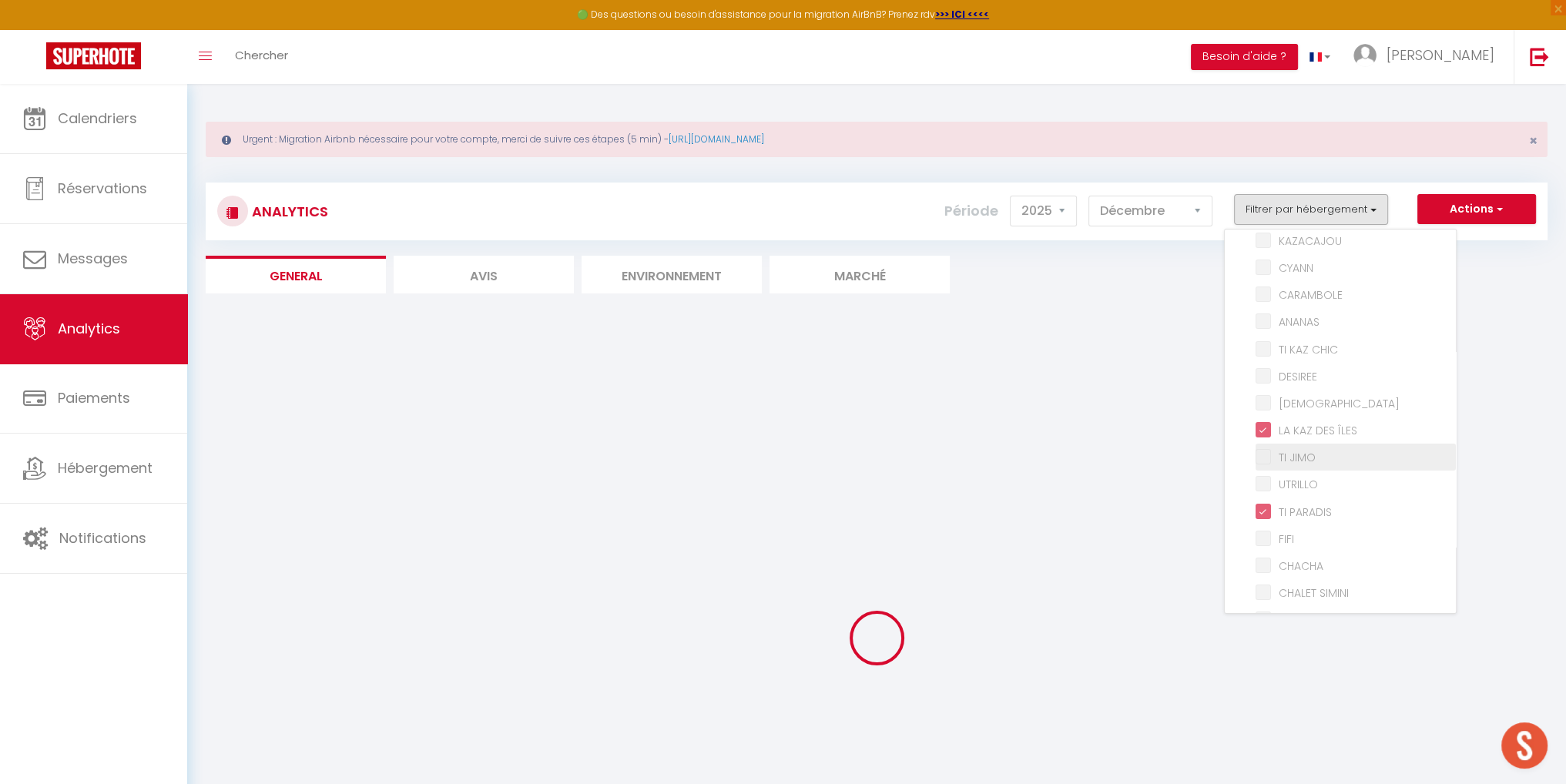
checkbox input "false"
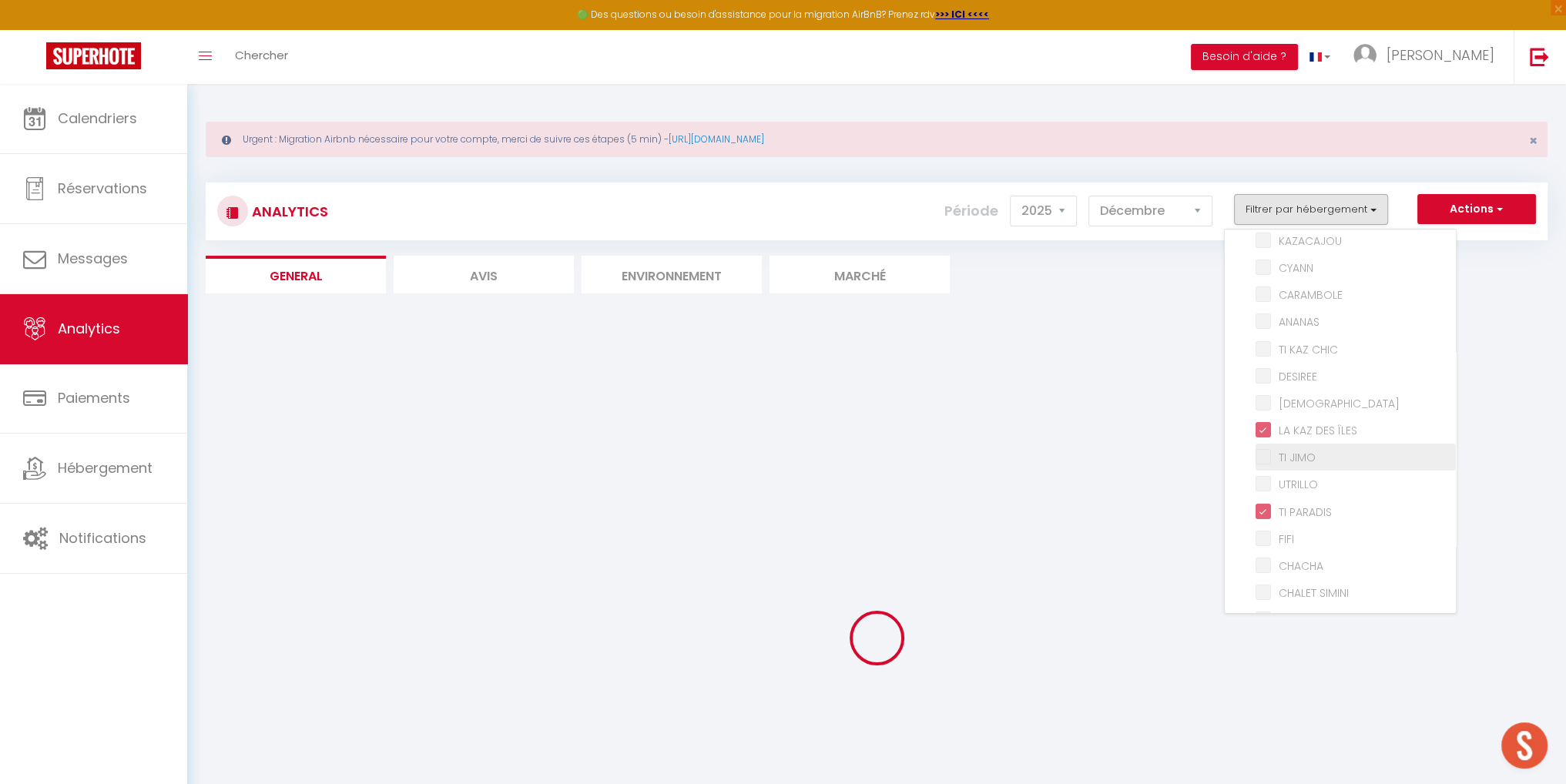
checkbox CHIC "false"
checkbox input "false"
checkbox JIMO "false"
checkbox input "false"
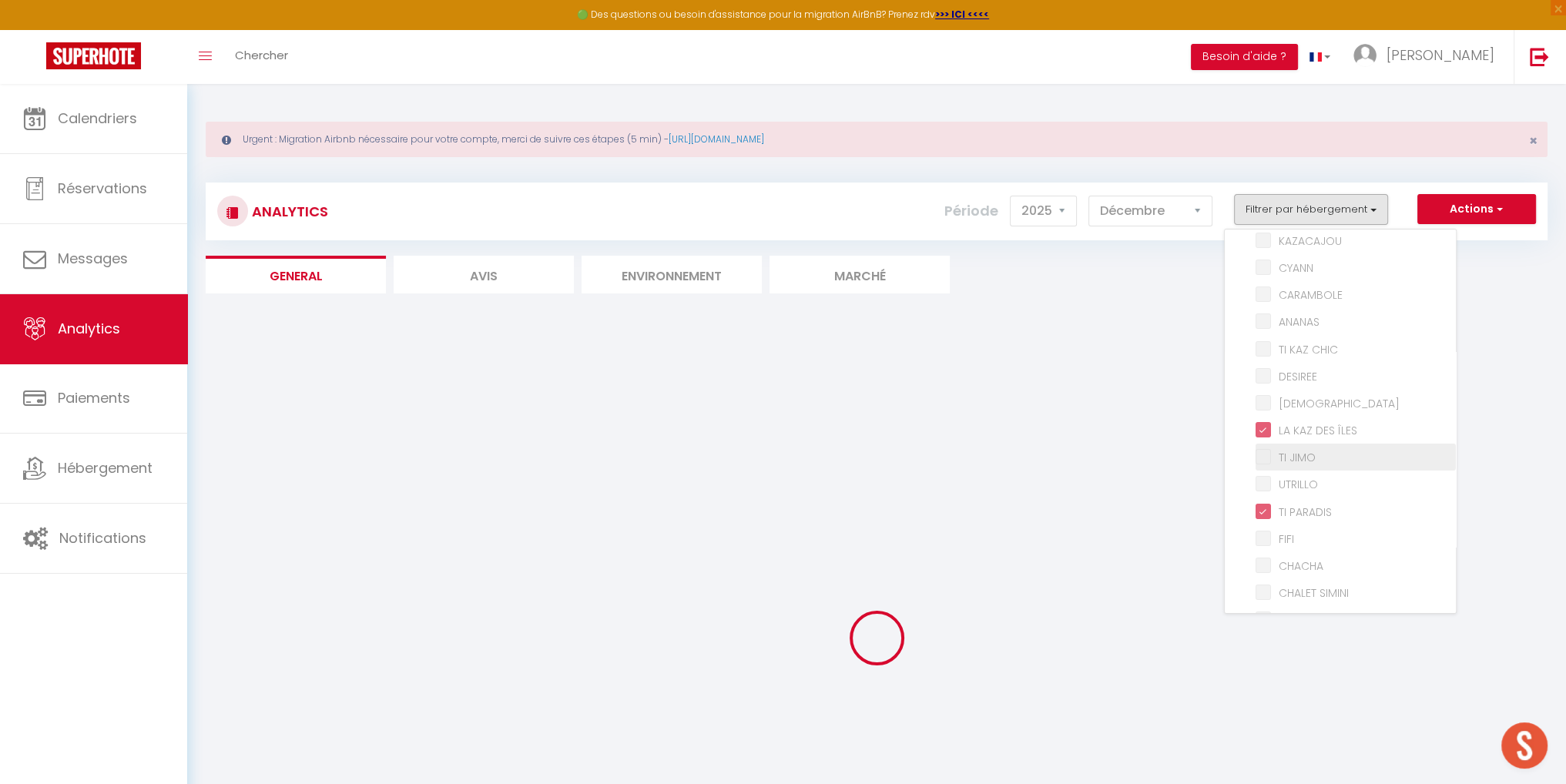
checkbox input "false"
checkbox SIMINI "false"
checkbox NOU "false"
checkbox Canne "false"
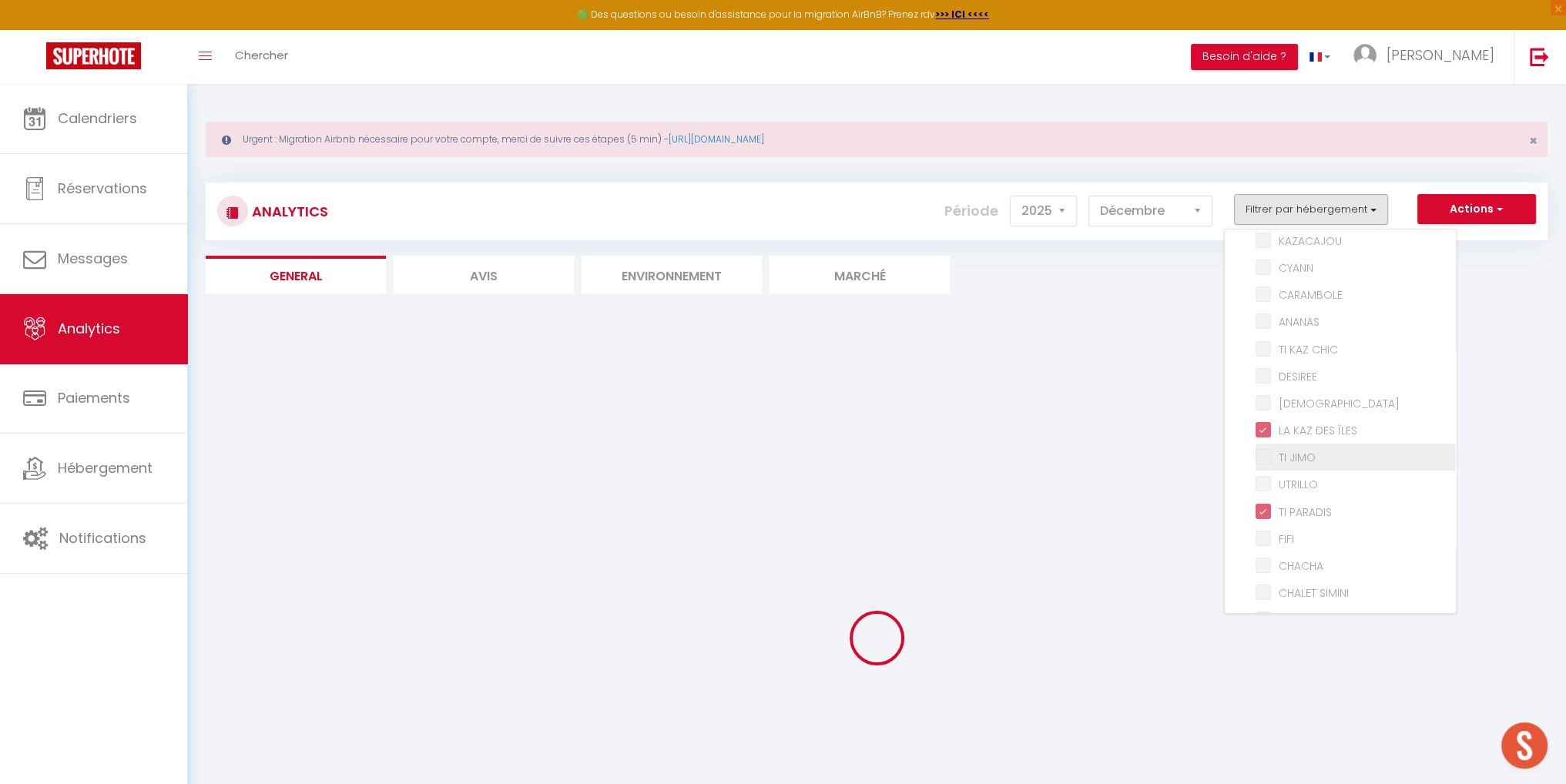
checkbox Canne "false"
checkbox MANGUE "false"
checkbox SOFA "false"
checkbox input "false"
checkbox TWOPIKAL "false"
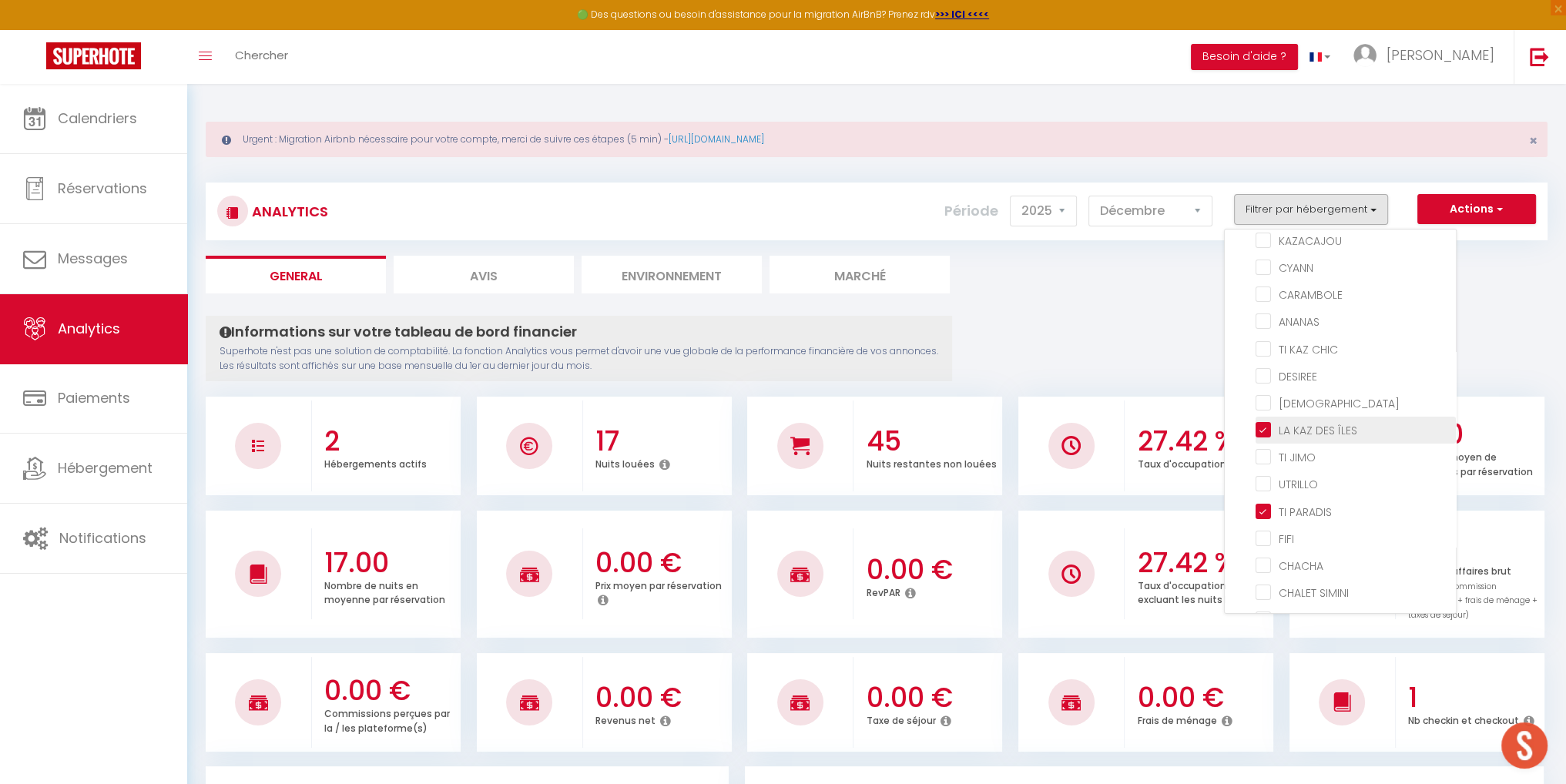
click at [1266, 421] on ÎLES "checkbox" at bounding box center [1356, 428] width 201 height 15
checkbox ÎLES "false"
checkbox MIRABELLA "false"
checkbox LUCIEN "false"
checkbox CAOUANNE "false"
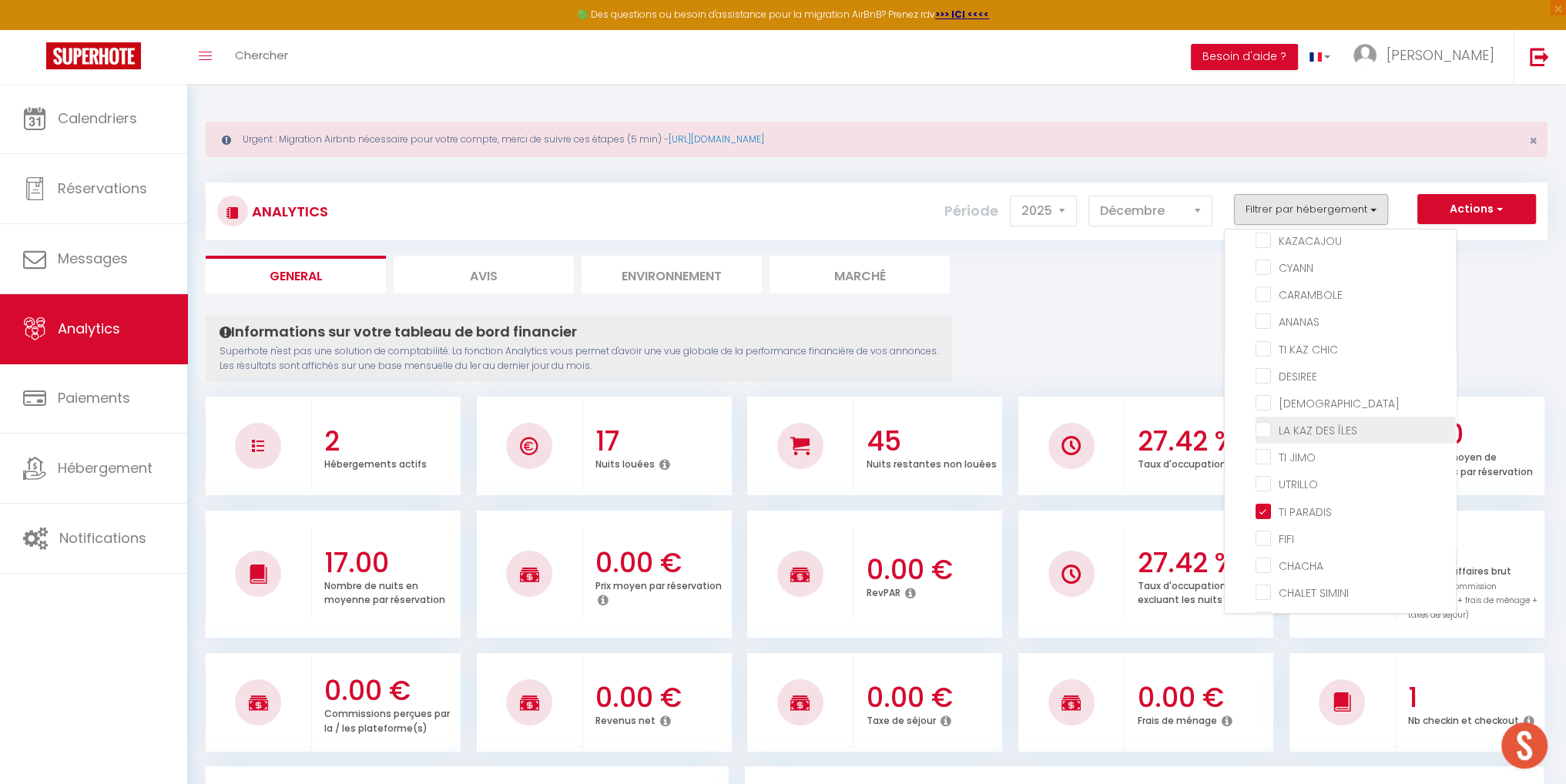
checkbox OLIVE "false"
checkbox LUTH "false"
checkbox VERTE "false"
checkbox input "false"
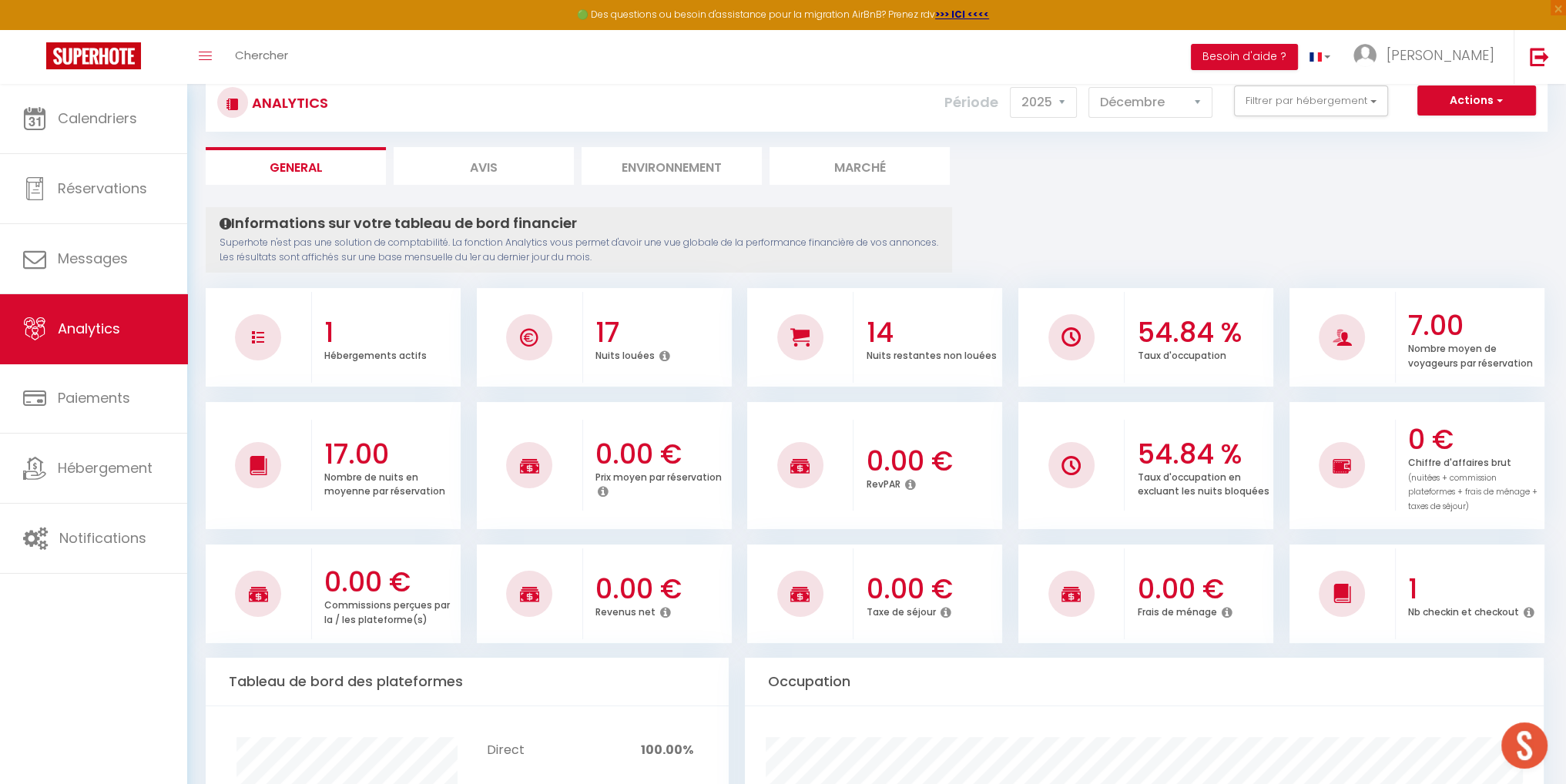
scroll to position [0, 0]
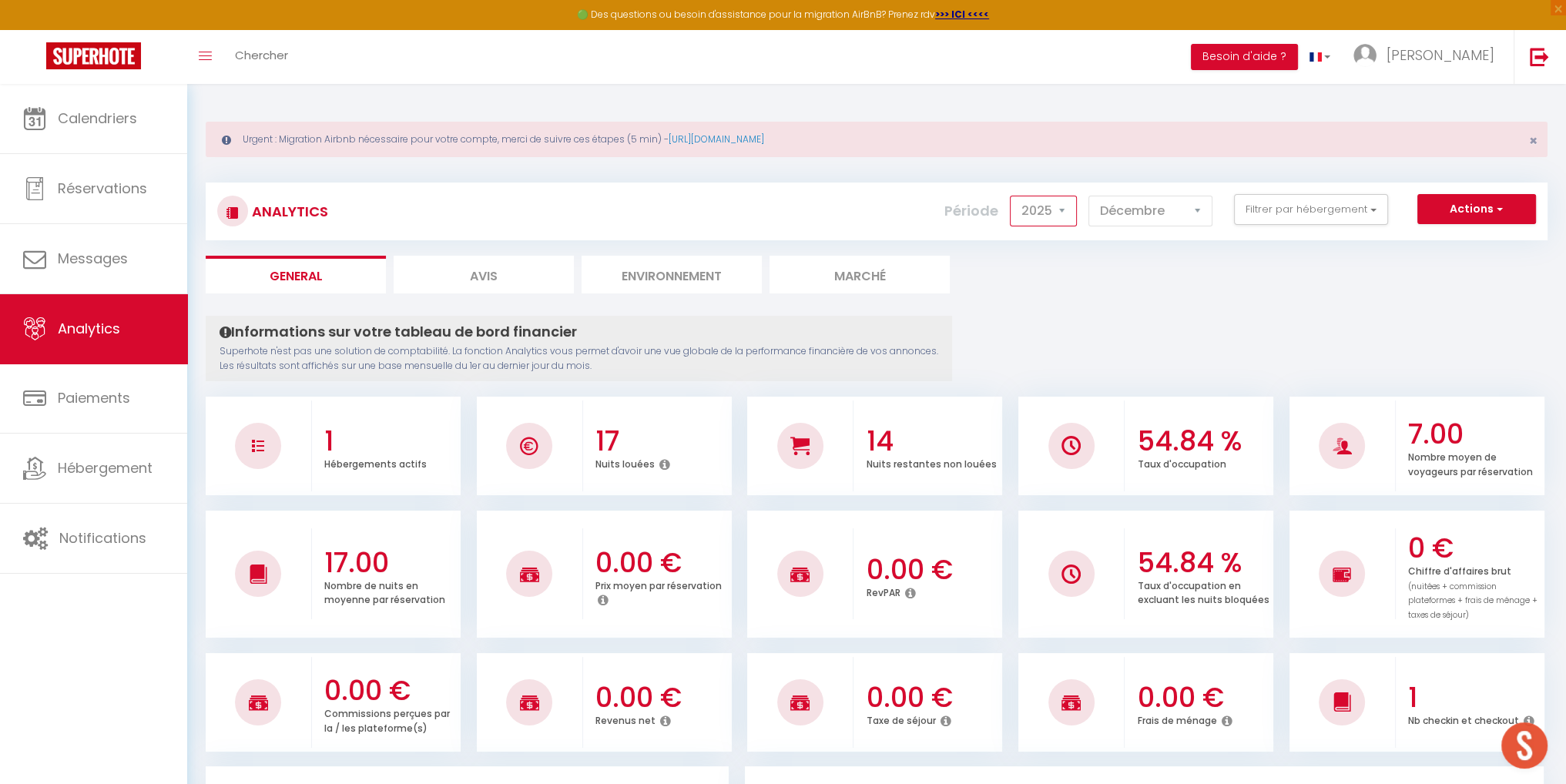
click at [1069, 207] on select "2014 2015 2016 2017 2018 2019 2020 2021 2022 2023 2024 2025 2026 2027" at bounding box center [1043, 211] width 67 height 31
click at [1506, 207] on button "Actions" at bounding box center [1476, 209] width 118 height 31
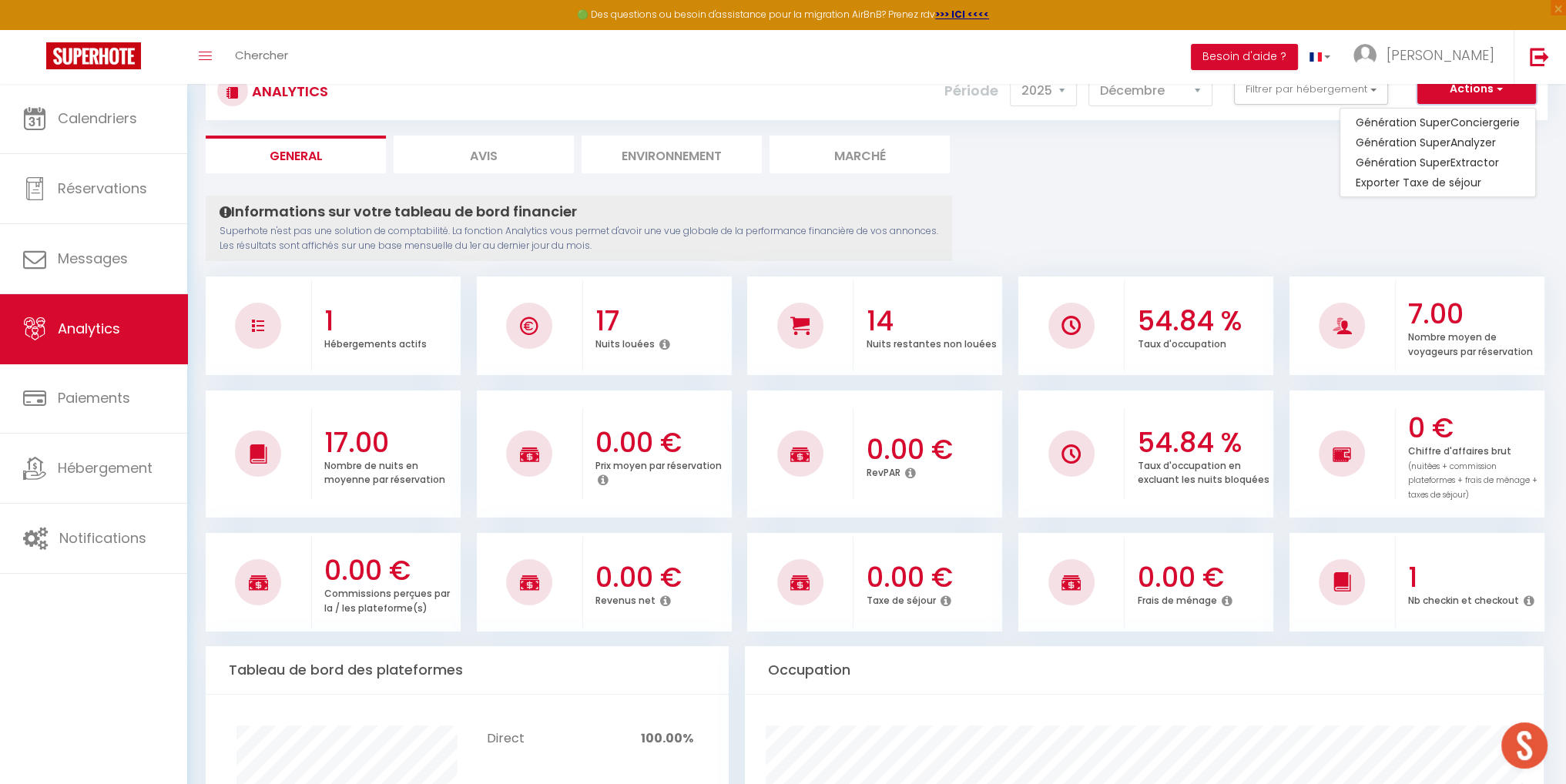
scroll to position [154, 0]
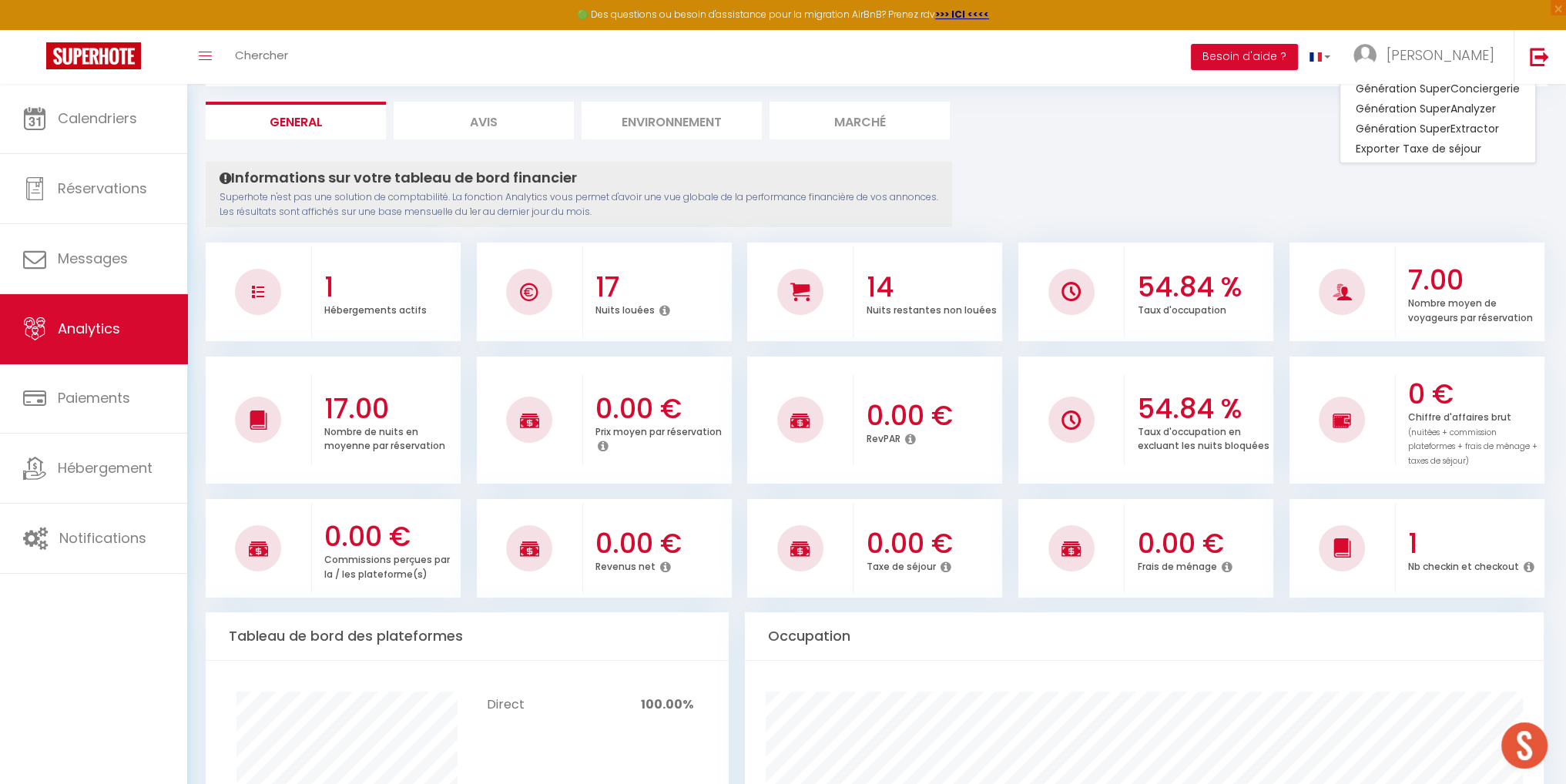
click at [255, 287] on img at bounding box center [257, 291] width 12 height 12
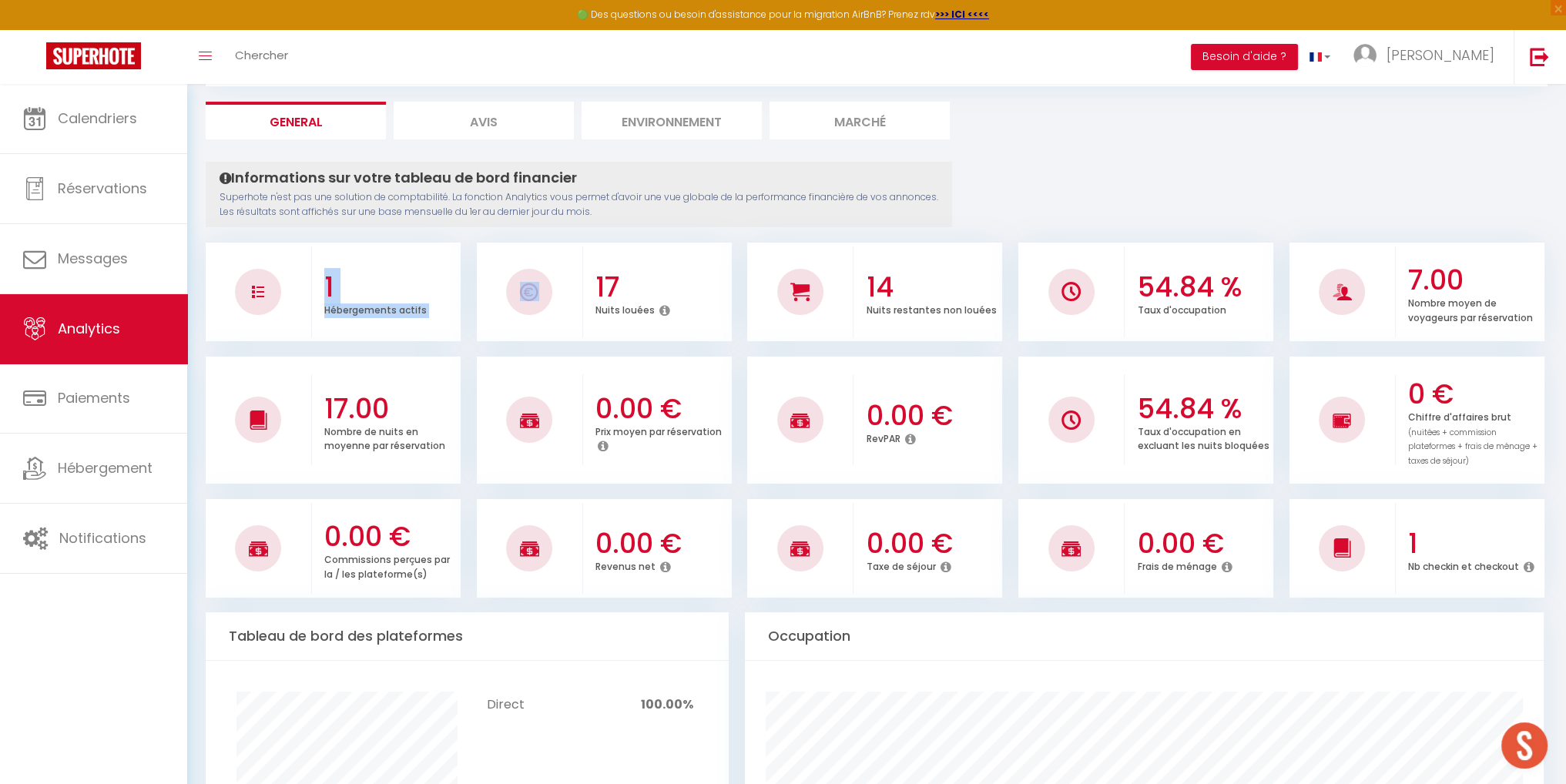
drag, startPoint x: 324, startPoint y: 282, endPoint x: 591, endPoint y: 290, distance: 267.1
click at [591, 290] on ul "1 Hébergements actifs 17 Nuits louées 14 Nuits restantes non louées 54.84 % Tau…" at bounding box center [876, 289] width 1342 height 102
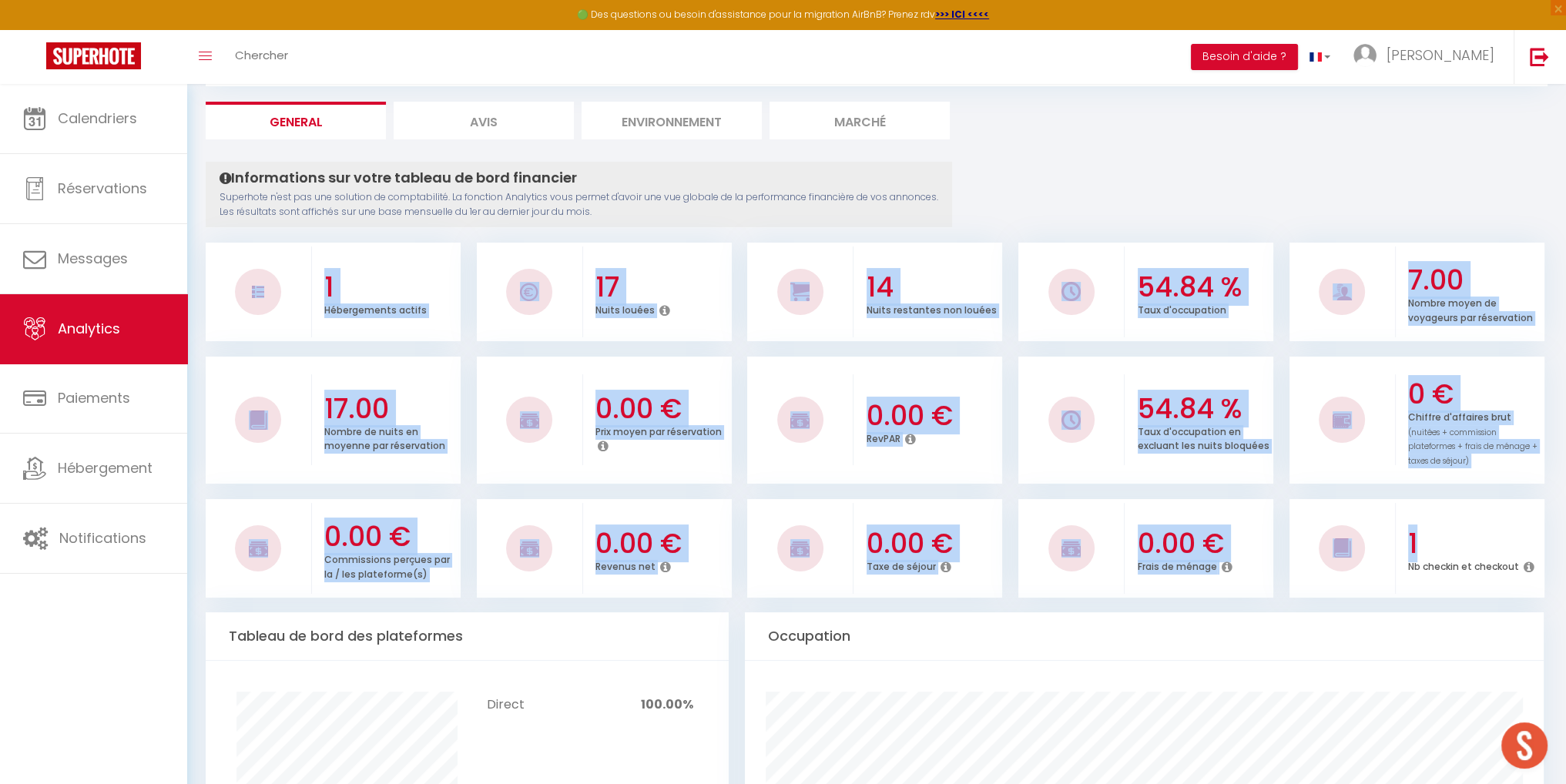
drag, startPoint x: 245, startPoint y: 241, endPoint x: 1455, endPoint y: 549, distance: 1248.6
click at [1452, 552] on div "1 Hébergements actifs 17 Nuits louées 14 Nuits restantes non louées 54.84 % Tau…" at bounding box center [876, 417] width 1342 height 358
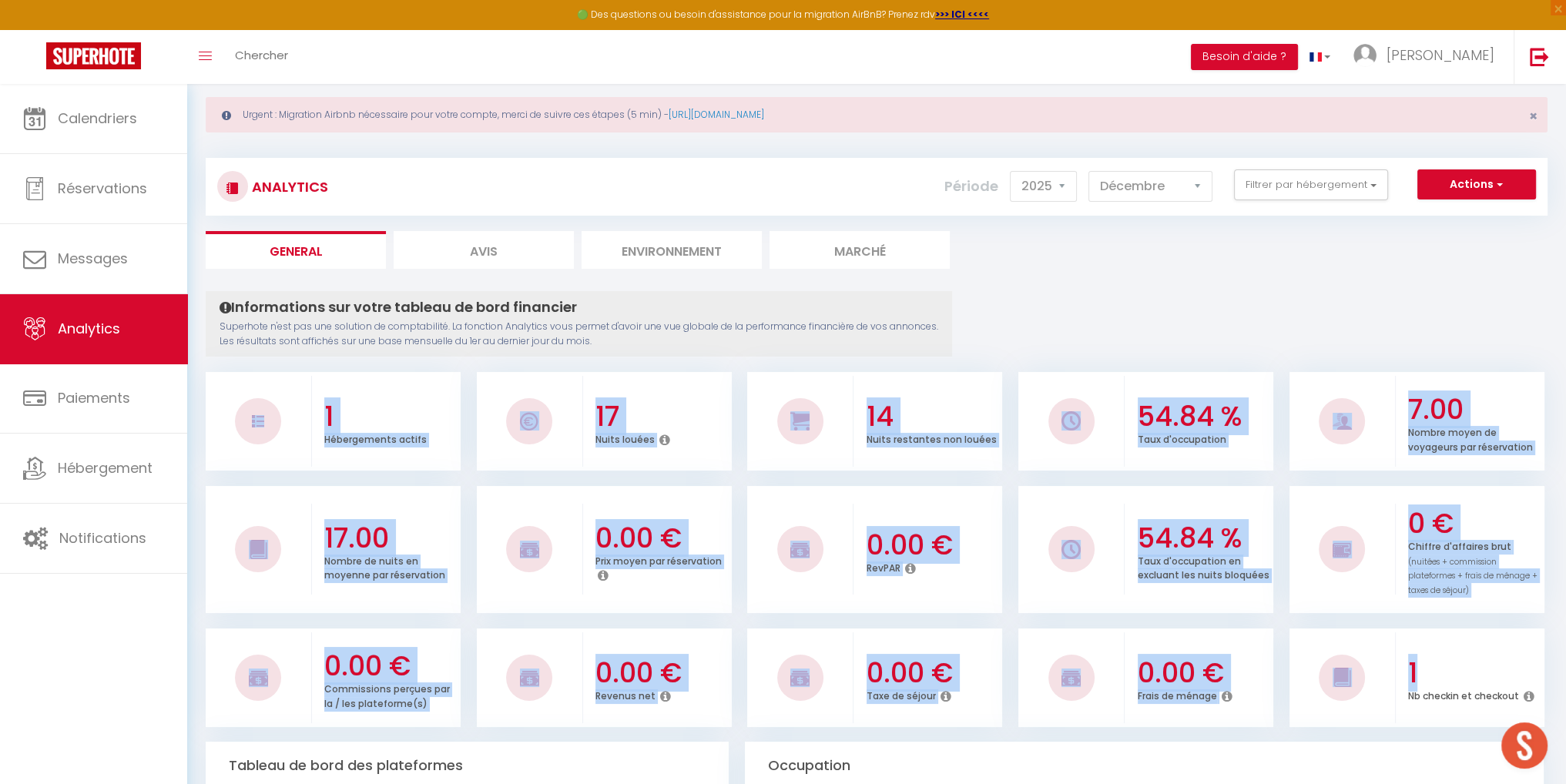
scroll to position [0, 0]
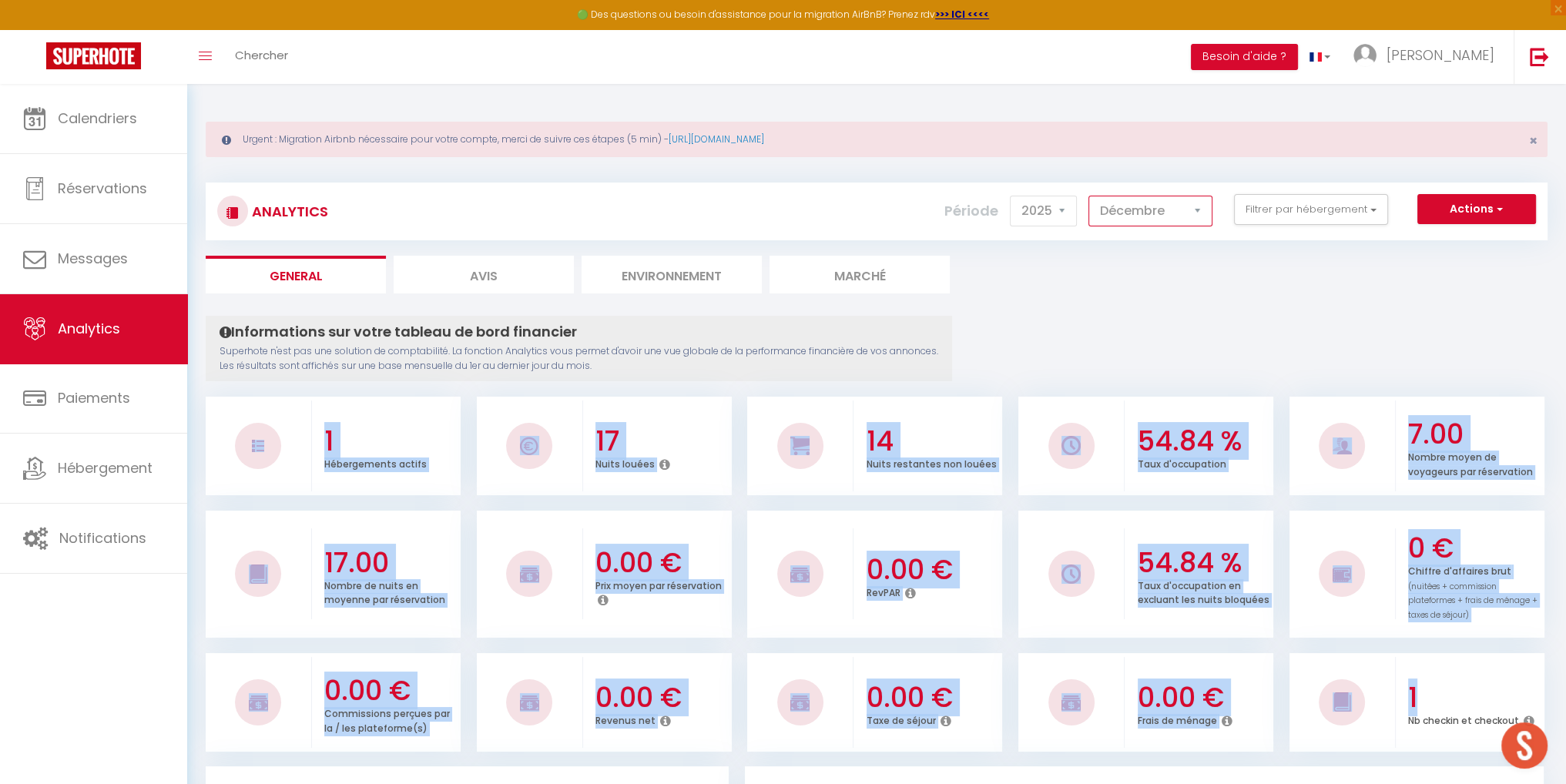
click at [1198, 210] on select "[PERSON_NAME] Mars [PERSON_NAME] Juin Juillet Août Septembre Octobre Novembre D…" at bounding box center [1150, 211] width 124 height 31
click at [1089, 196] on select "[PERSON_NAME] Mars [PERSON_NAME] Juin Juillet Août Septembre Octobre Novembre D…" at bounding box center [1150, 211] width 124 height 31
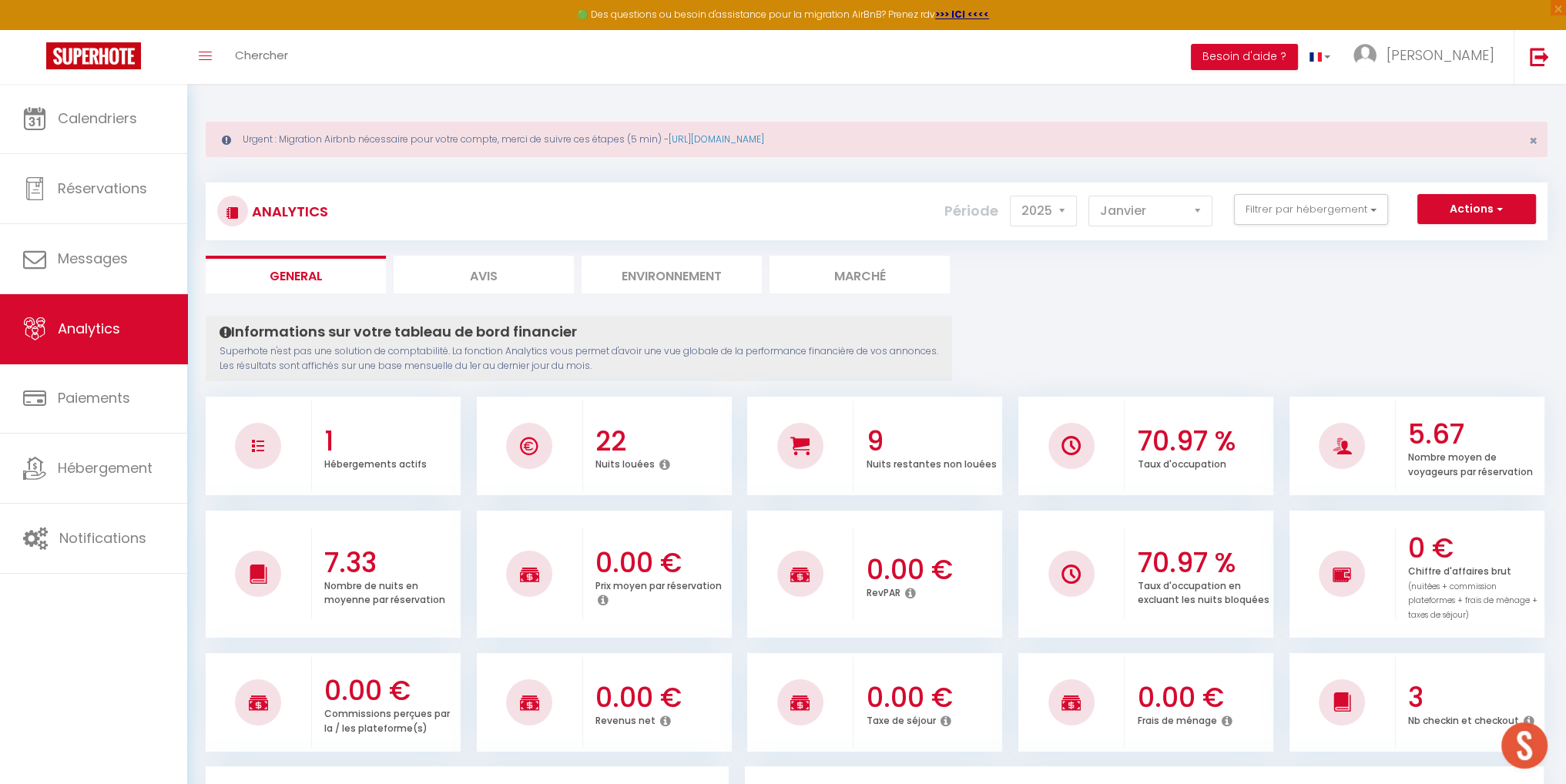
click at [1374, 209] on button "Filtrer par hébergement" at bounding box center [1311, 209] width 154 height 31
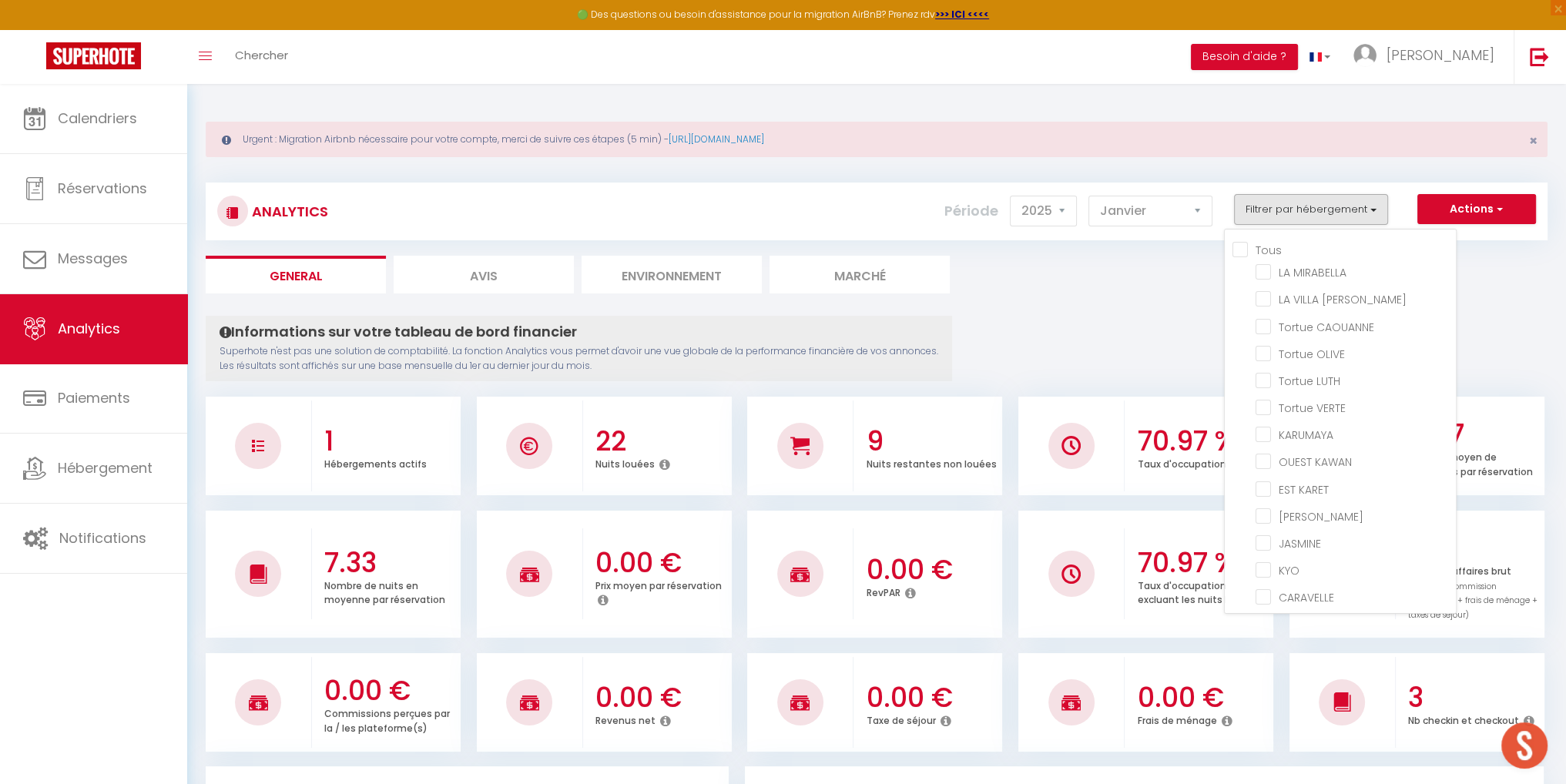
click at [1239, 251] on input "Tous" at bounding box center [1345, 249] width 223 height 15
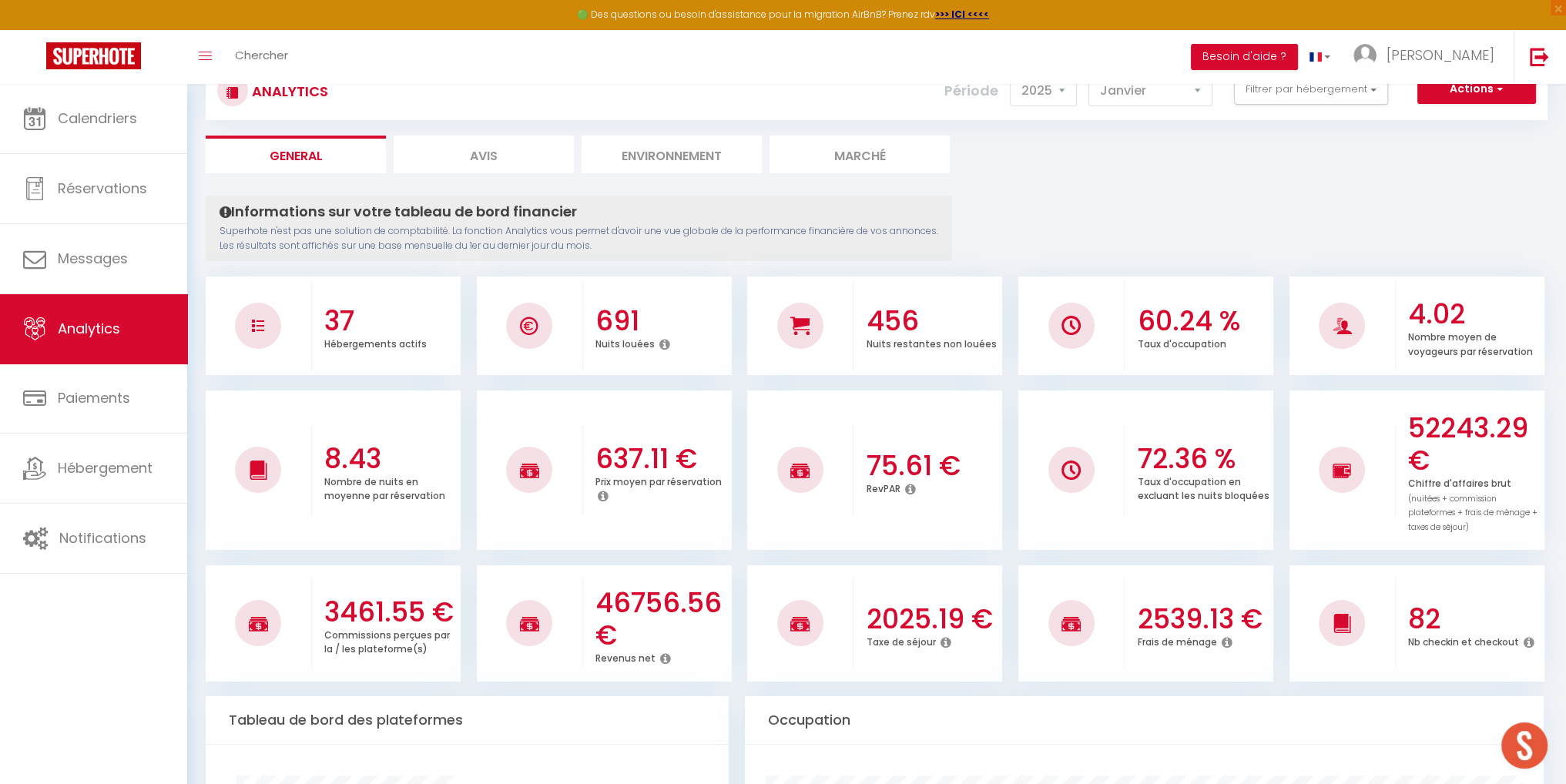
scroll to position [154, 0]
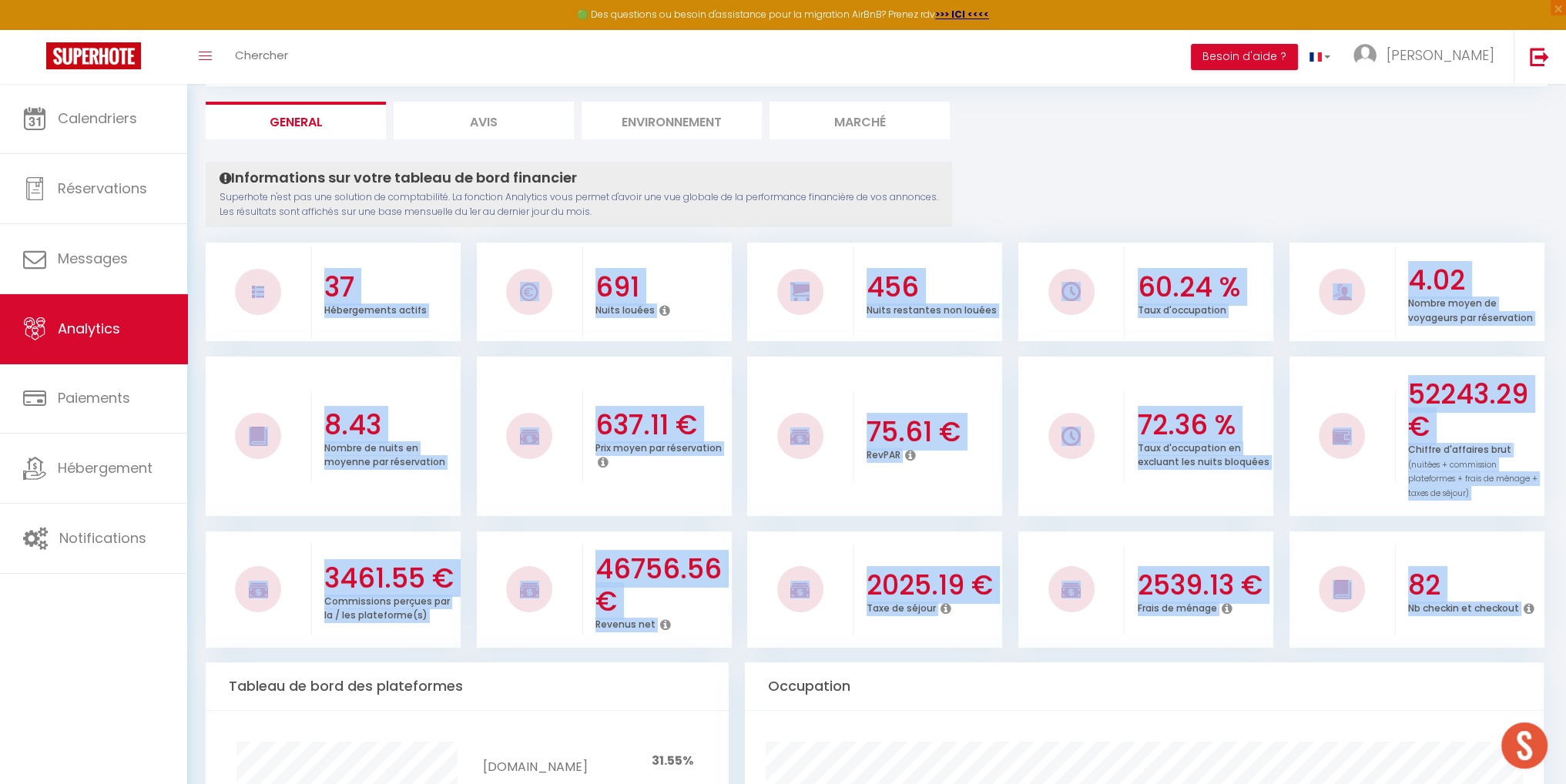
drag, startPoint x: 225, startPoint y: 242, endPoint x: 1556, endPoint y: 636, distance: 1388.1
copy div "37 Hébergements actifs 691 Nuits louées 456 Nuits restantes non louées 60.24 % …"
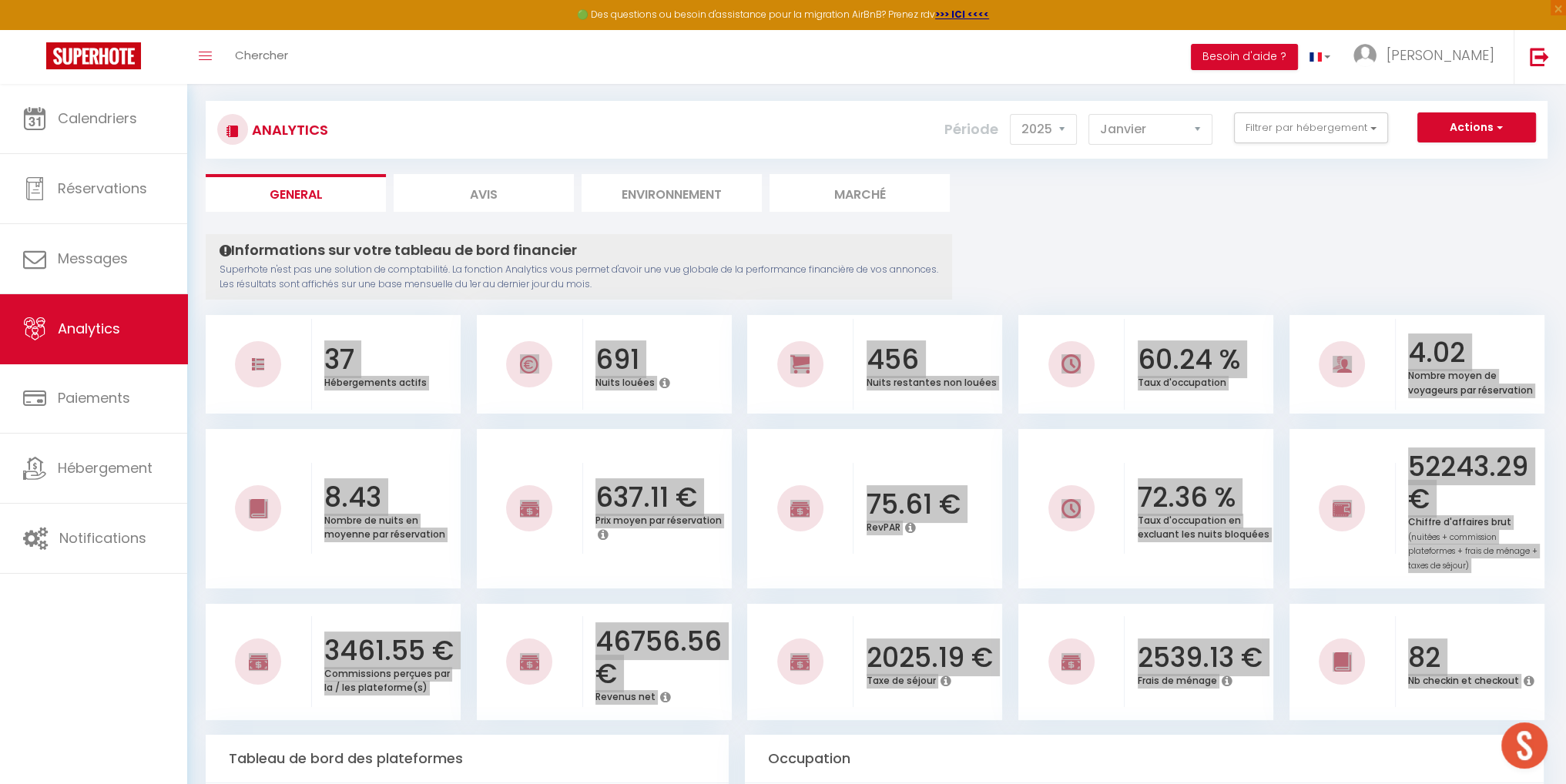
scroll to position [0, 0]
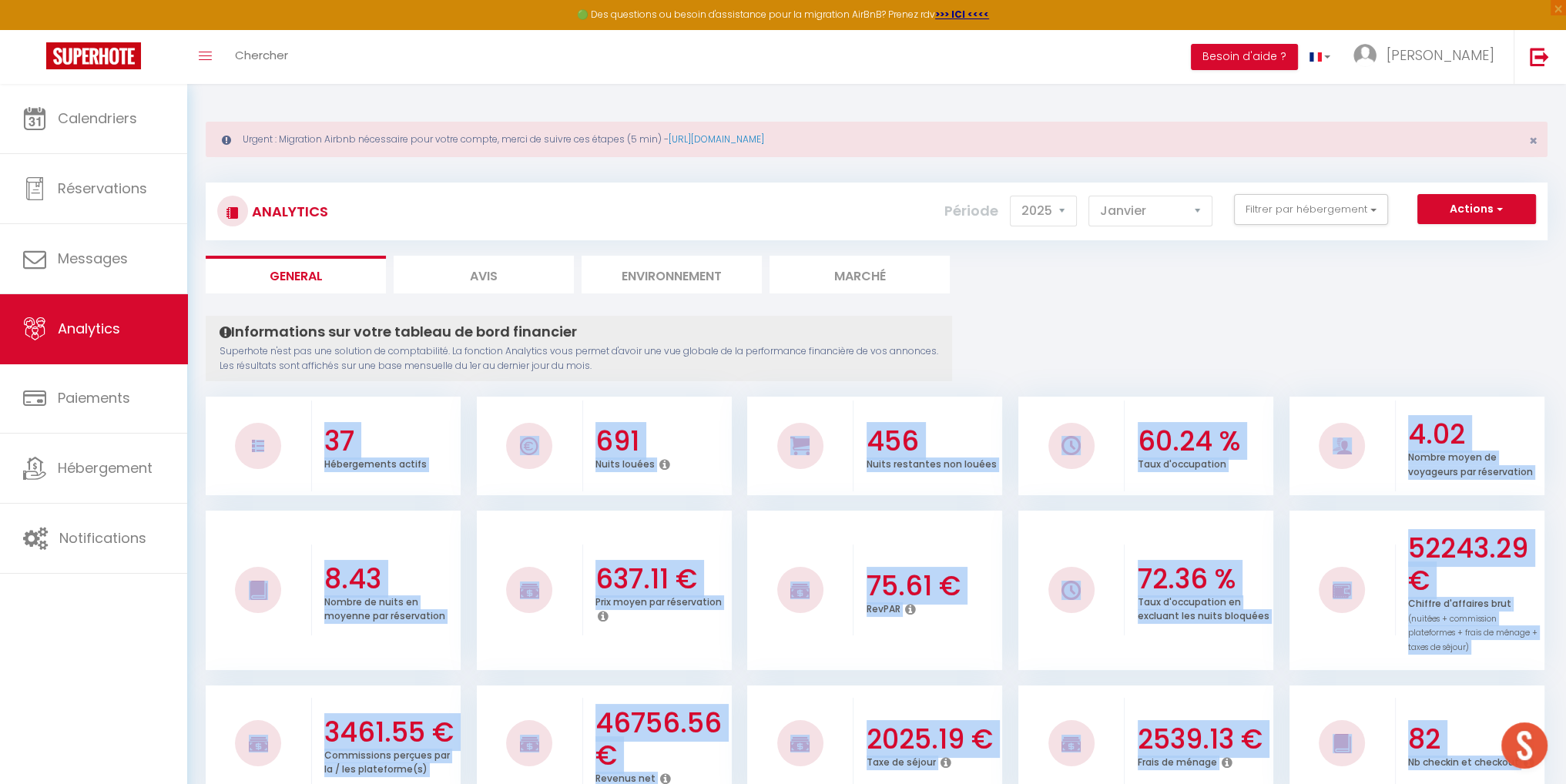
click at [801, 679] on div "3461.55 € Commissions perçues par la / les plateforme(s) 46756.56 € Revenus net…" at bounding box center [876, 735] width 1342 height 131
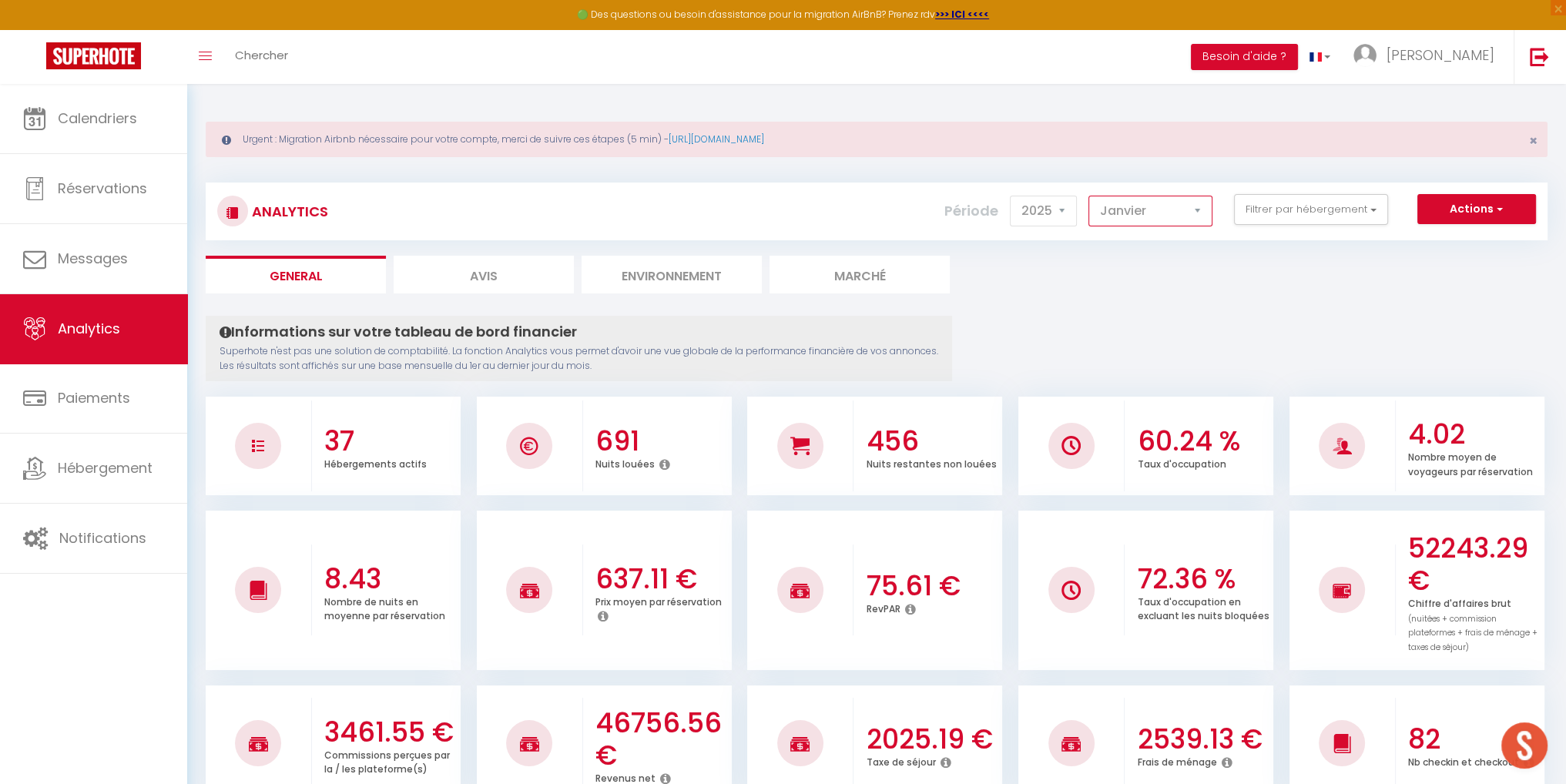
click at [1158, 200] on select "[PERSON_NAME] Mars [PERSON_NAME] Juin Juillet Août Septembre Octobre Novembre D…" at bounding box center [1150, 211] width 124 height 31
click at [1089, 196] on select "[PERSON_NAME] Mars [PERSON_NAME] Juin Juillet Août Septembre Octobre Novembre D…" at bounding box center [1150, 211] width 124 height 31
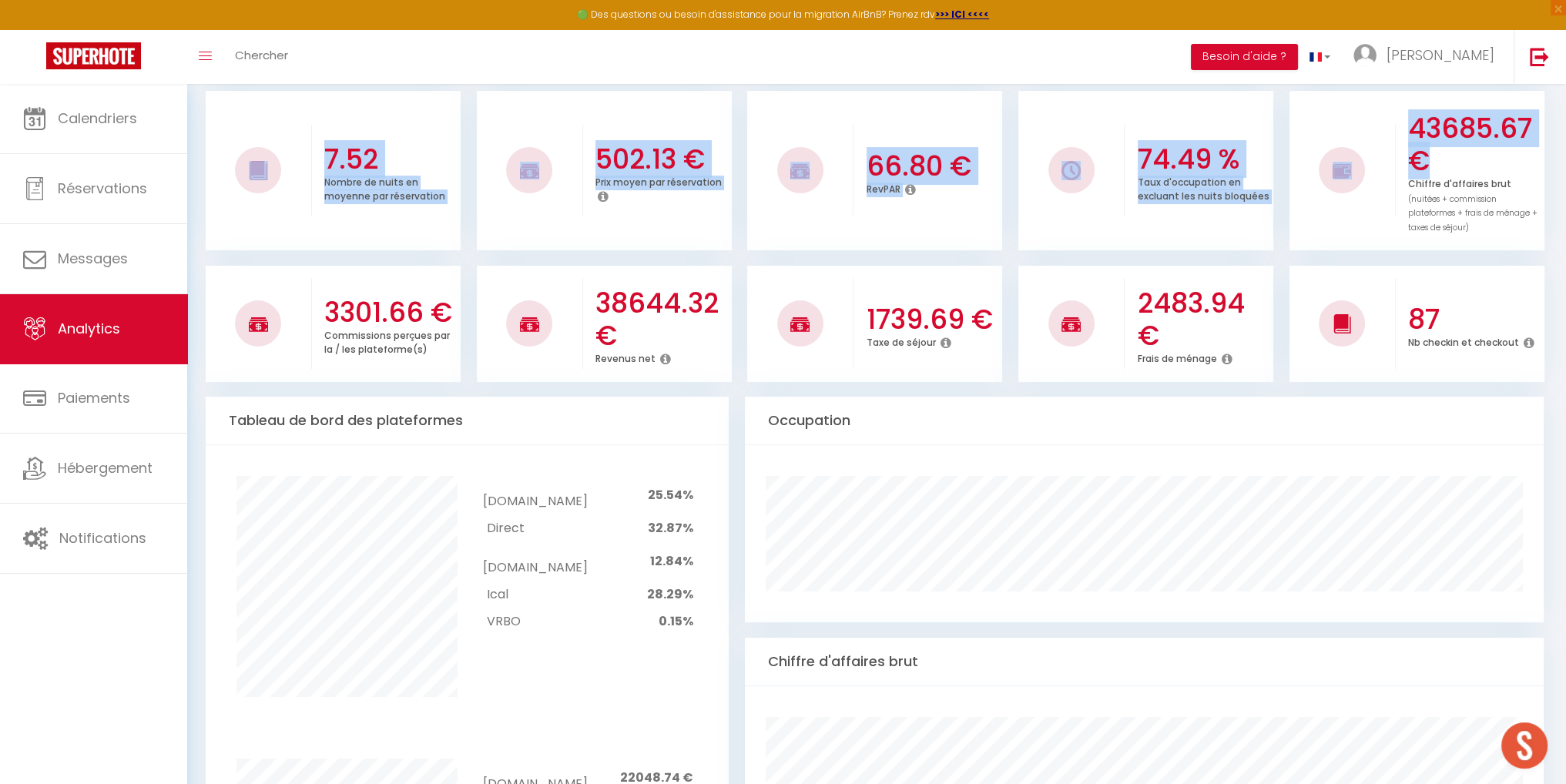
scroll to position [395, 0]
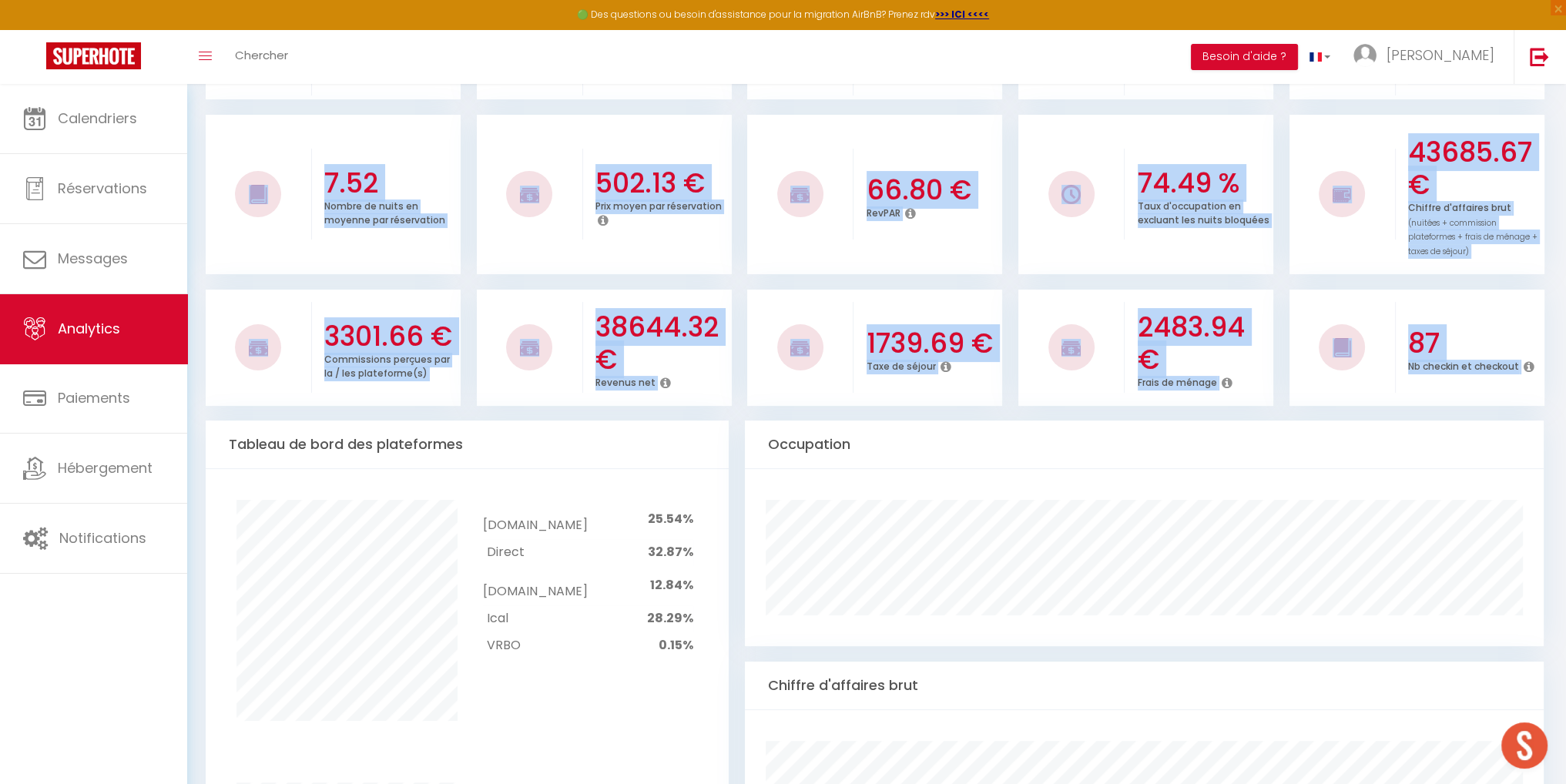
drag, startPoint x: 247, startPoint y: 401, endPoint x: 1540, endPoint y: 387, distance: 1293.1
click at [1540, 387] on div "37 Hébergements actifs 654 Nuits louées 382 Nuits restantes non louées 63.13 % …" at bounding box center [876, 201] width 1342 height 409
copy div "37 Hébergements actifs 654 Nuits louées 382 Nuits restantes non louées 63.13 % …"
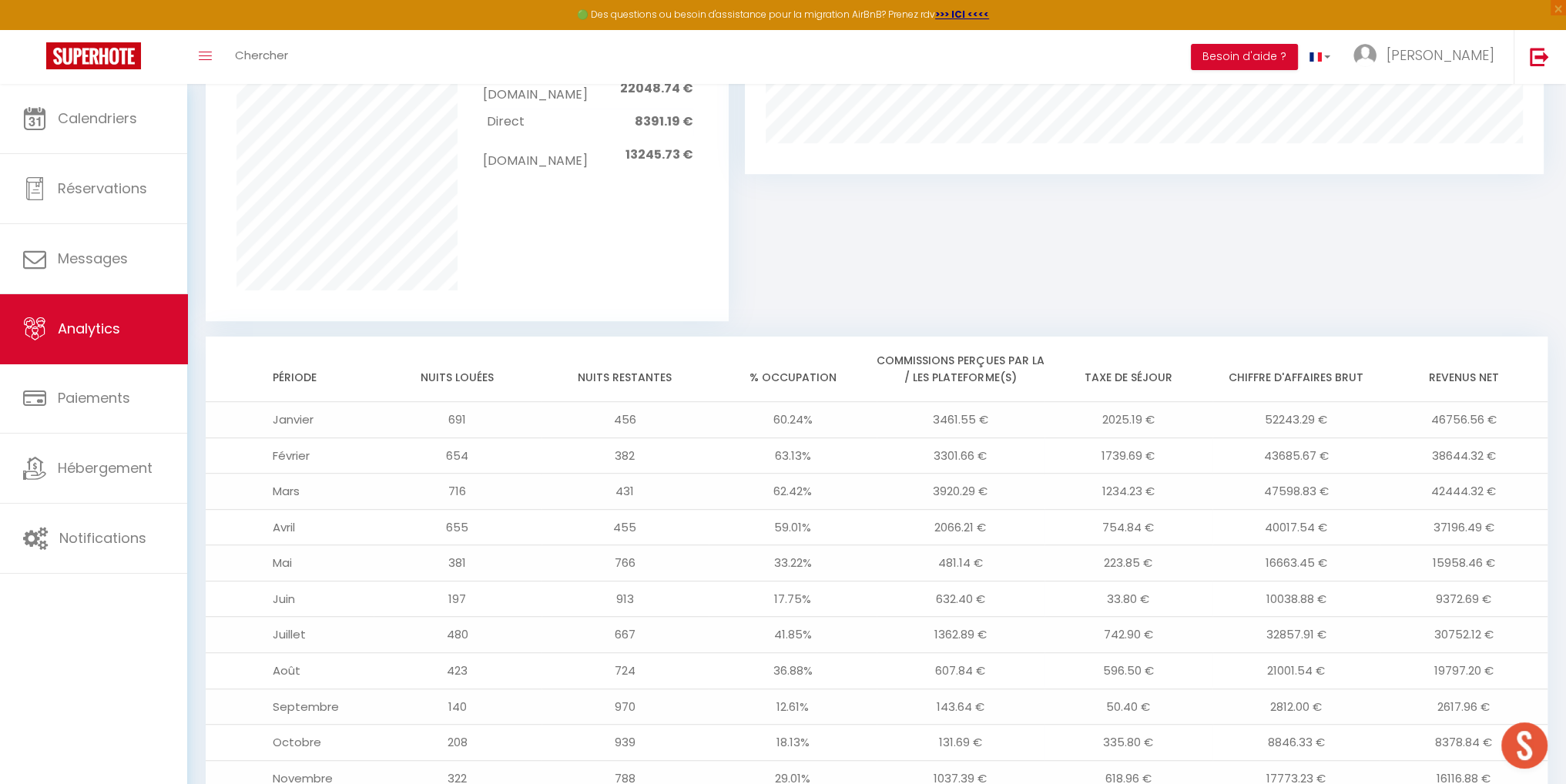
scroll to position [1243, 0]
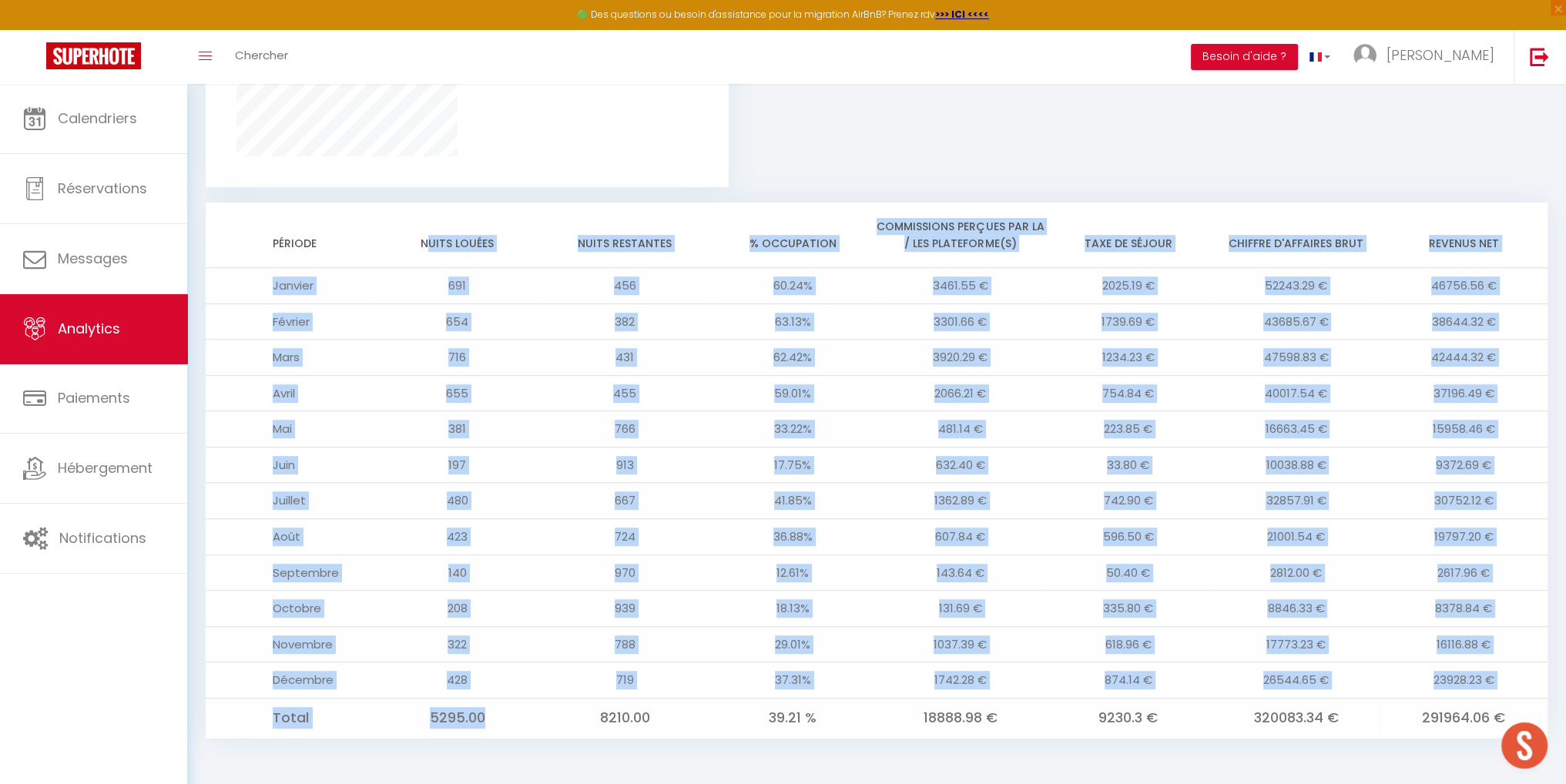
drag, startPoint x: 431, startPoint y: 235, endPoint x: 501, endPoint y: 710, distance: 480.1
click at [501, 710] on table "Période Nuits louées Nuits restantes % Occupation Commissions perçues par la / …" at bounding box center [876, 470] width 1342 height 535
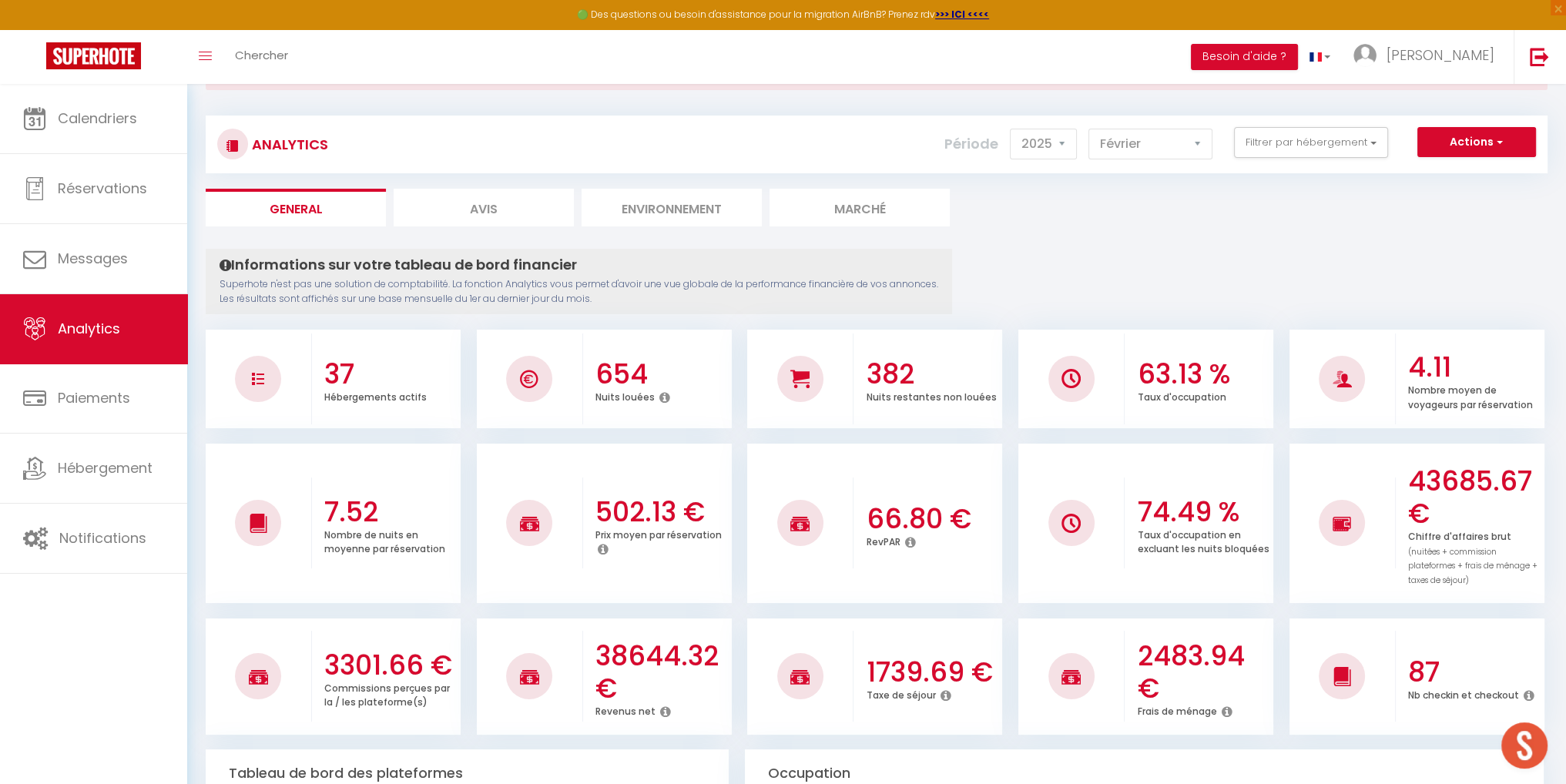
scroll to position [154, 0]
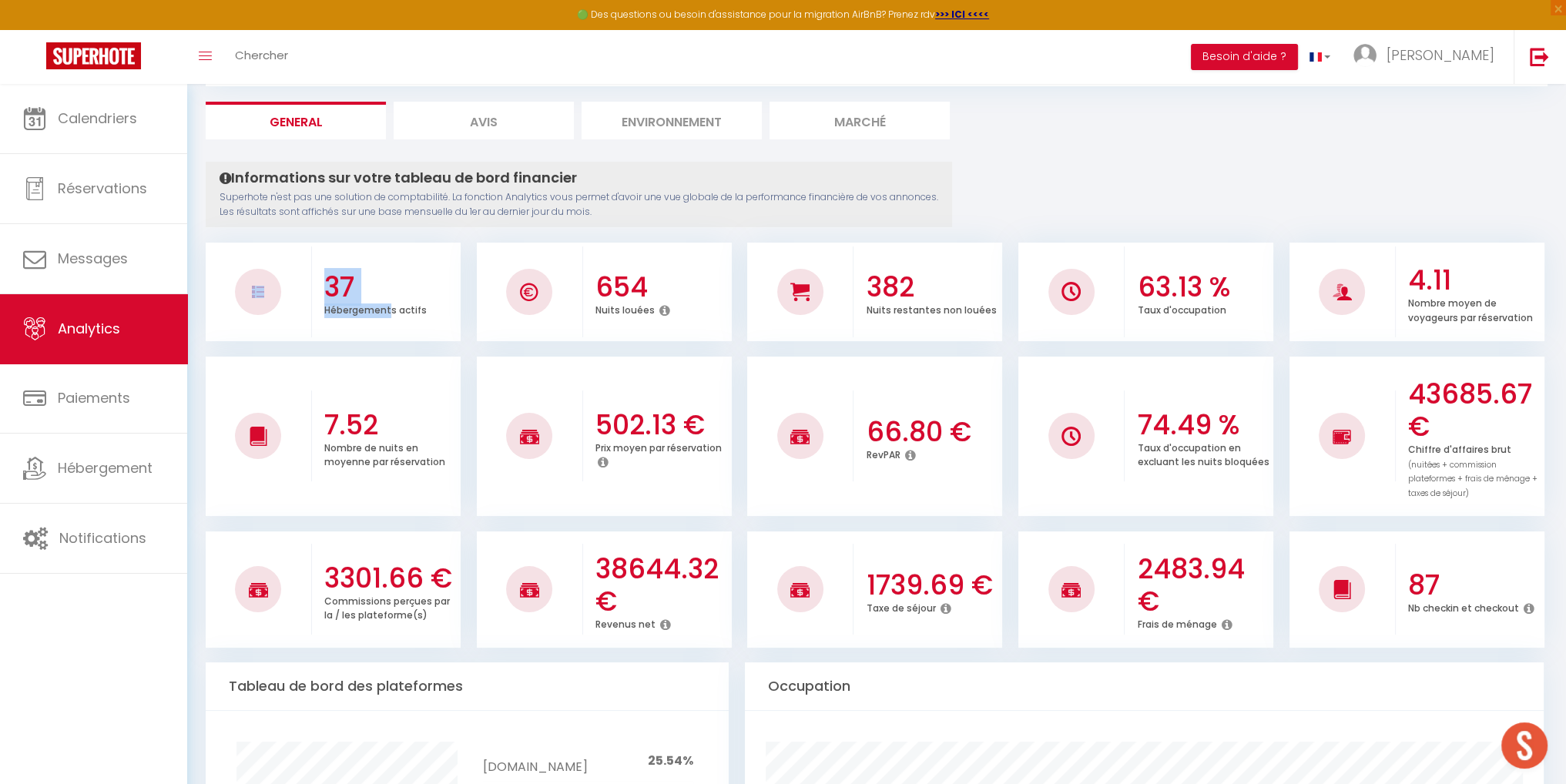
drag, startPoint x: 296, startPoint y: 292, endPoint x: 392, endPoint y: 317, distance: 99.2
click at [392, 317] on li "37 Hébergements actifs" at bounding box center [332, 291] width 255 height 98
click at [234, 248] on div at bounding box center [258, 292] width 106 height 91
click at [719, 242] on li "654 Nuits louées" at bounding box center [604, 291] width 255 height 98
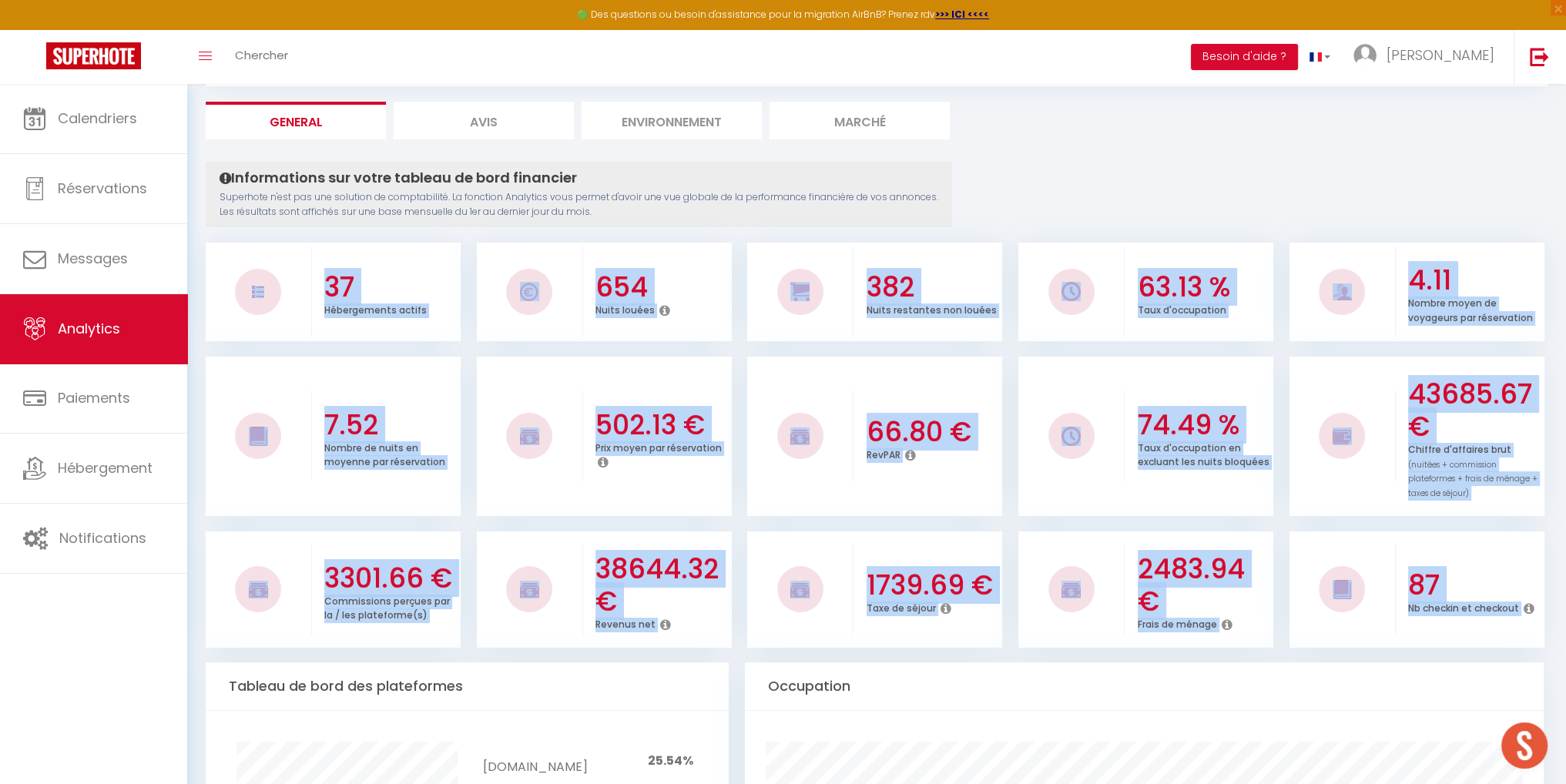
drag, startPoint x: 220, startPoint y: 246, endPoint x: 1547, endPoint y: 621, distance: 1379.0
copy div "37 Hébergements actifs 654 Nuits louées 382 Nuits restantes non louées 63.13 % …"
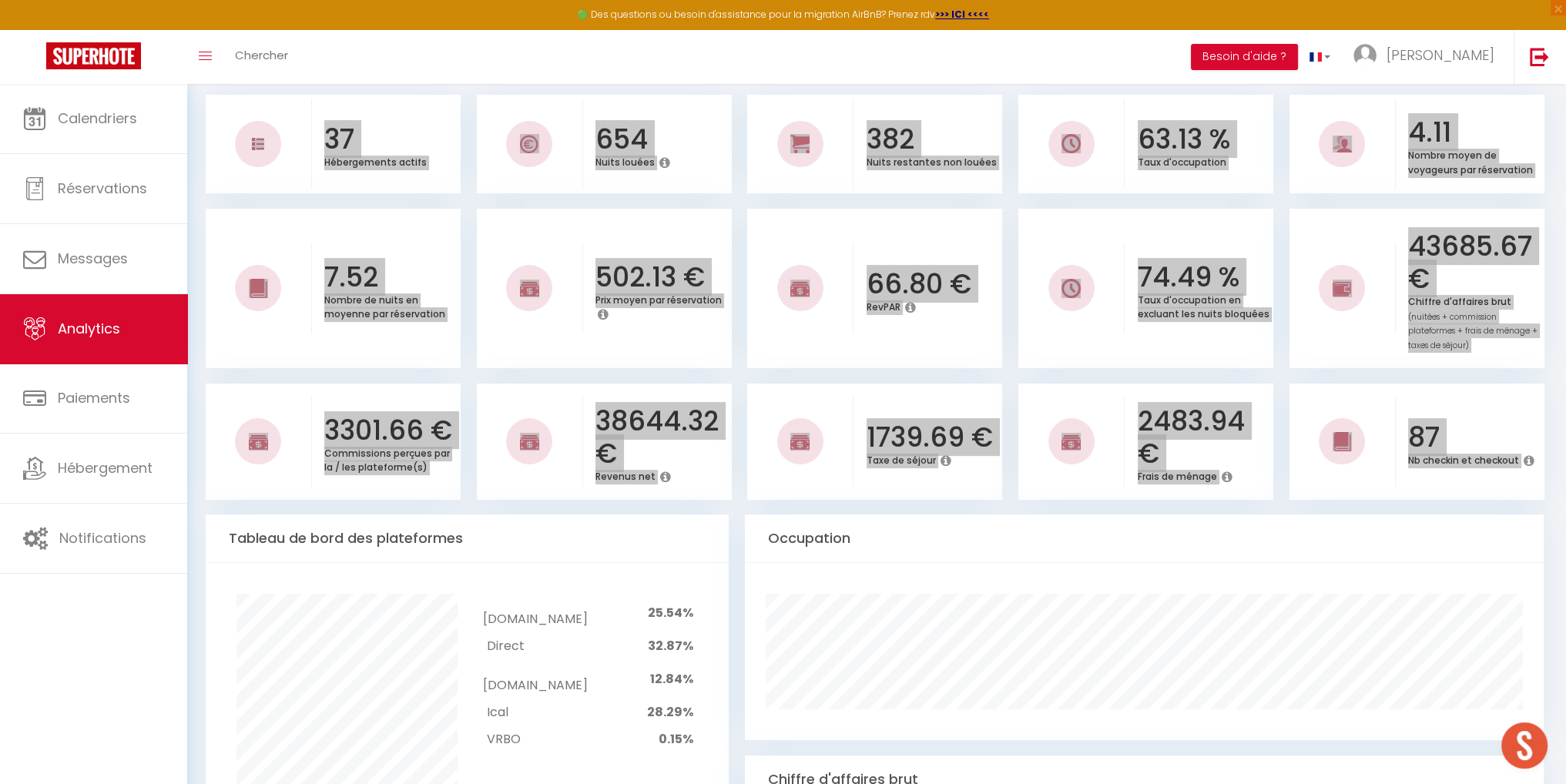
scroll to position [308, 0]
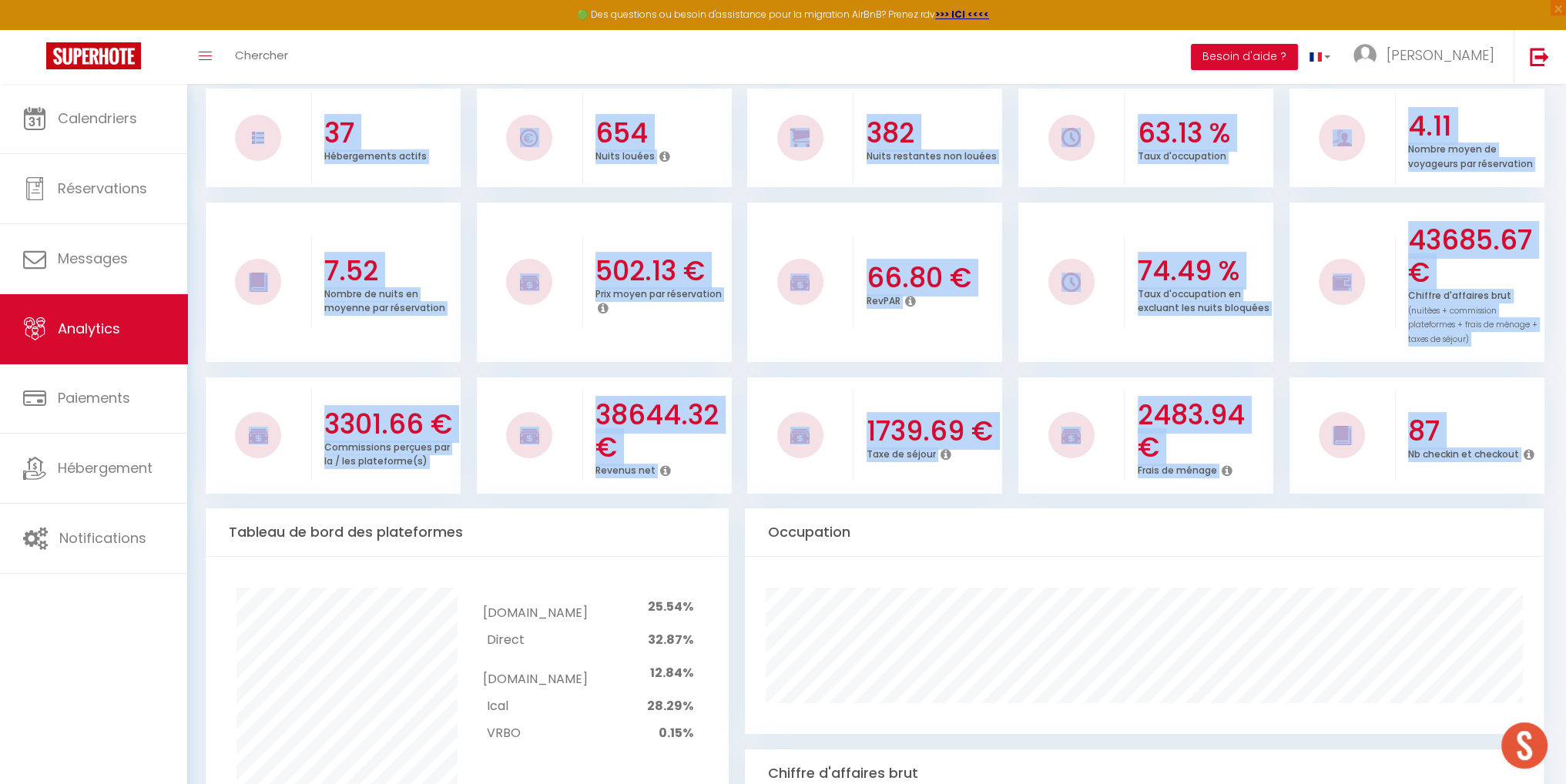
click at [216, 99] on div at bounding box center [258, 138] width 106 height 91
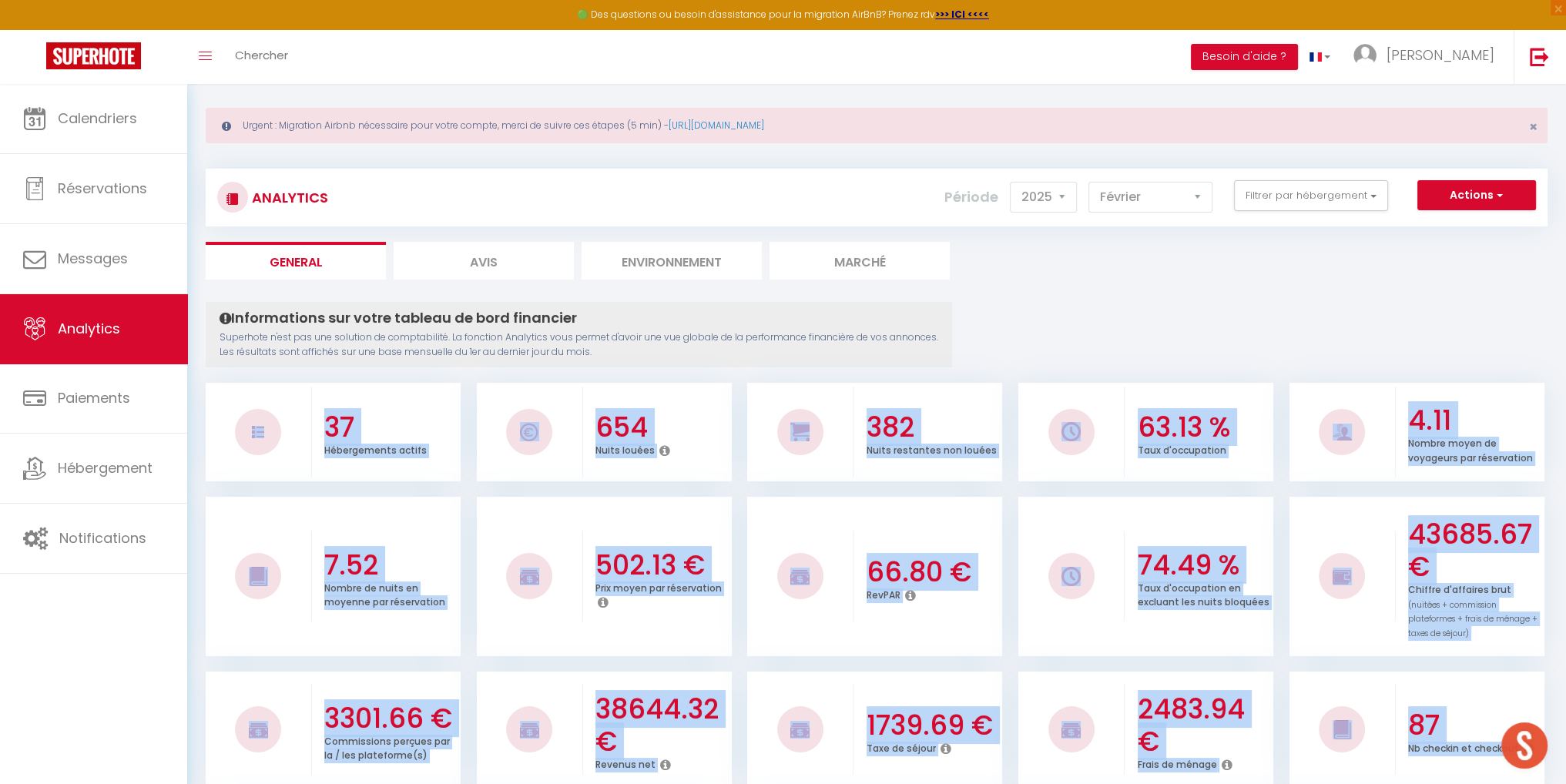
scroll to position [0, 0]
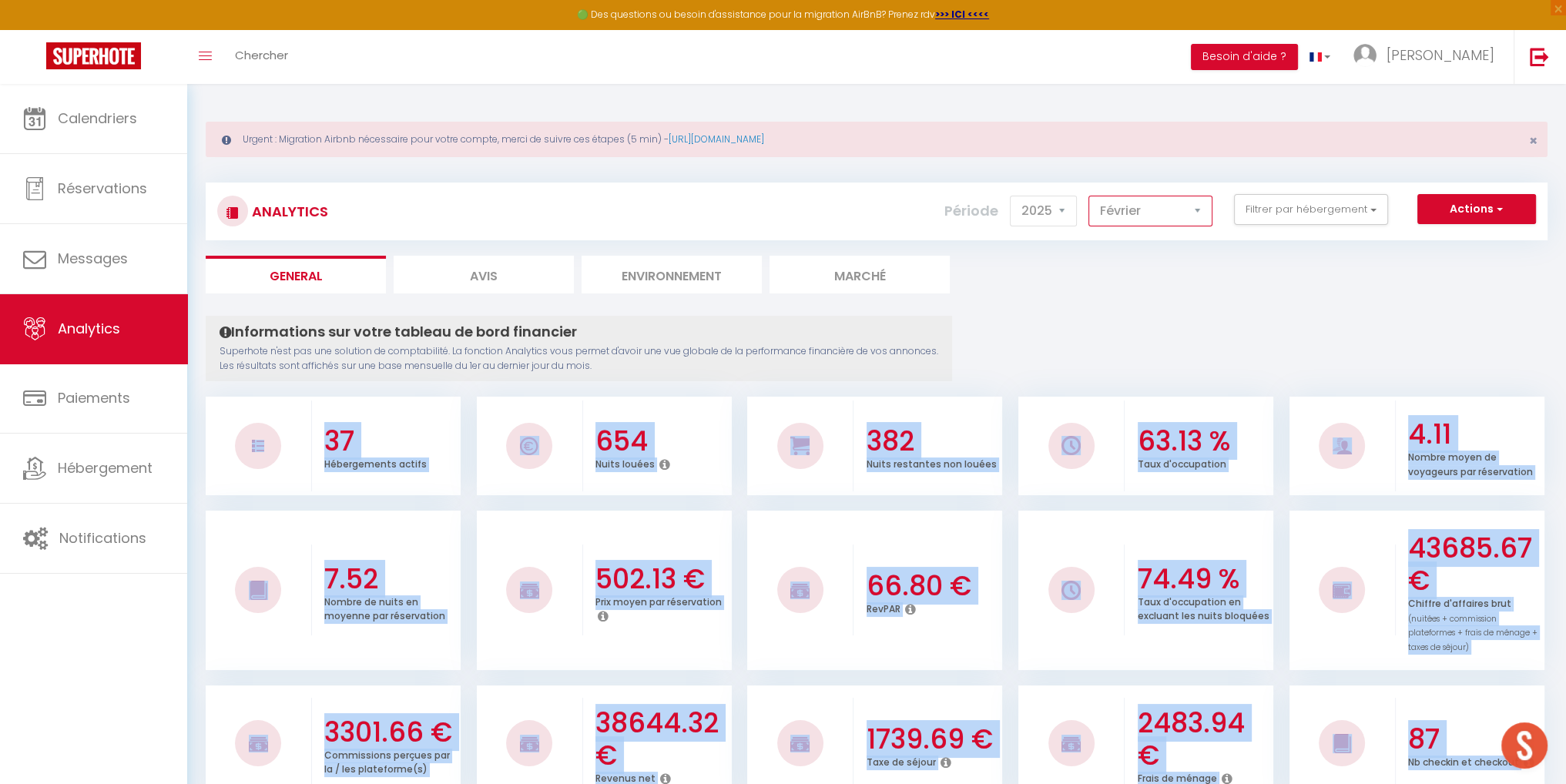
click at [1202, 214] on select "[PERSON_NAME] Mars [PERSON_NAME] Juin Juillet Août Septembre Octobre Novembre D…" at bounding box center [1150, 211] width 124 height 31
click at [1089, 196] on select "[PERSON_NAME] Mars [PERSON_NAME] Juin Juillet Août Septembre Octobre Novembre D…" at bounding box center [1150, 211] width 124 height 31
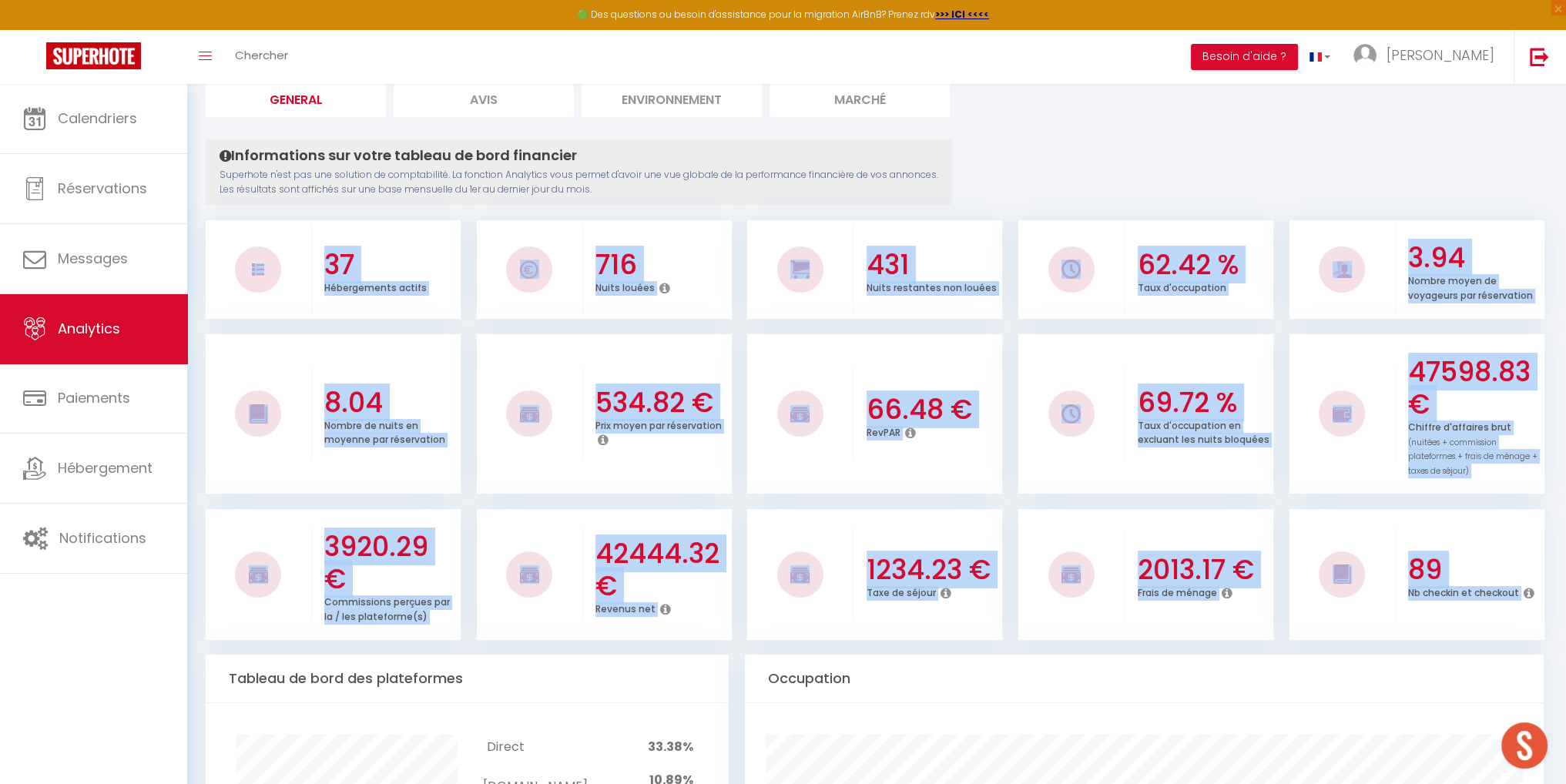
scroll to position [154, 0]
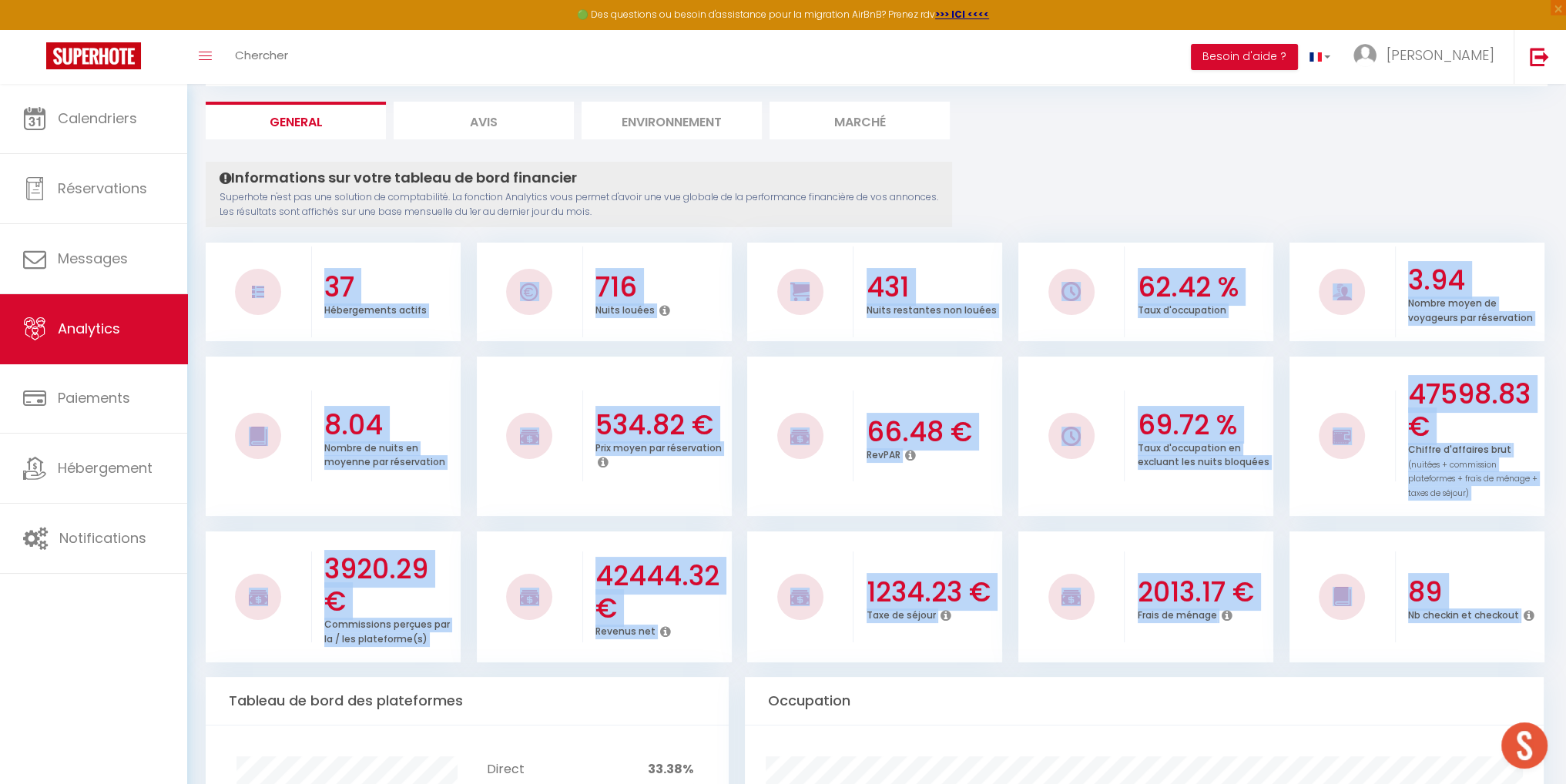
copy div "37 Hébergements actifs 654 Nuits louées 382 Nuits restantes non louées 63.13 % …"
click at [283, 244] on li "37 Hébergements actifs" at bounding box center [332, 291] width 255 height 98
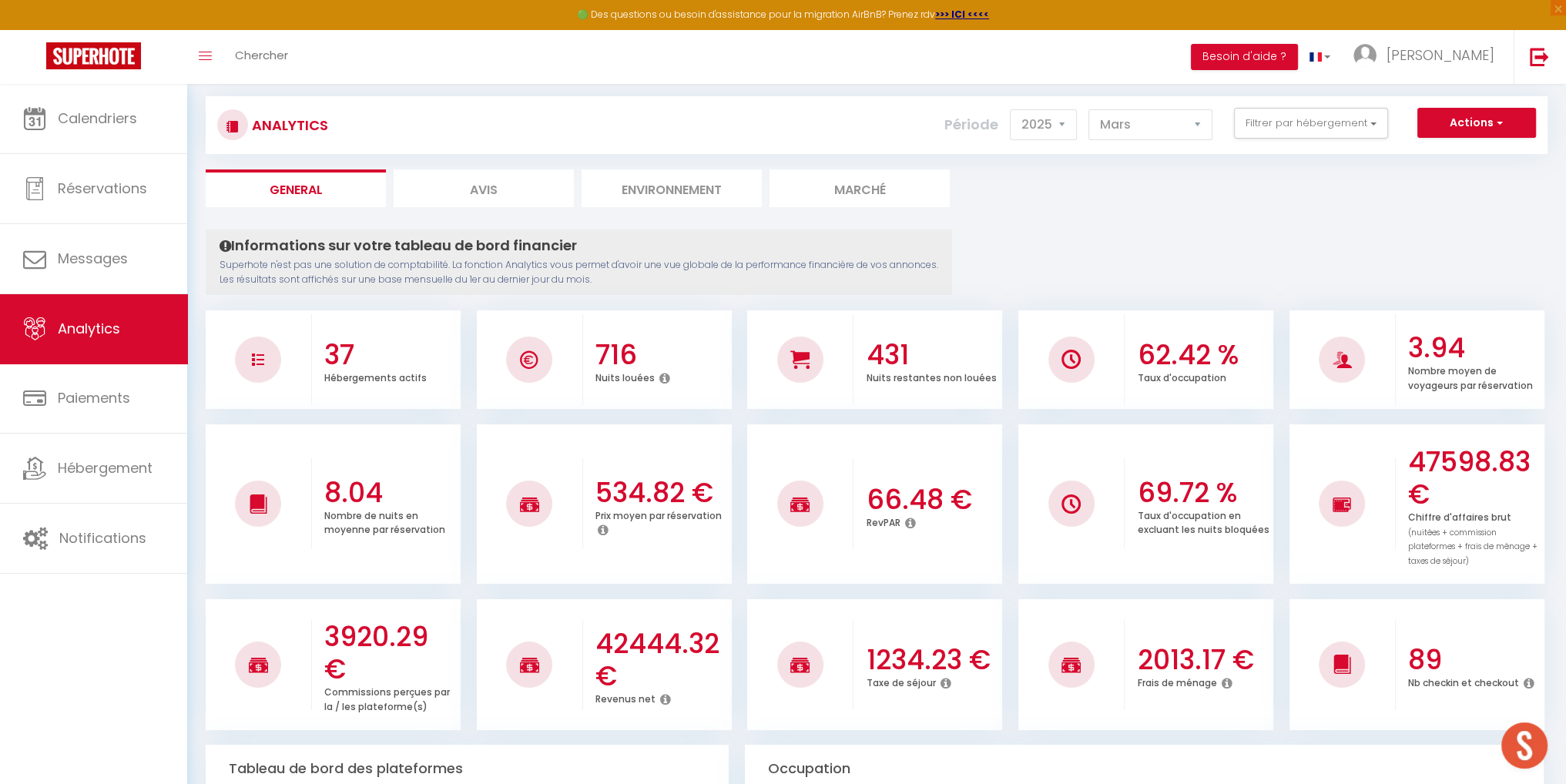
scroll to position [0, 0]
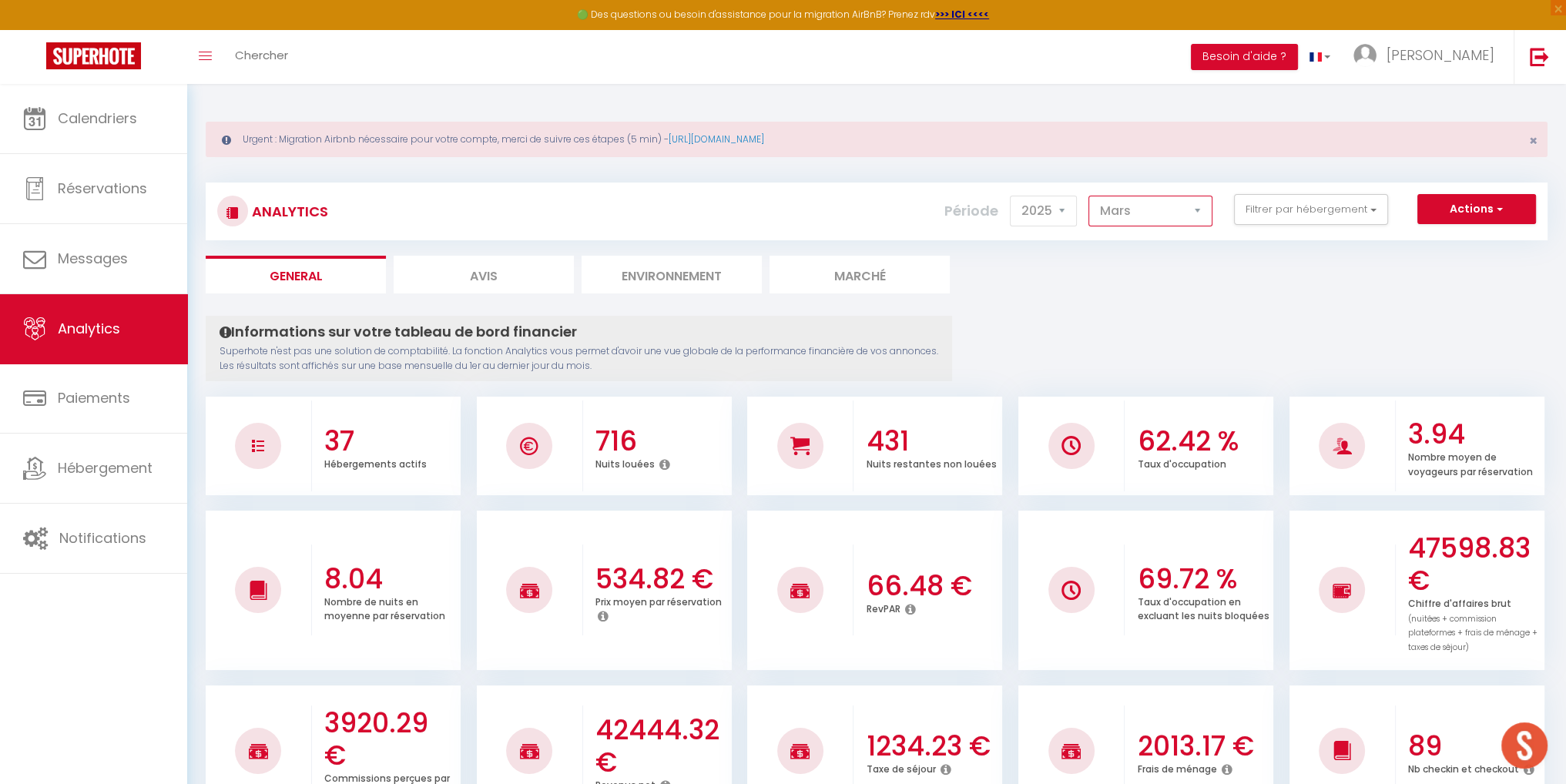
click at [1195, 202] on select "[PERSON_NAME] Mars [PERSON_NAME] Juin Juillet Août Septembre Octobre Novembre D…" at bounding box center [1150, 211] width 124 height 31
click at [1089, 196] on select "[PERSON_NAME] Mars [PERSON_NAME] Juin Juillet Août Septembre Octobre Novembre D…" at bounding box center [1150, 211] width 124 height 31
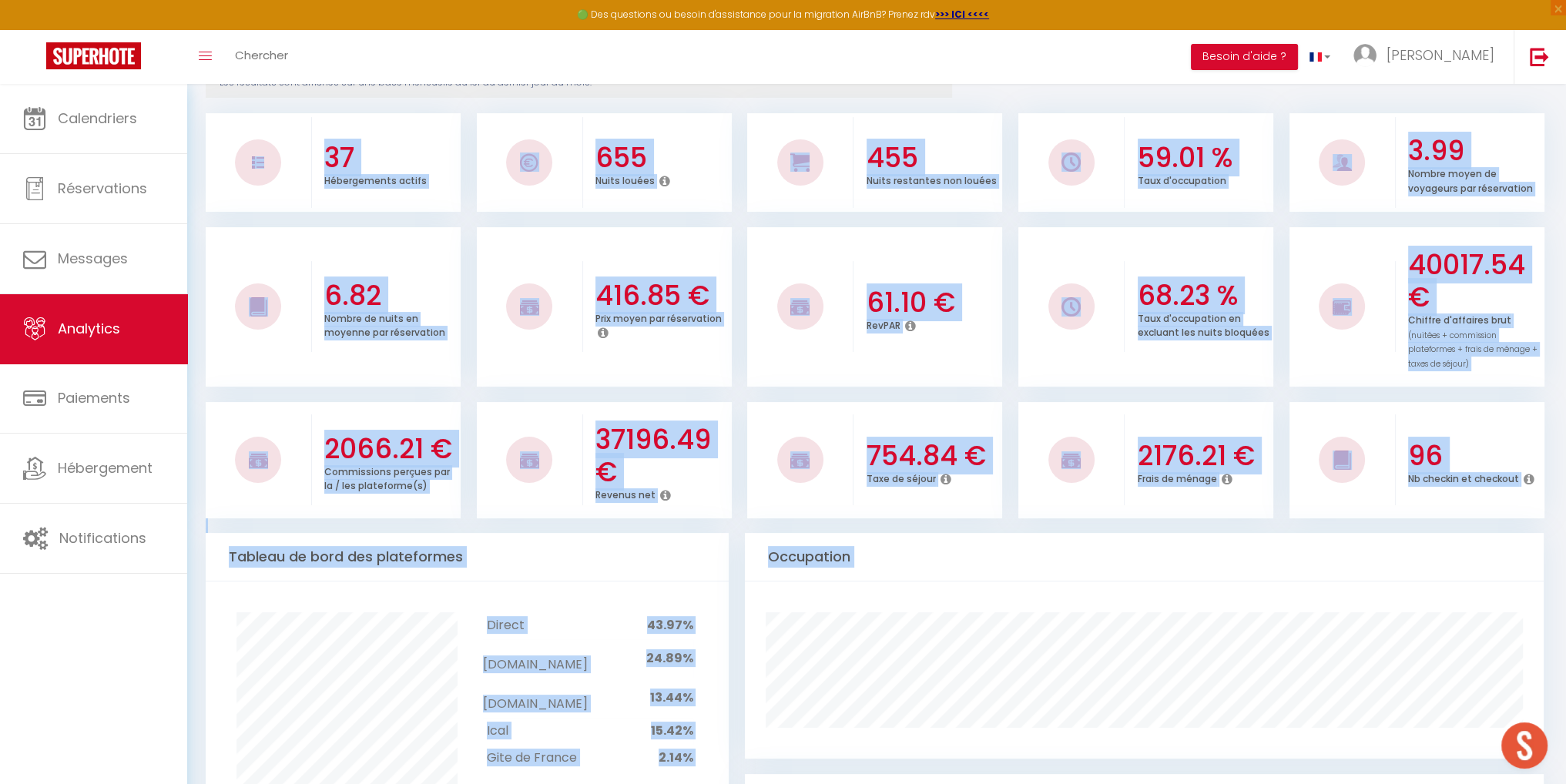
scroll to position [299, 0]
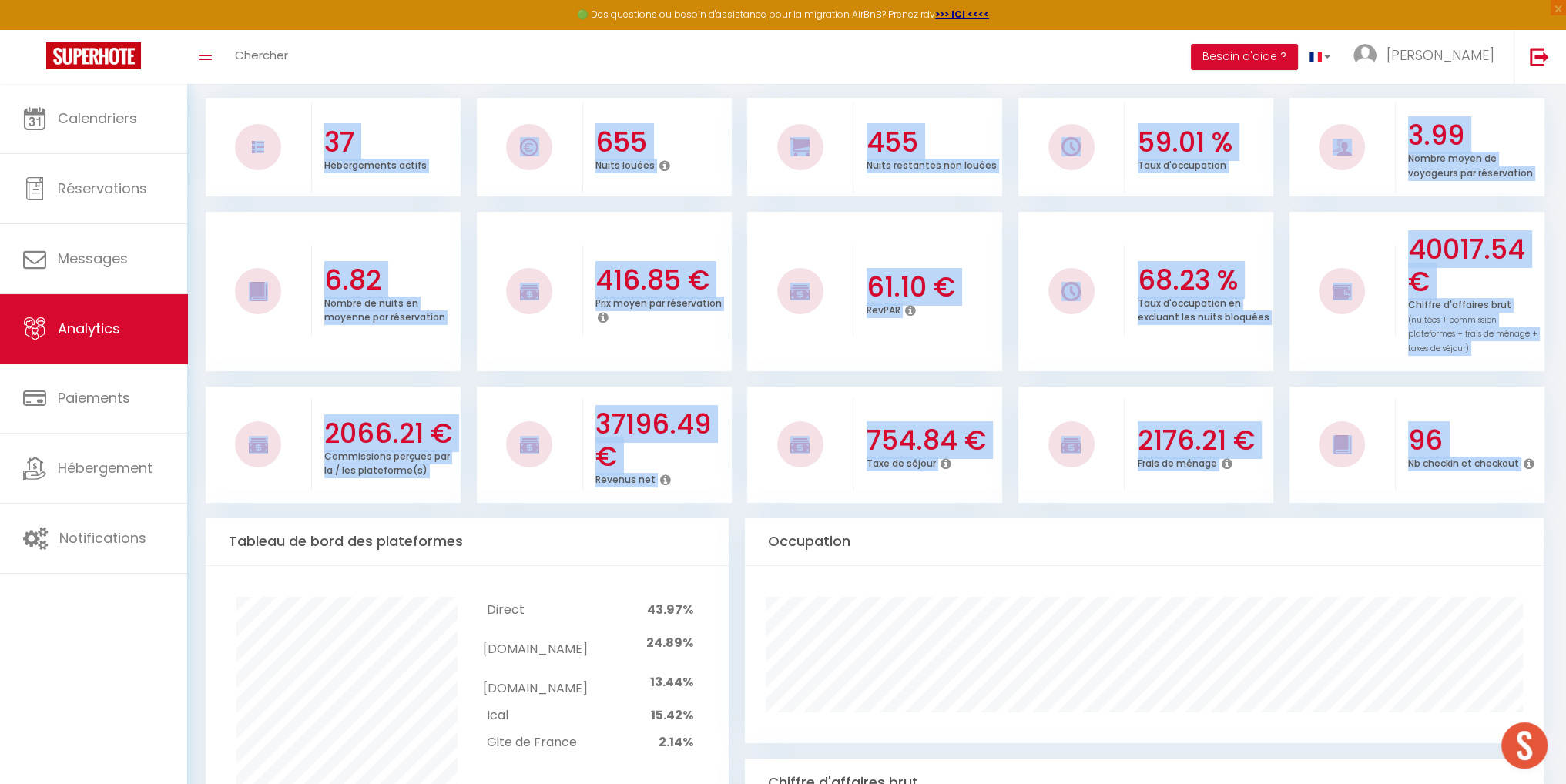
drag, startPoint x: 297, startPoint y: 434, endPoint x: 1526, endPoint y: 487, distance: 1230.1
click at [1526, 487] on div "37 Hébergements actifs 655 Nuits louées 455 Nuits restantes non louées 59.01 % …" at bounding box center [876, 298] width 1342 height 409
copy div "37 Hébergements actifs 655 Nuits louées 455 Nuits restantes non louées 59.01 % …"
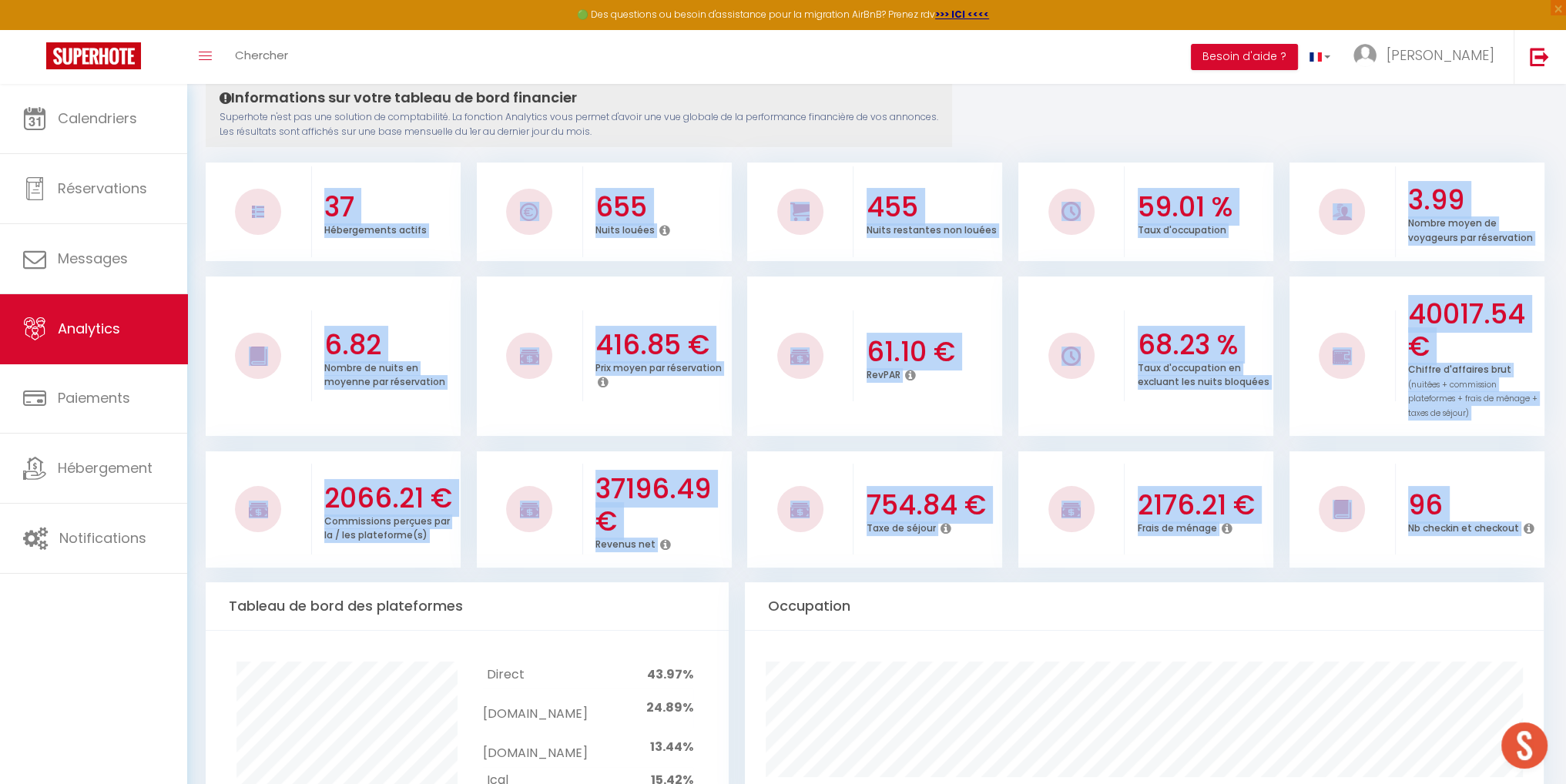
scroll to position [0, 0]
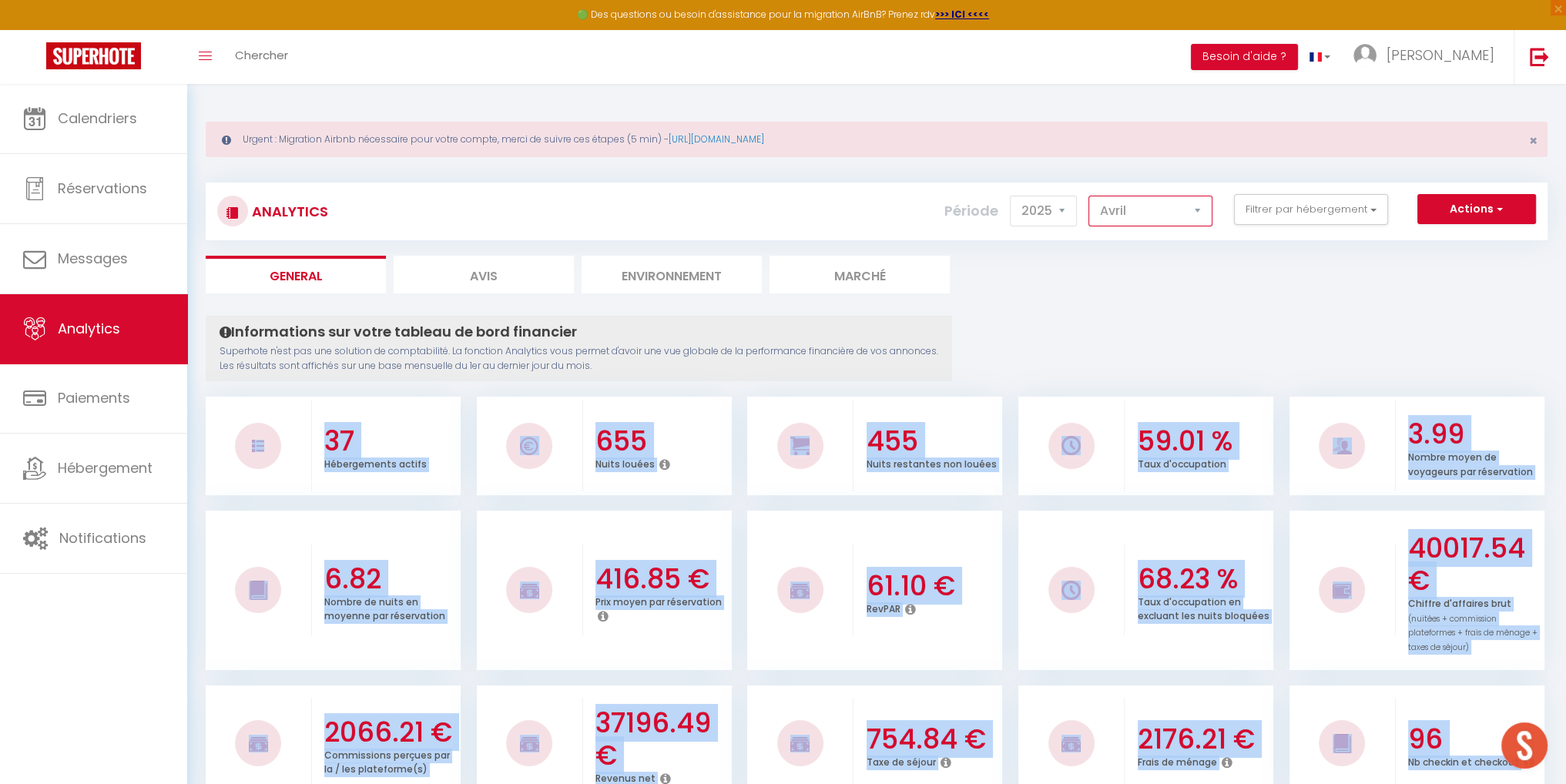
click at [1201, 214] on select "[PERSON_NAME] Mars [PERSON_NAME] Juin Juillet Août Septembre Octobre Novembre D…" at bounding box center [1150, 211] width 124 height 31
click at [1089, 196] on select "[PERSON_NAME] Mars [PERSON_NAME] Juin Juillet Août Septembre Octobre Novembre D…" at bounding box center [1150, 211] width 124 height 31
copy div "37 Hébergements actifs 655 Nuits louées 455 Nuits restantes non louées 59.01 % …"
click at [1200, 212] on select "[PERSON_NAME] Mars [PERSON_NAME] Juin Juillet Août Septembre Octobre Novembre D…" at bounding box center [1150, 211] width 124 height 31
click at [1089, 196] on select "[PERSON_NAME] Mars [PERSON_NAME] Juin Juillet Août Septembre Octobre Novembre D…" at bounding box center [1150, 211] width 124 height 31
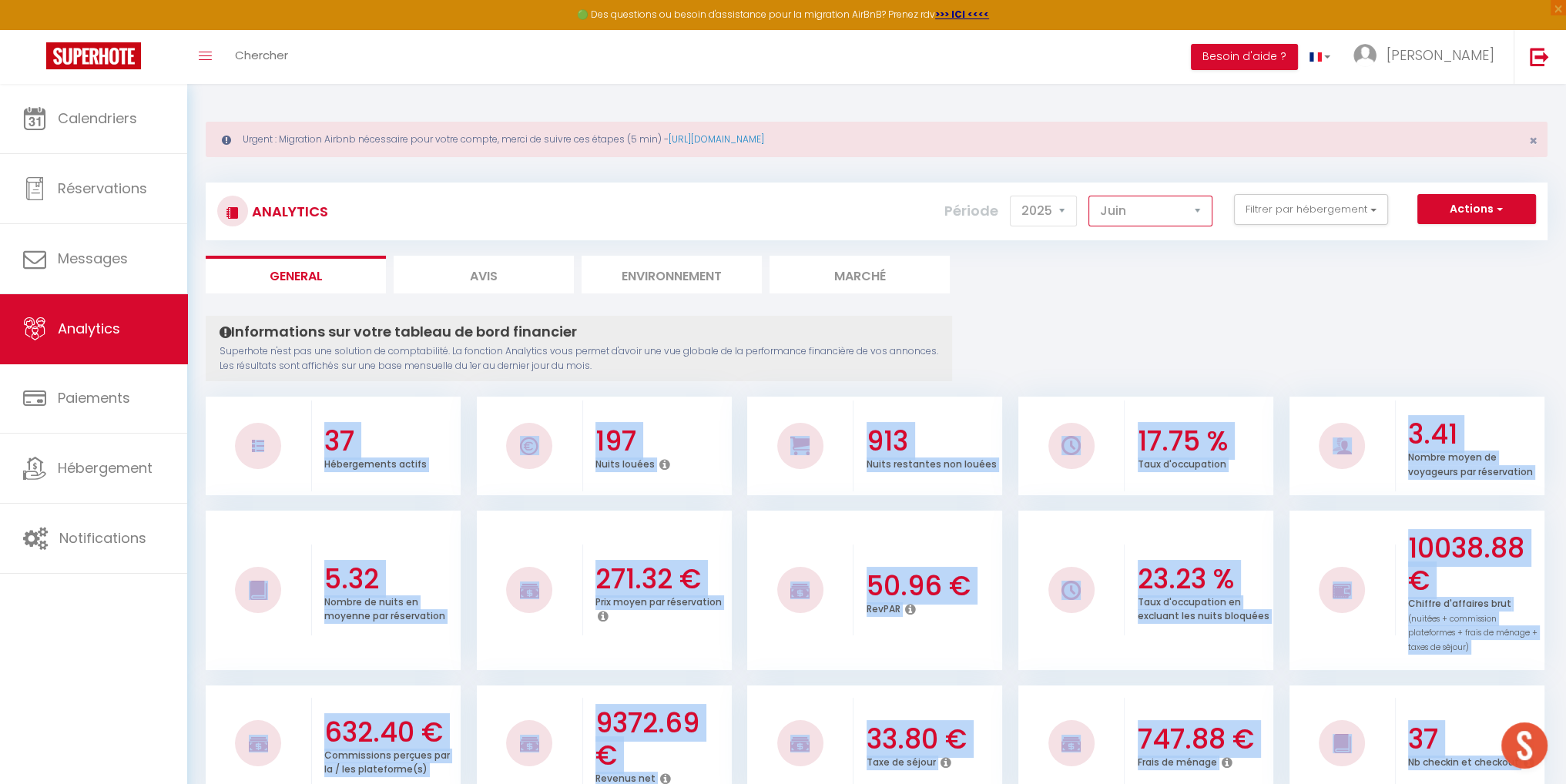
copy div "37 Hébergements actifs 655 Nuits louées 455 Nuits restantes non louées 59.01 % …"
click at [1196, 214] on select "[PERSON_NAME] Mars [PERSON_NAME] Juin Juillet Août Septembre Octobre Novembre D…" at bounding box center [1150, 211] width 124 height 31
click at [1089, 196] on select "[PERSON_NAME] Mars [PERSON_NAME] Juin Juillet Août Septembre Octobre Novembre D…" at bounding box center [1150, 211] width 124 height 31
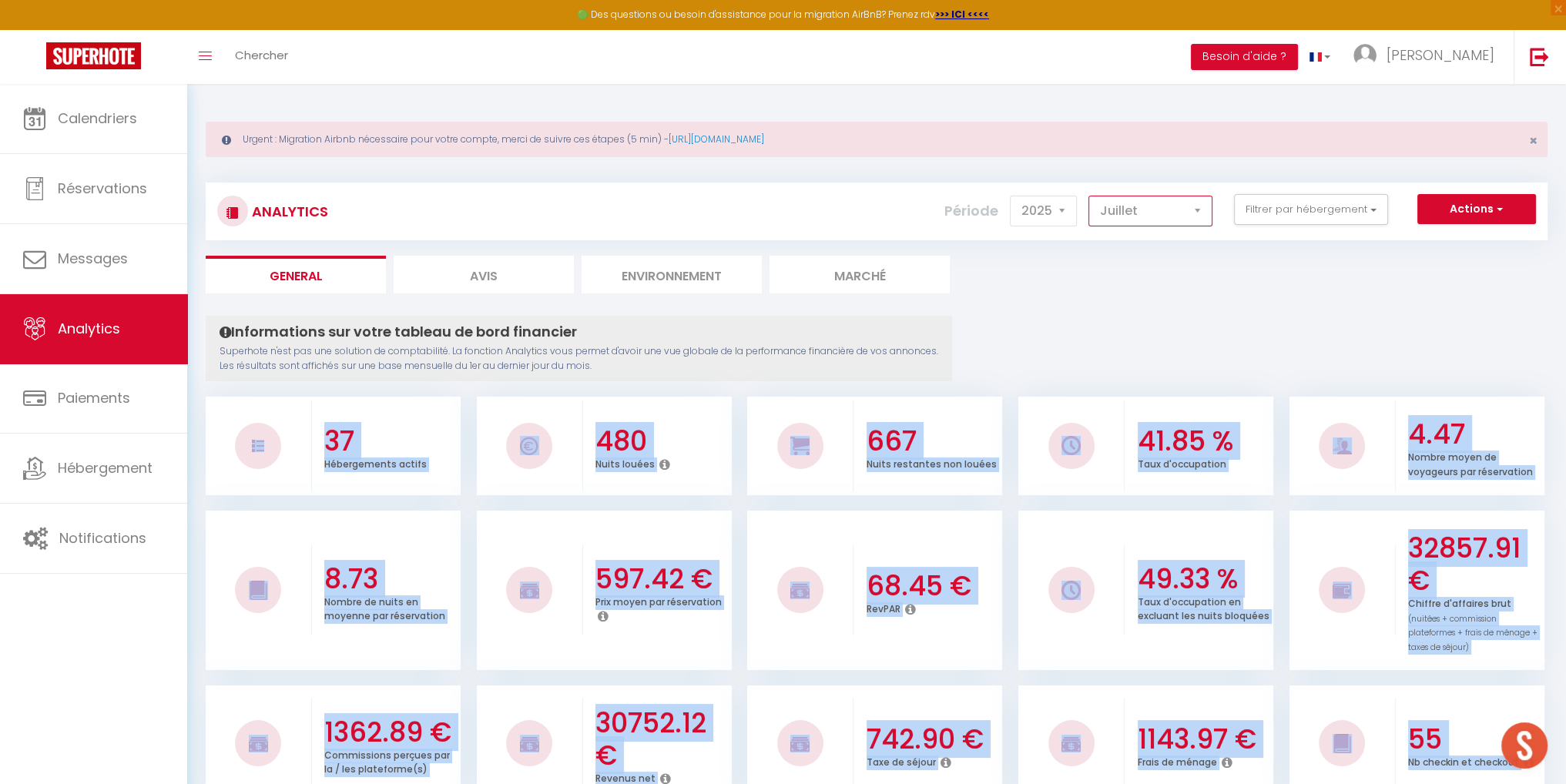
copy div "37 Hébergements actifs 655 Nuits louées 455 Nuits restantes non louées 59.01 % …"
click at [1195, 214] on select "[PERSON_NAME] Mars [PERSON_NAME] Juin Juillet Août Septembre Octobre Novembre D…" at bounding box center [1150, 211] width 124 height 31
click at [1089, 196] on select "[PERSON_NAME] Mars [PERSON_NAME] Juin Juillet Août Septembre Octobre Novembre D…" at bounding box center [1150, 211] width 124 height 31
copy div "37 Hébergements actifs 655 Nuits louées 455 Nuits restantes non louées 59.01 % …"
click at [1199, 214] on select "[PERSON_NAME] Mars [PERSON_NAME] Juin Juillet Août Septembre Octobre Novembre D…" at bounding box center [1150, 211] width 124 height 31
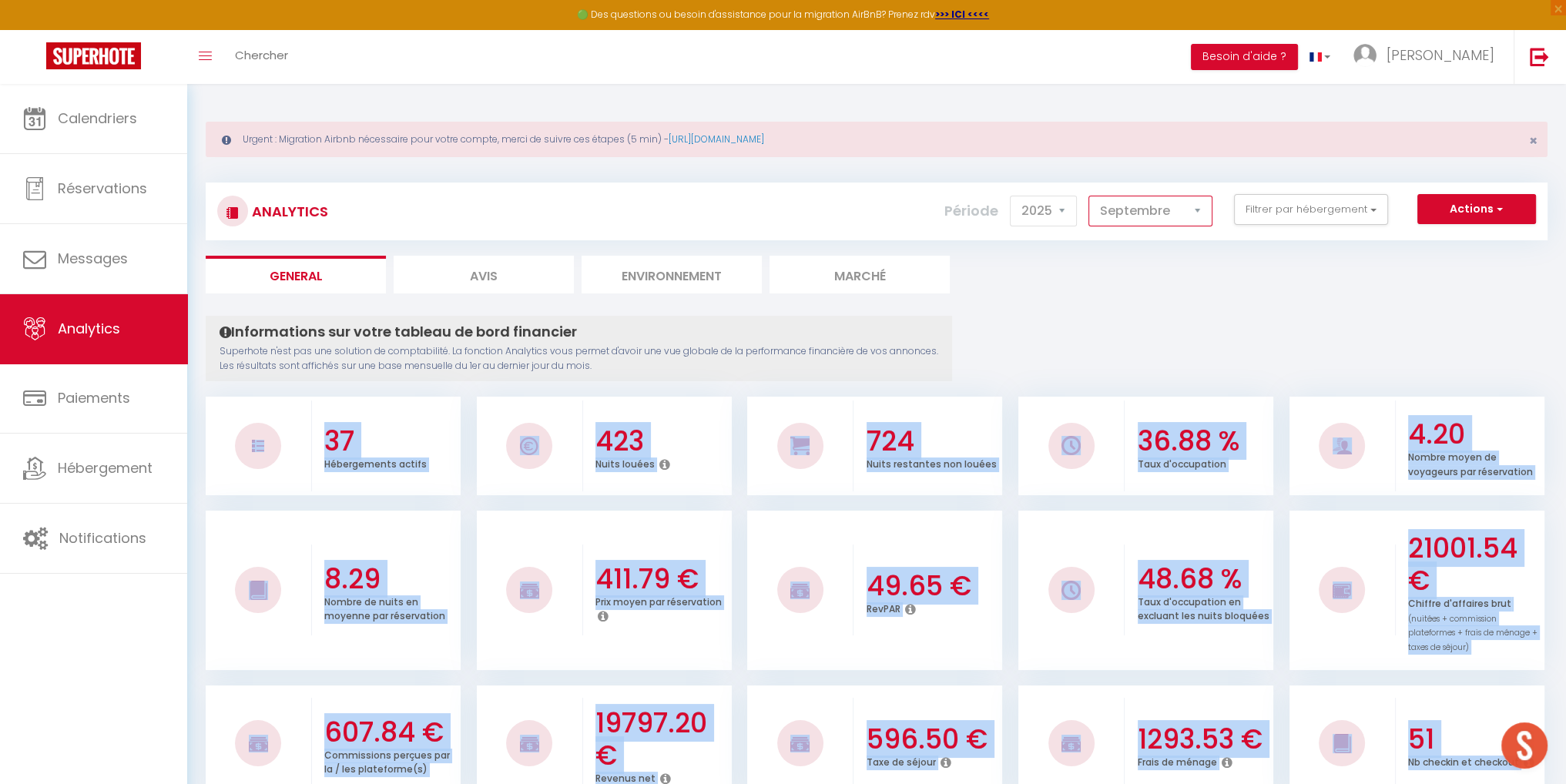
click at [1089, 196] on select "[PERSON_NAME] Mars [PERSON_NAME] Juin Juillet Août Septembre Octobre Novembre D…" at bounding box center [1150, 211] width 124 height 31
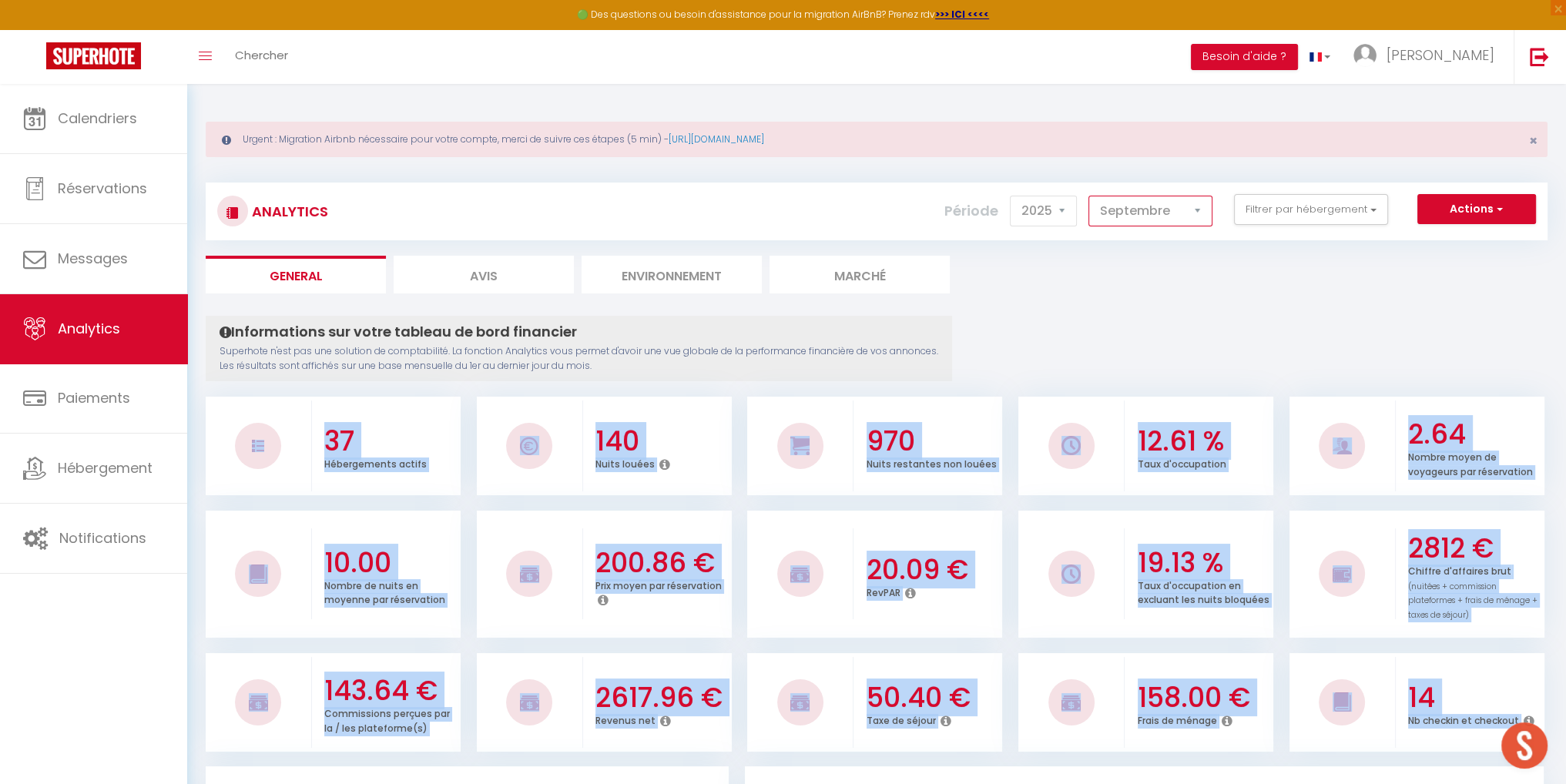
copy div "37 Hébergements actifs 655 Nuits louées 455 Nuits restantes non louées 59.01 % …"
click at [1202, 211] on select "[PERSON_NAME] Mars [PERSON_NAME] Juin Juillet Août Septembre Octobre Novembre D…" at bounding box center [1150, 211] width 124 height 31
click at [1089, 196] on select "[PERSON_NAME] Mars [PERSON_NAME] Juin Juillet Août Septembre Octobre Novembre D…" at bounding box center [1150, 211] width 124 height 31
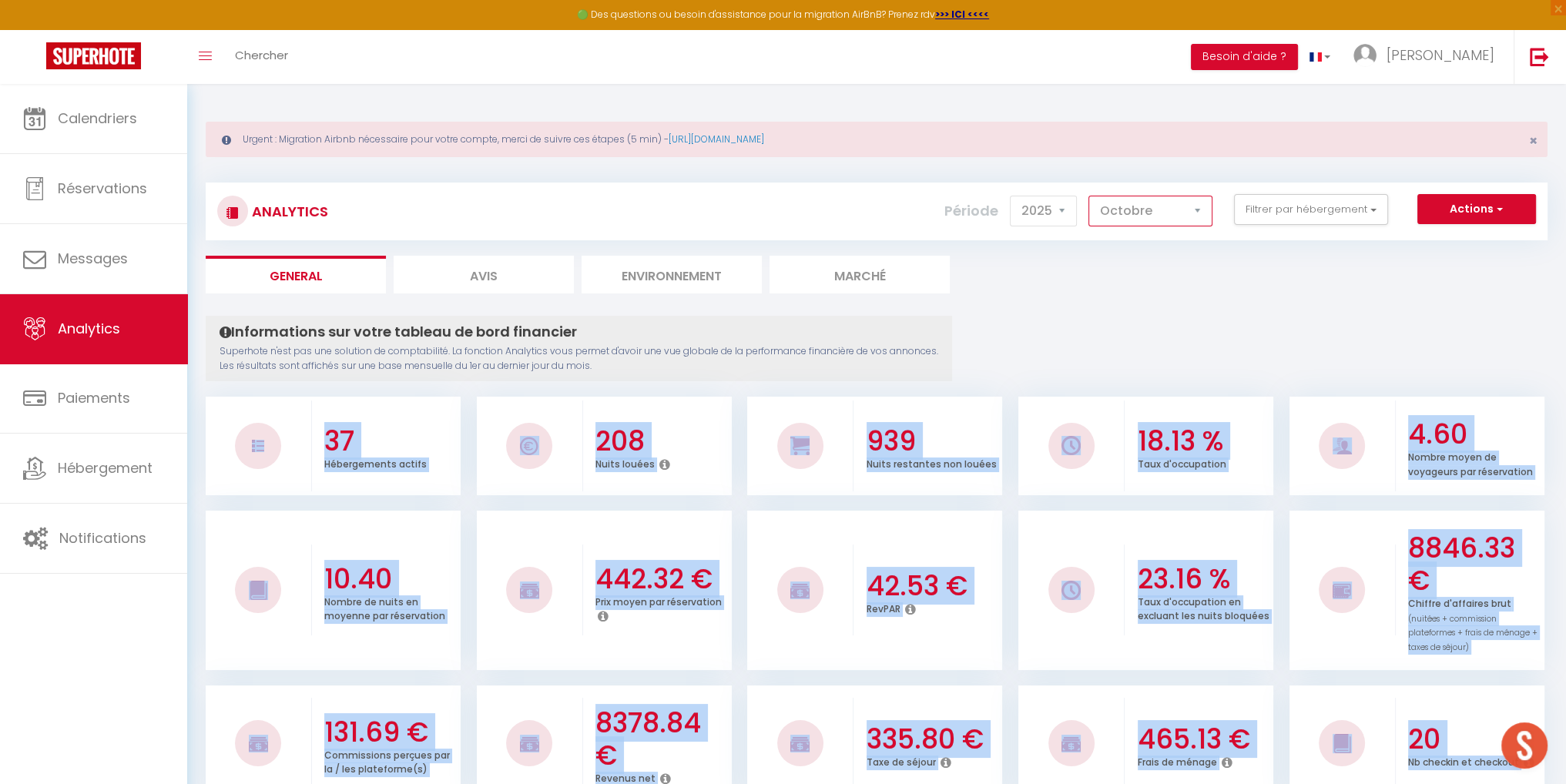
click at [1192, 212] on select "[PERSON_NAME] Mars [PERSON_NAME] Juin Juillet Août Septembre Octobre Novembre D…" at bounding box center [1150, 211] width 124 height 31
click at [1089, 196] on select "[PERSON_NAME] Mars [PERSON_NAME] Juin Juillet Août Septembre Octobre Novembre D…" at bounding box center [1150, 211] width 124 height 31
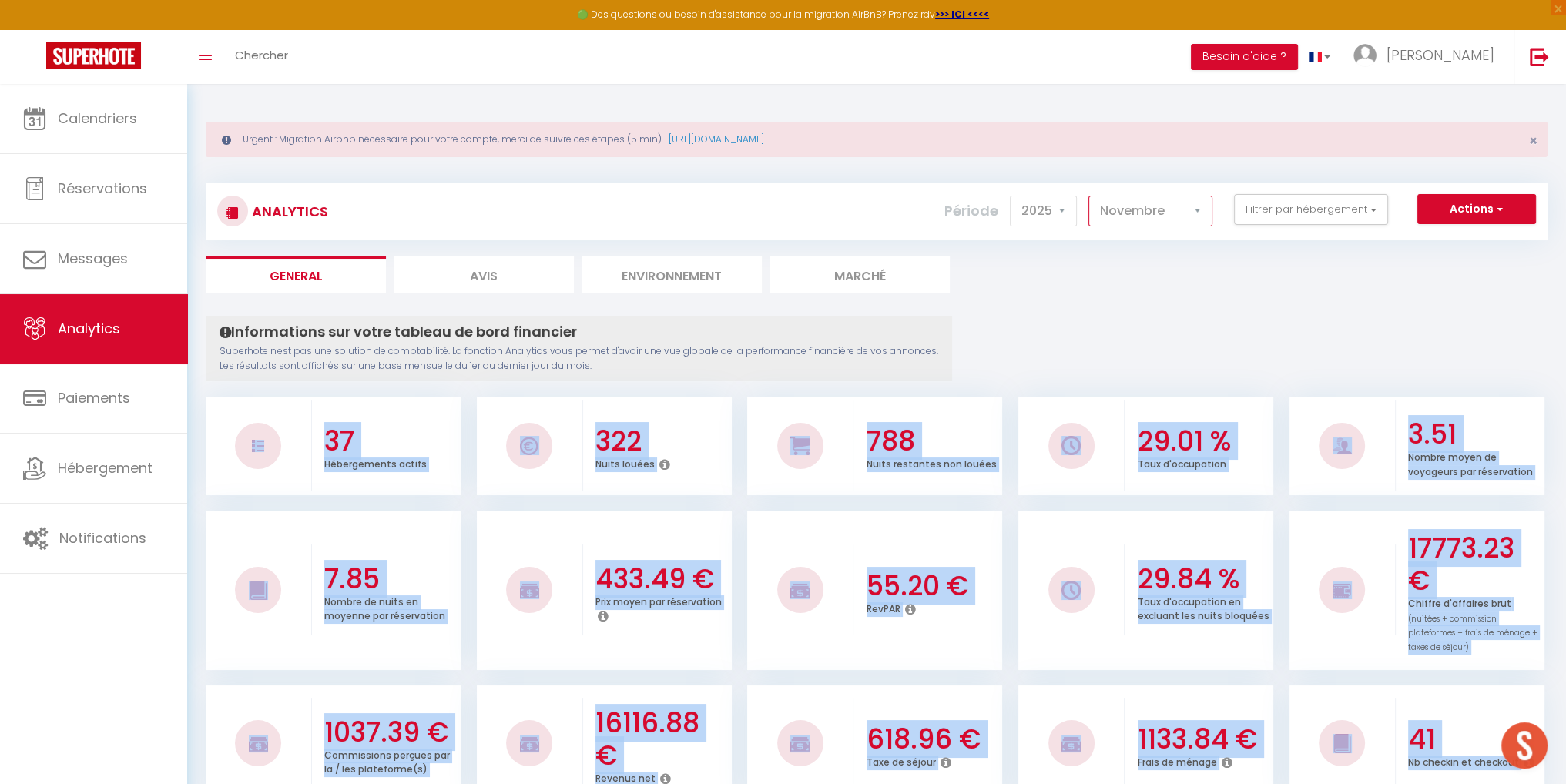
click at [1202, 213] on select "[PERSON_NAME] Mars [PERSON_NAME] Juin Juillet Août Septembre Octobre Novembre D…" at bounding box center [1150, 211] width 124 height 31
click at [1089, 196] on select "[PERSON_NAME] Mars [PERSON_NAME] Juin Juillet Août Septembre Octobre Novembre D…" at bounding box center [1150, 211] width 124 height 31
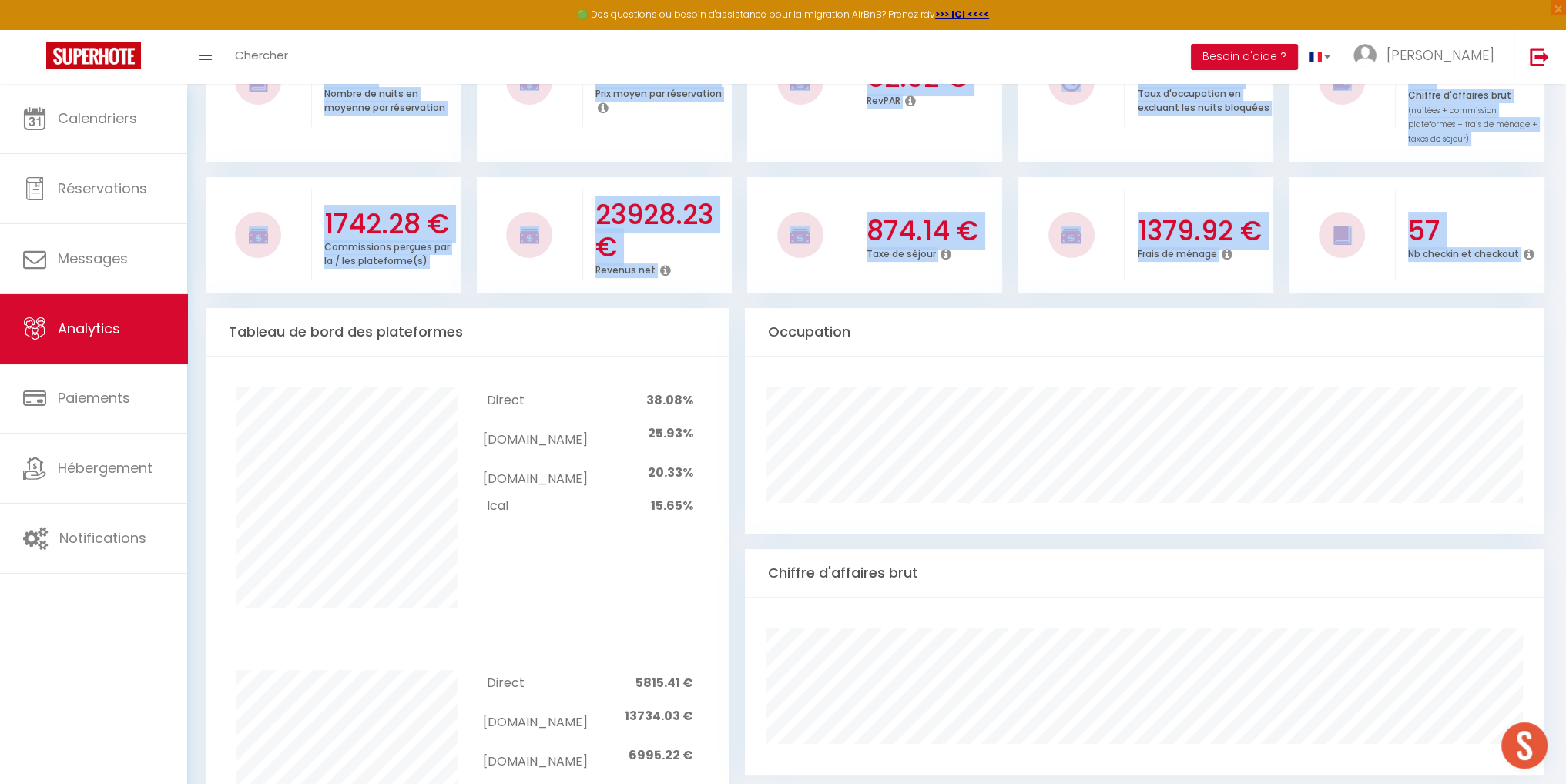
scroll to position [539, 0]
